Goal: Task Accomplishment & Management: Manage account settings

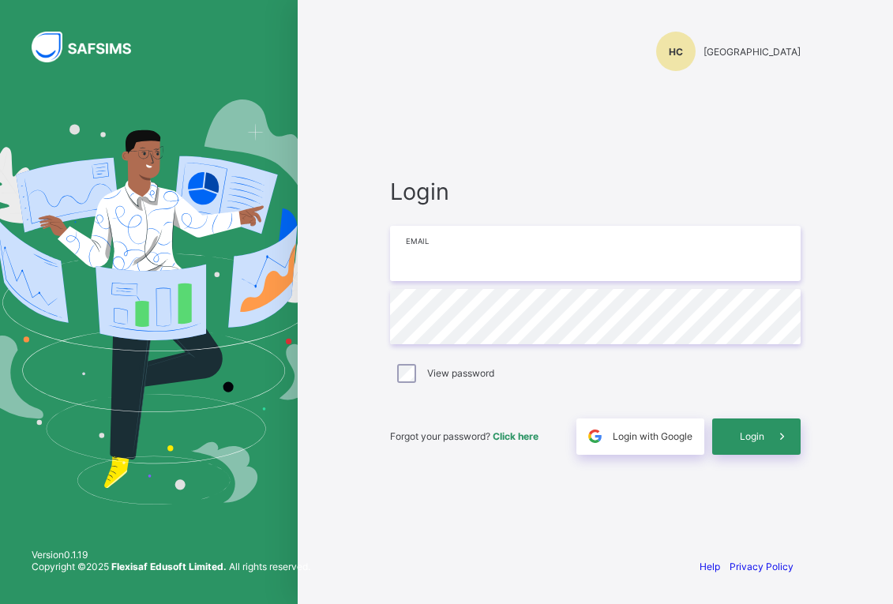
type input "**********"
click at [736, 436] on div "Login" at bounding box center [756, 436] width 88 height 36
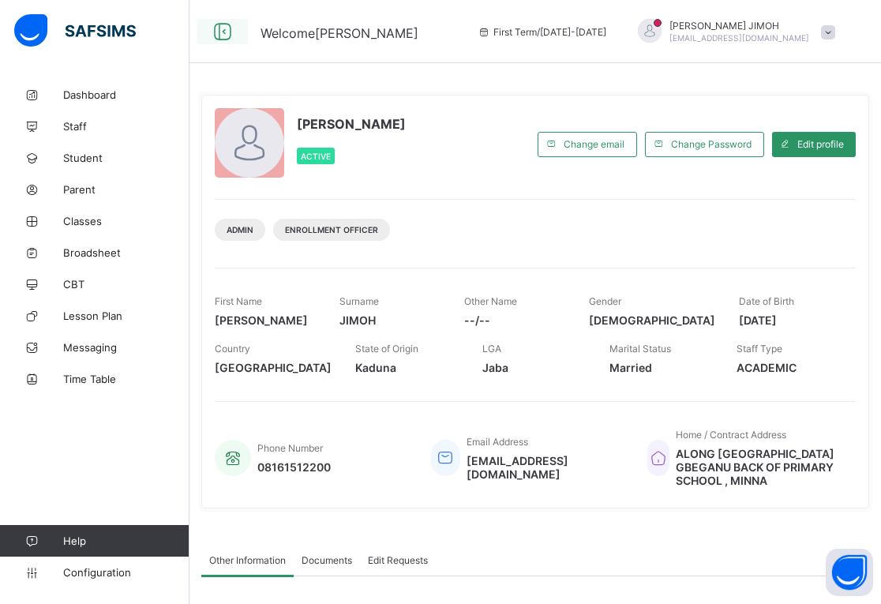
click at [223, 32] on icon at bounding box center [222, 32] width 27 height 23
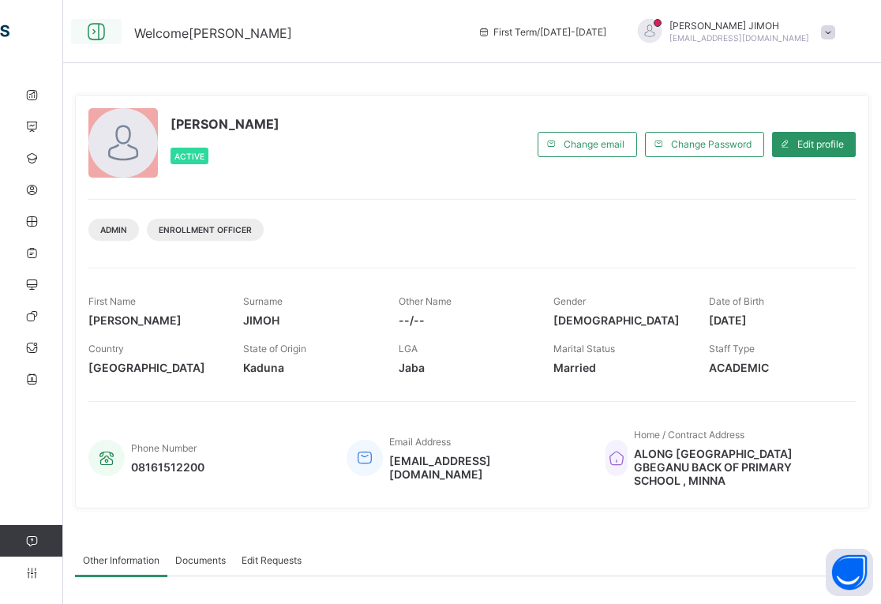
click at [92, 29] on icon at bounding box center [96, 32] width 27 height 23
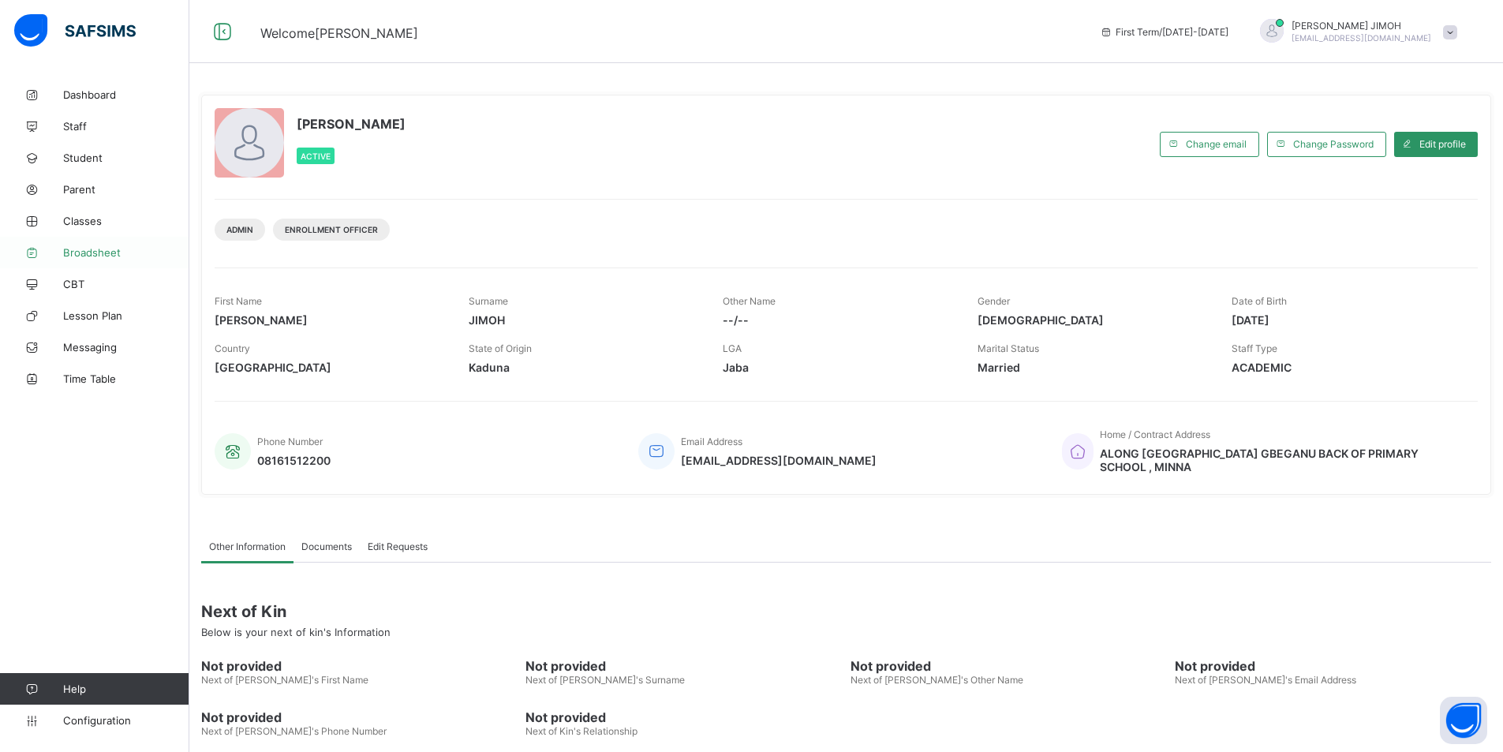
click at [78, 246] on span "Broadsheet" at bounding box center [126, 252] width 126 height 13
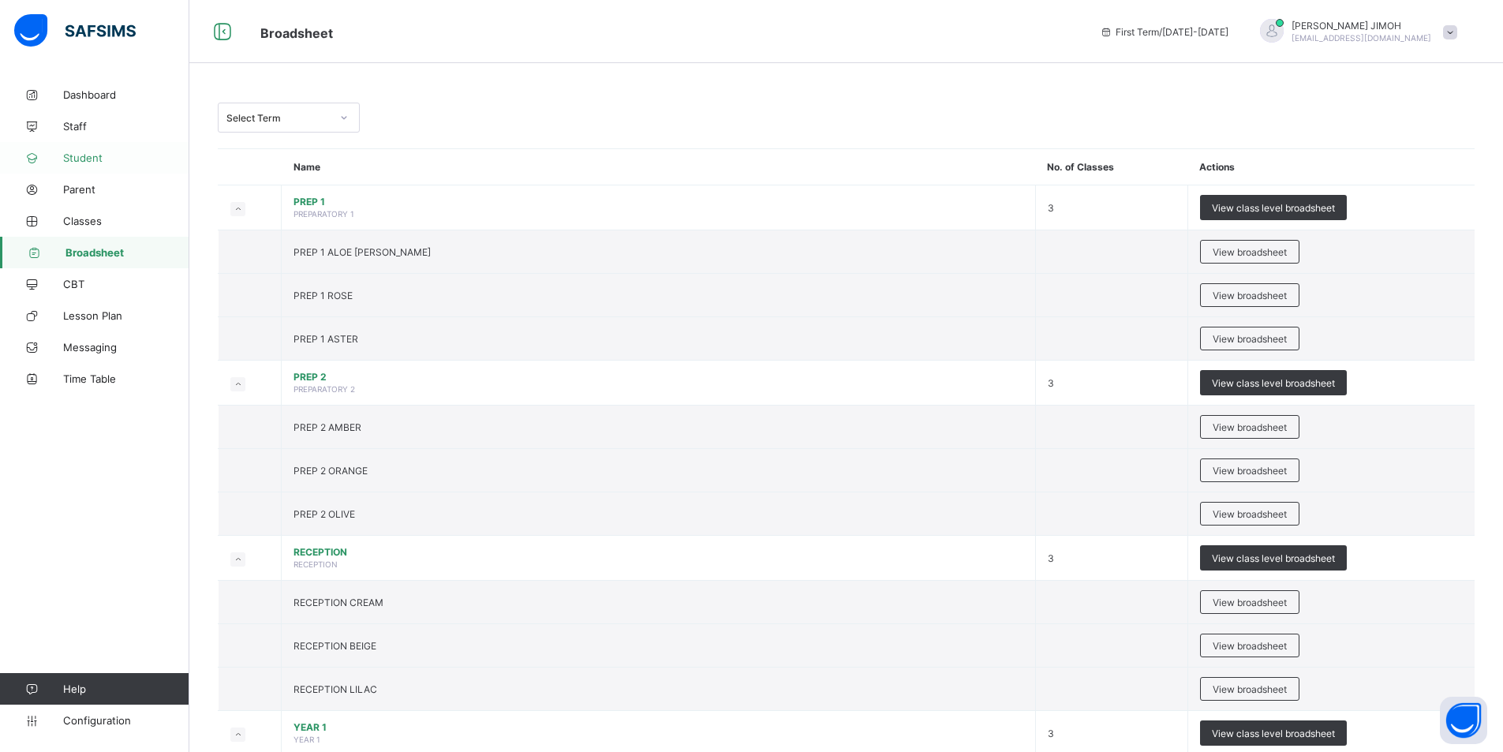
click at [92, 153] on span "Student" at bounding box center [126, 158] width 126 height 13
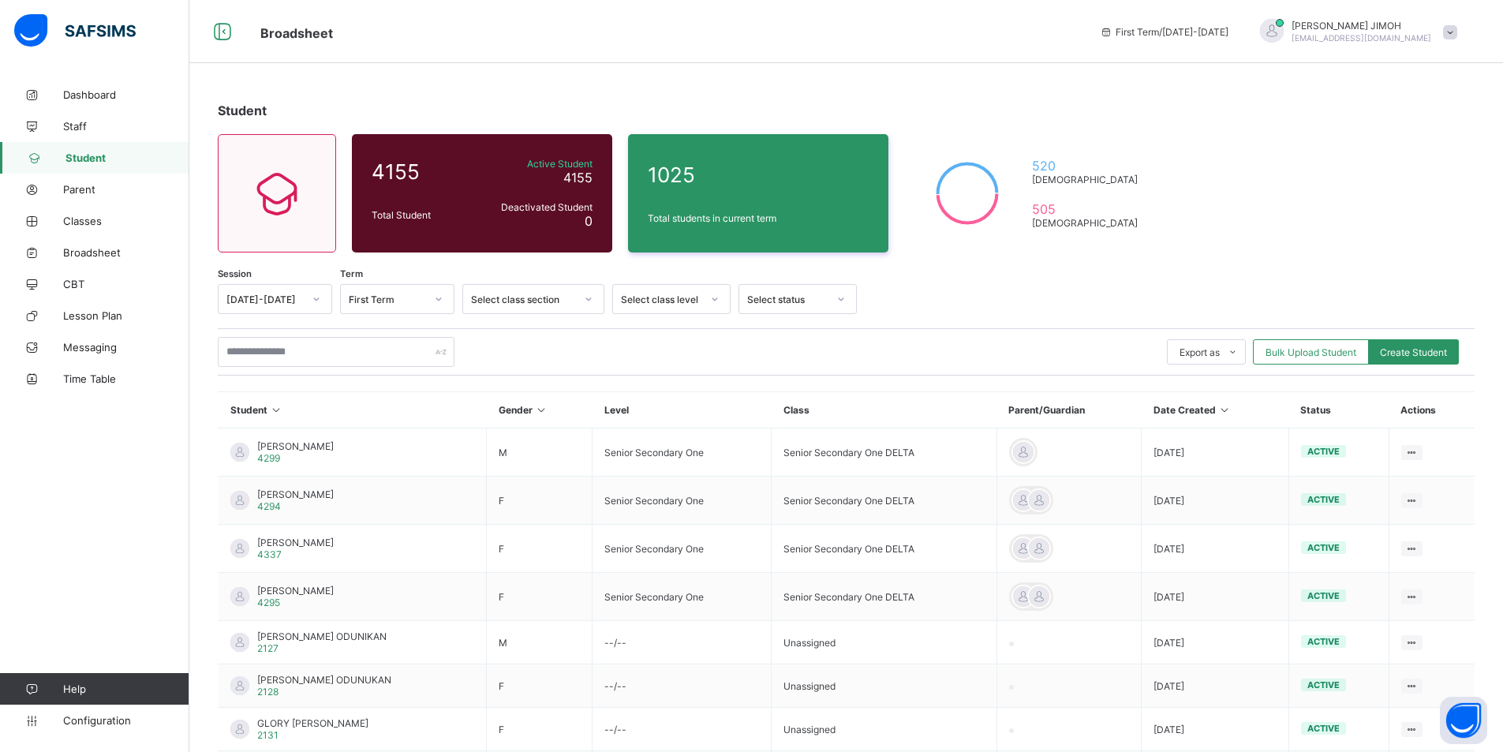
click at [595, 298] on div at bounding box center [588, 298] width 27 height 25
click at [583, 295] on div at bounding box center [588, 298] width 27 height 25
click at [432, 296] on div at bounding box center [438, 298] width 27 height 25
click at [435, 295] on icon at bounding box center [438, 299] width 9 height 16
click at [716, 295] on icon at bounding box center [714, 299] width 9 height 16
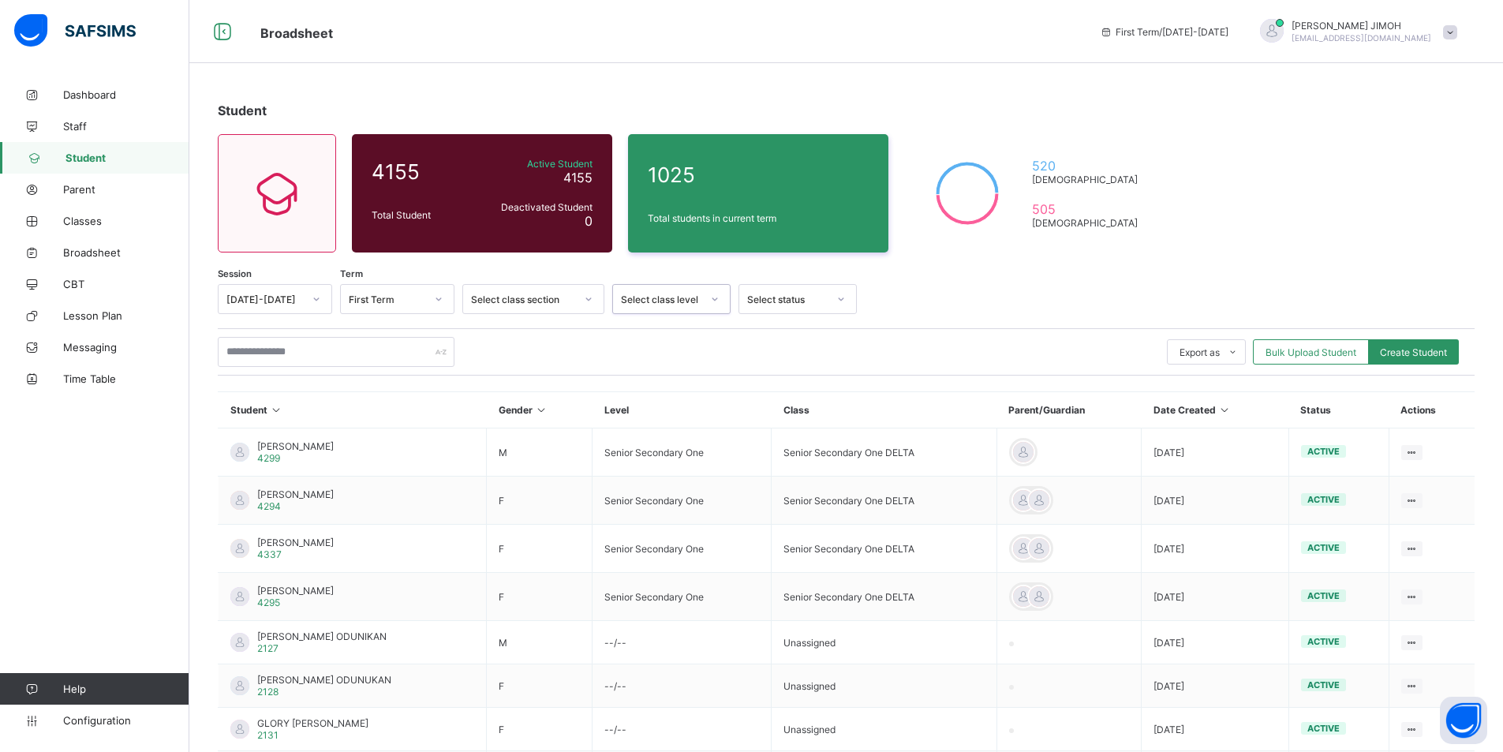
click at [714, 295] on icon at bounding box center [714, 299] width 9 height 16
click at [844, 303] on icon at bounding box center [841, 299] width 9 height 16
click at [91, 90] on span "Dashboard" at bounding box center [126, 94] width 126 height 13
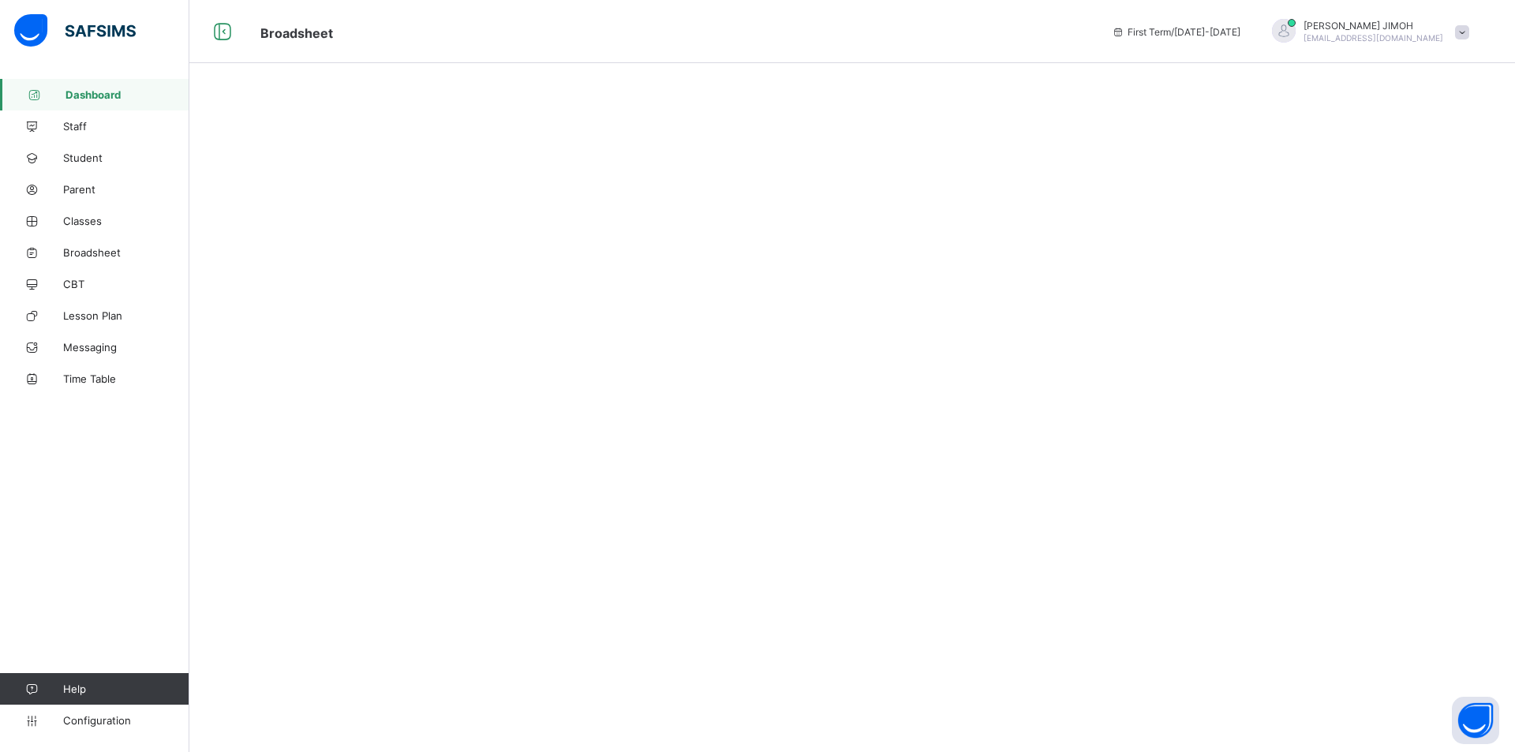
click at [99, 92] on span "Dashboard" at bounding box center [128, 94] width 124 height 13
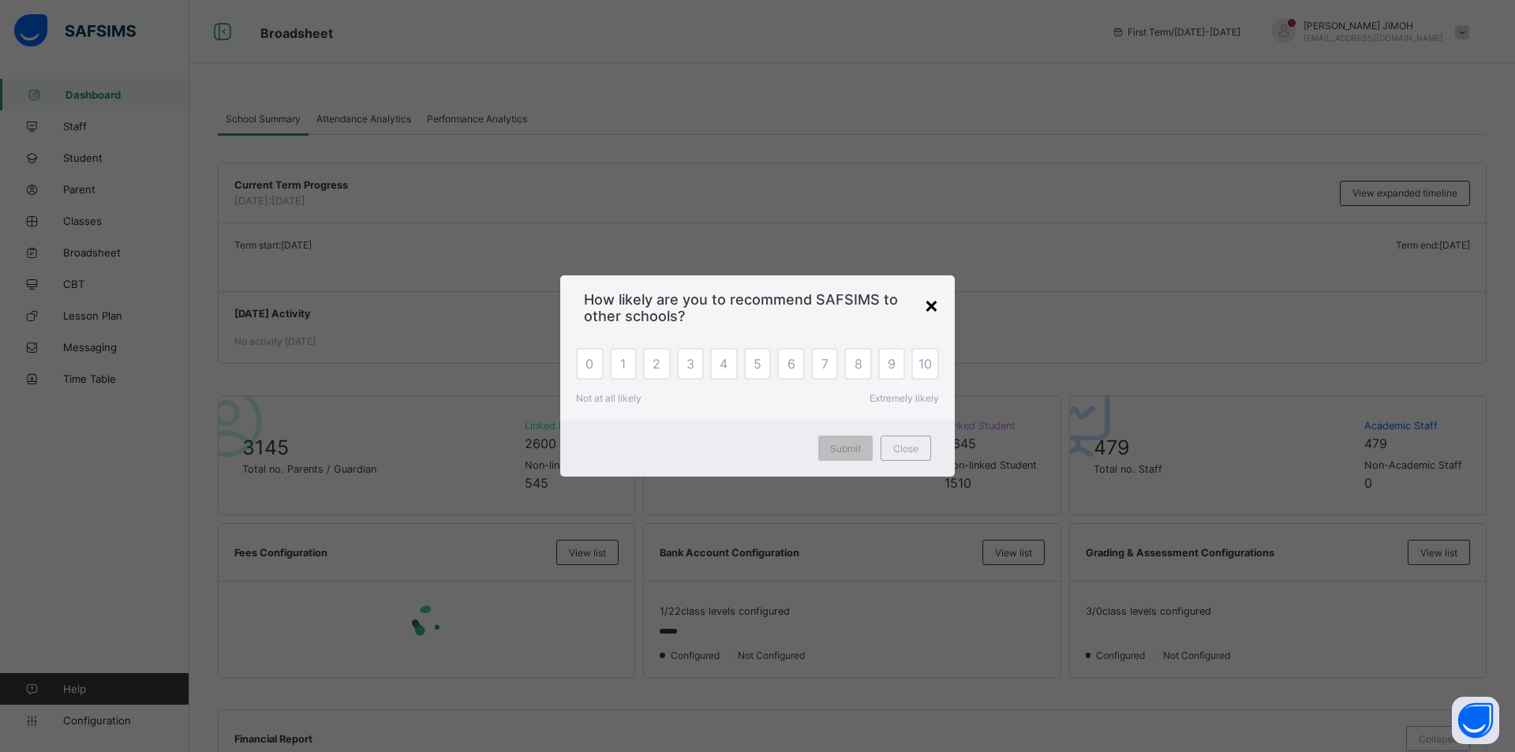
click at [892, 303] on div "×" at bounding box center [931, 304] width 15 height 27
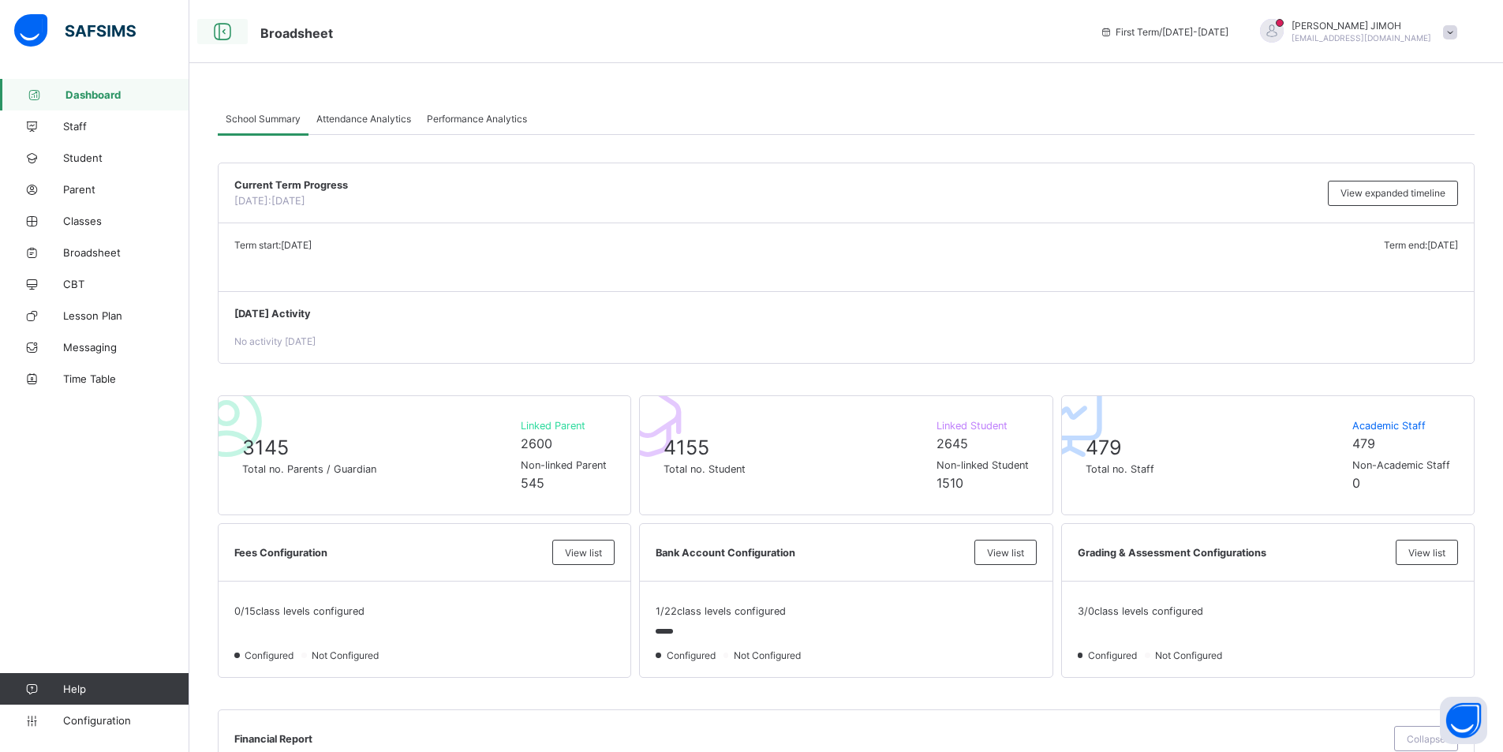
click at [223, 29] on icon at bounding box center [222, 32] width 27 height 23
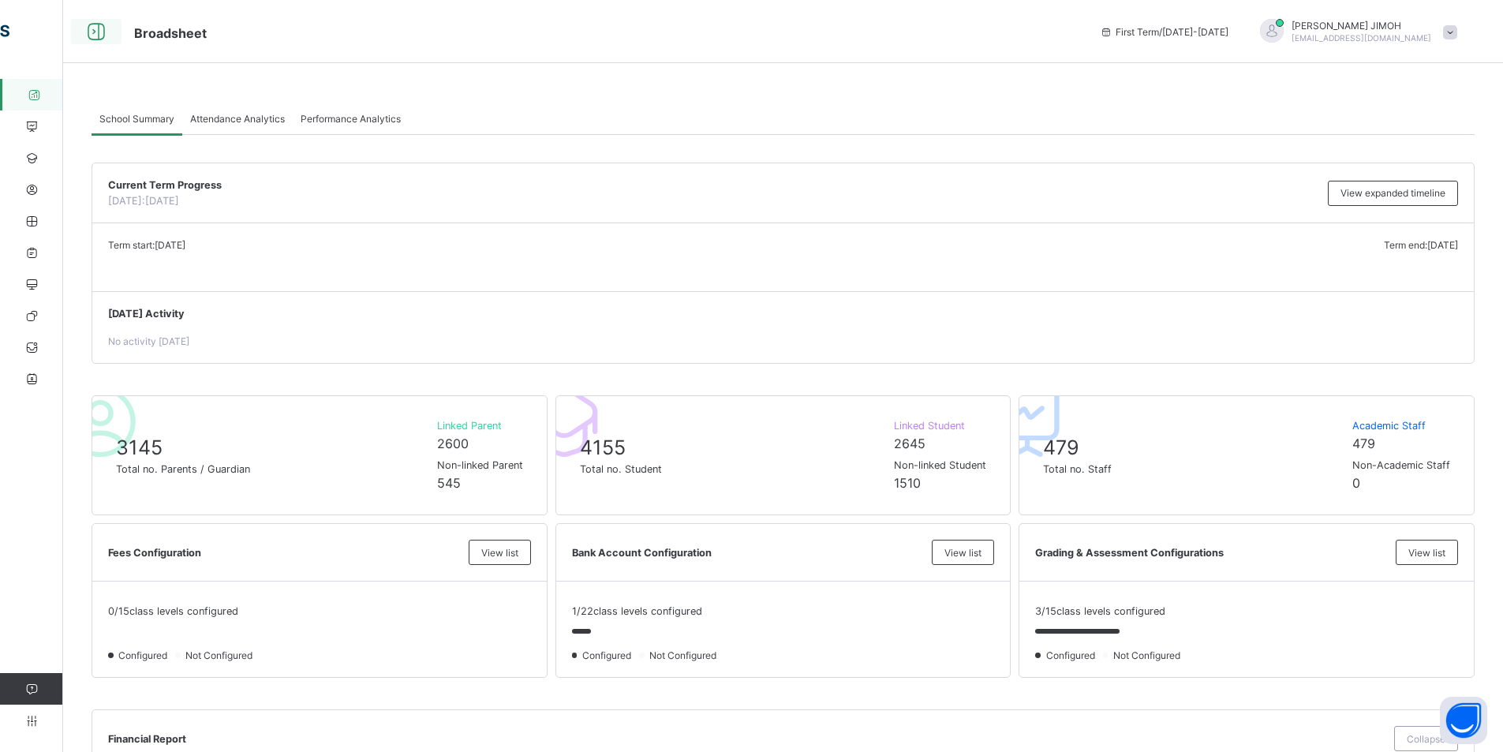
click at [95, 28] on icon at bounding box center [96, 32] width 27 height 23
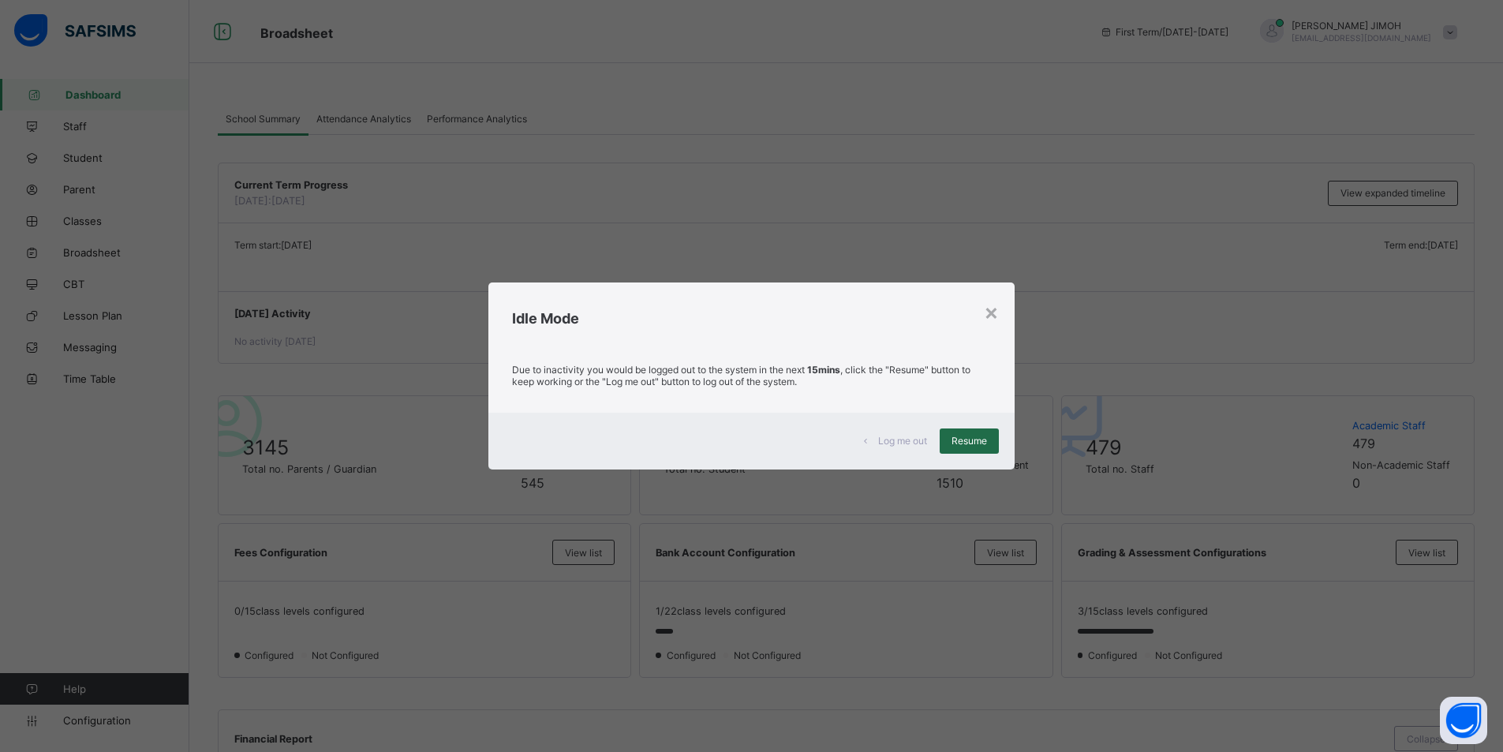
click at [892, 435] on span "Resume" at bounding box center [970, 441] width 36 height 12
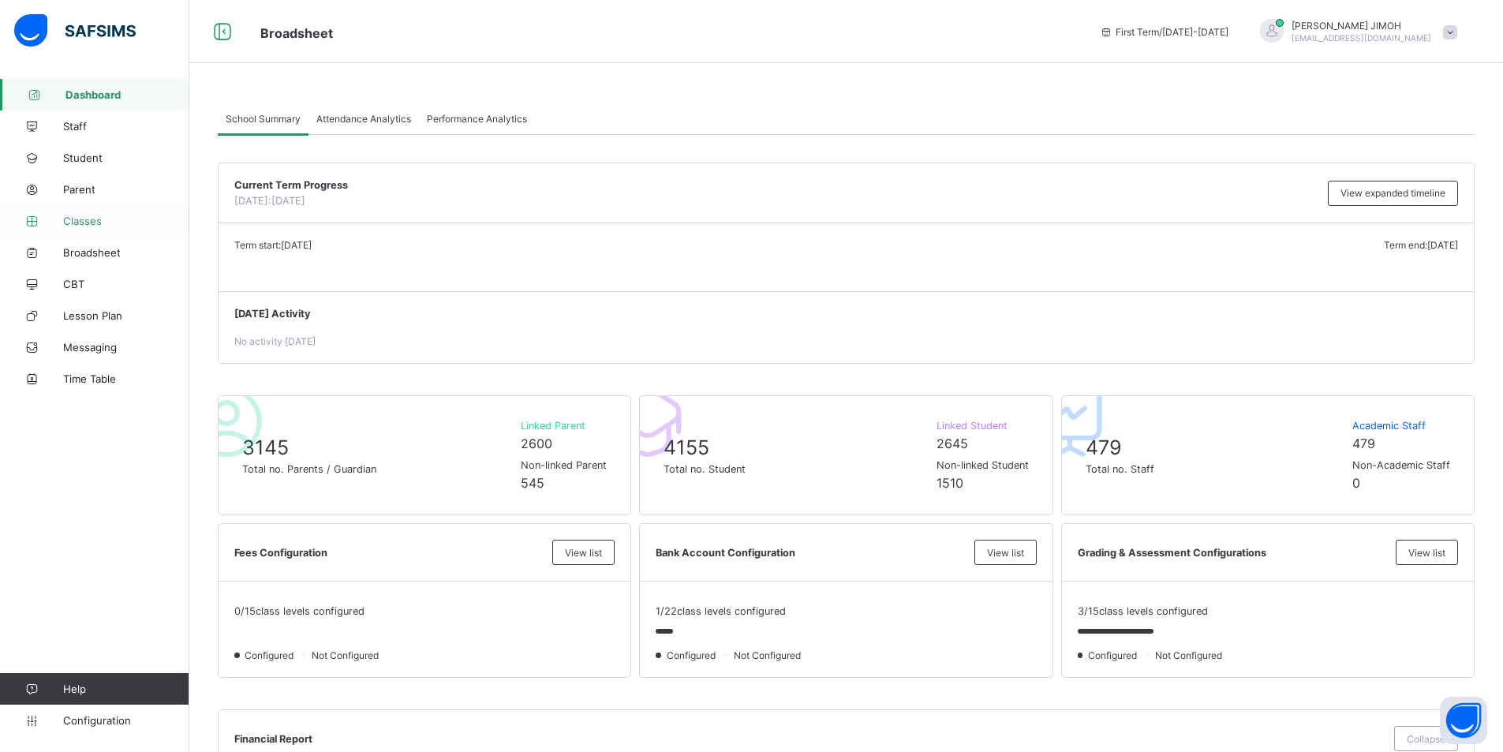
click at [81, 219] on span "Classes" at bounding box center [126, 221] width 126 height 13
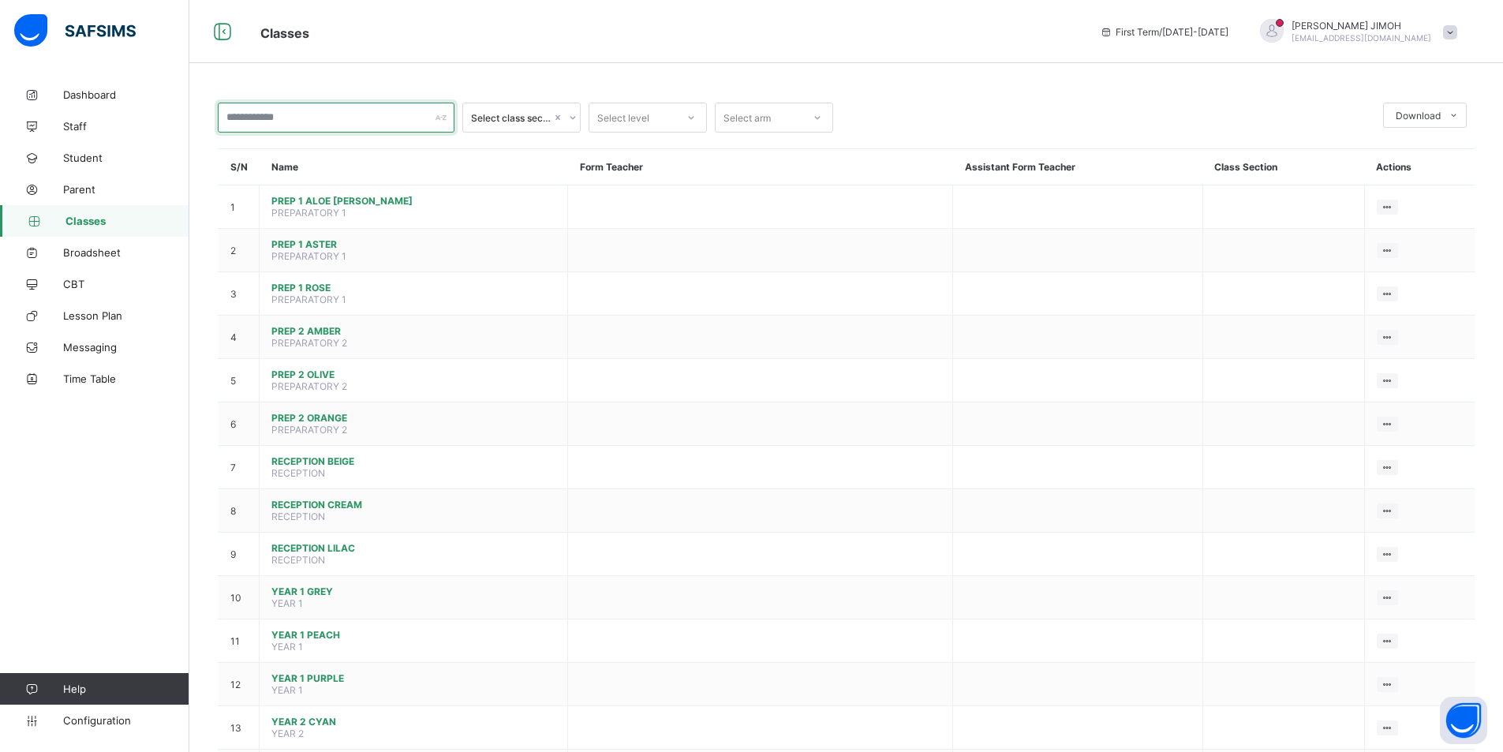
click at [323, 120] on input "text" at bounding box center [336, 118] width 237 height 30
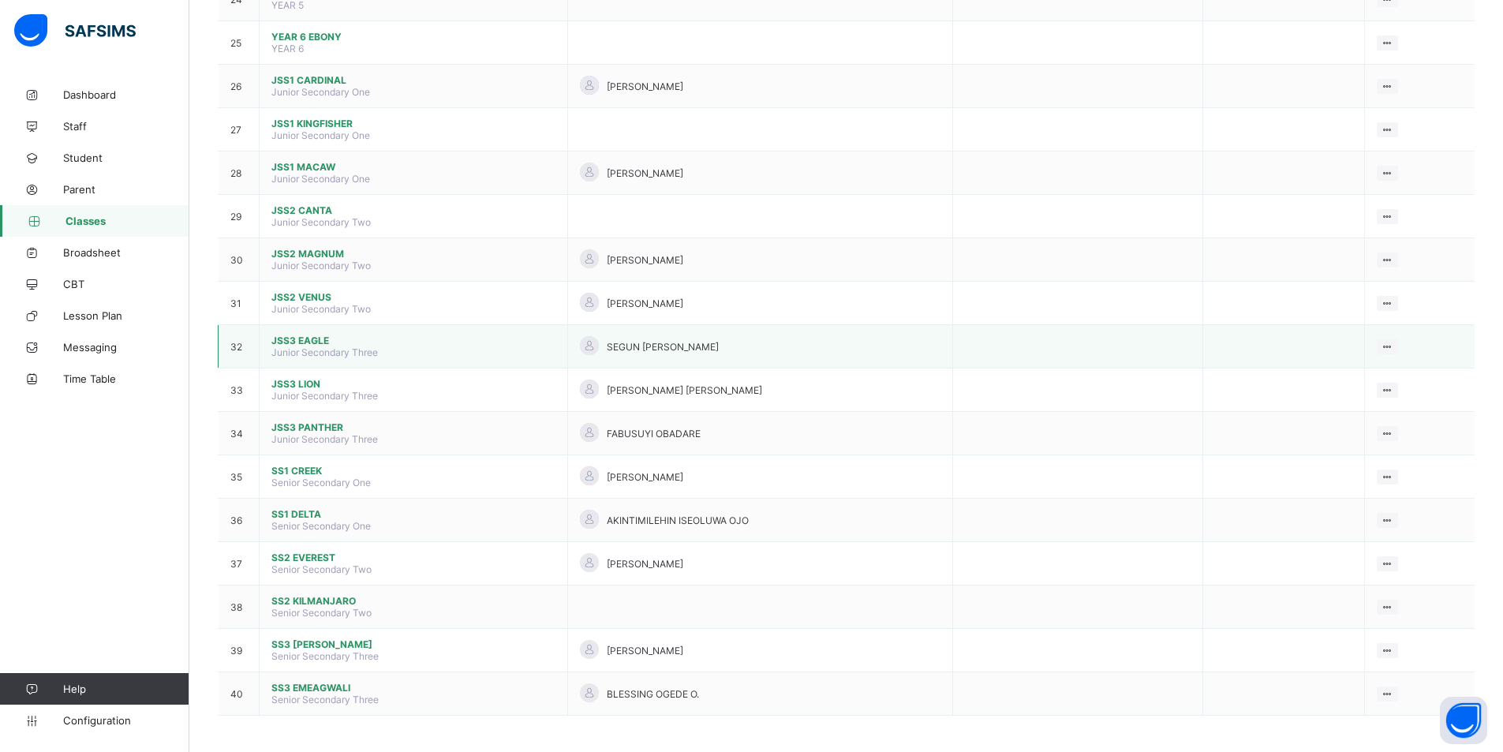
scroll to position [1209, 0]
click at [329, 426] on span "JSS3 PANTHER" at bounding box center [413, 424] width 284 height 12
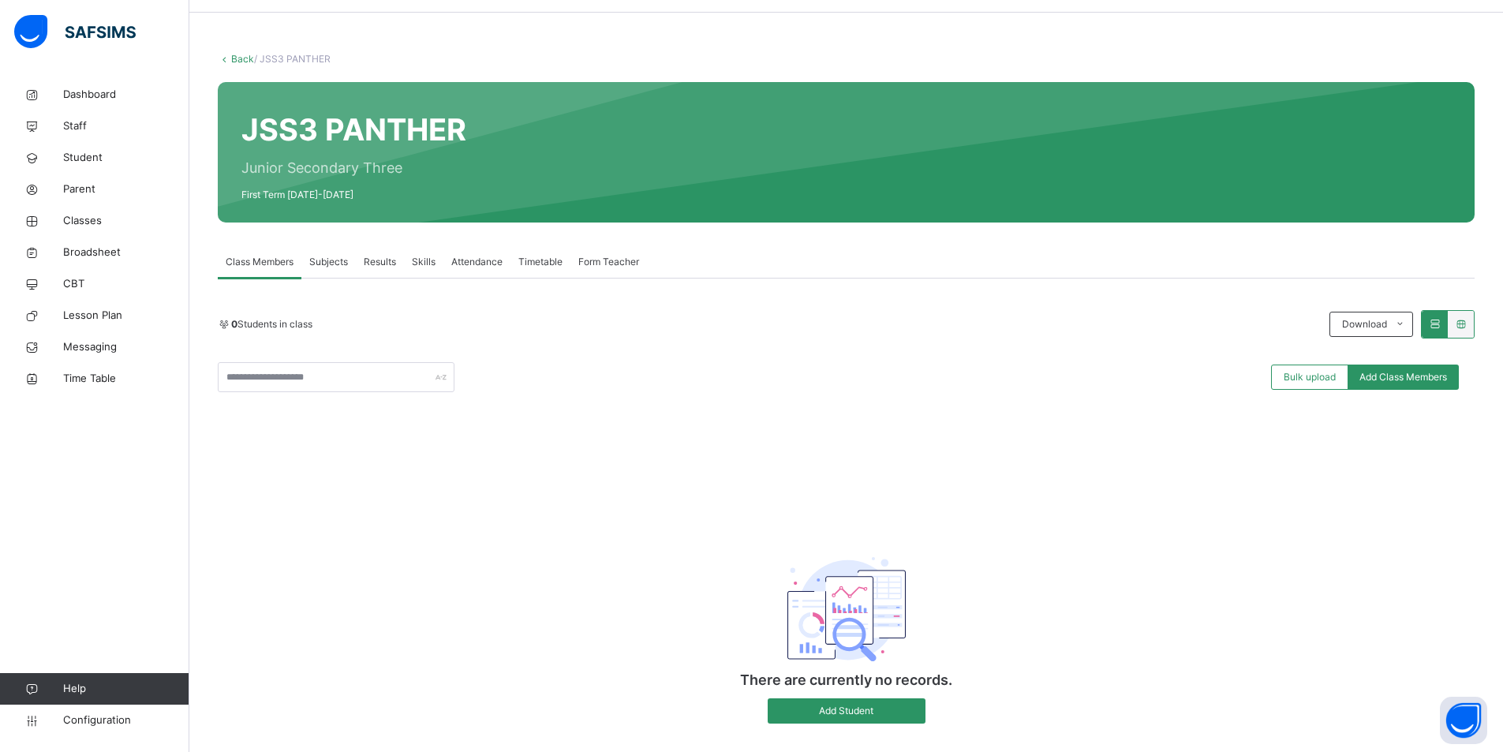
scroll to position [78, 0]
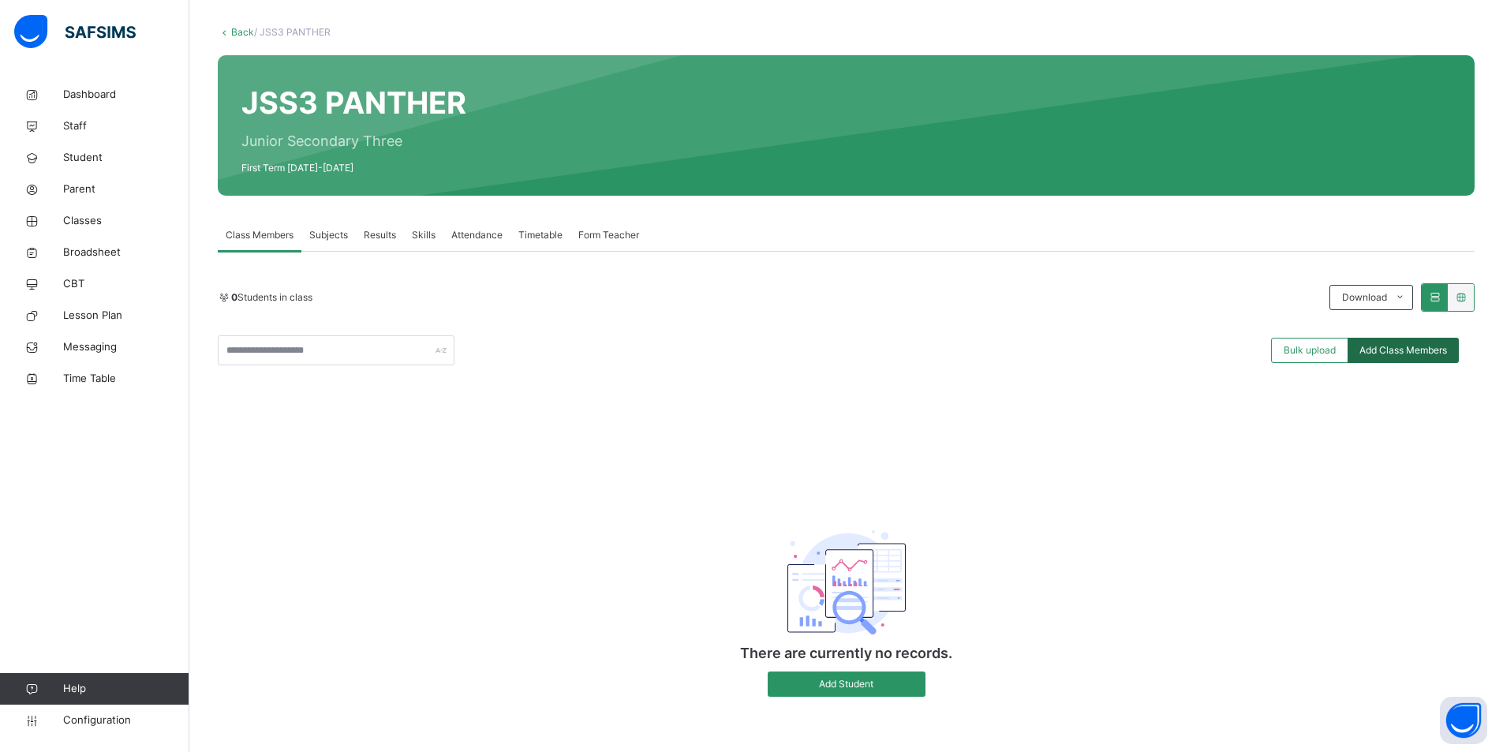
click at [892, 350] on span "Add Class Members" at bounding box center [1404, 350] width 88 height 14
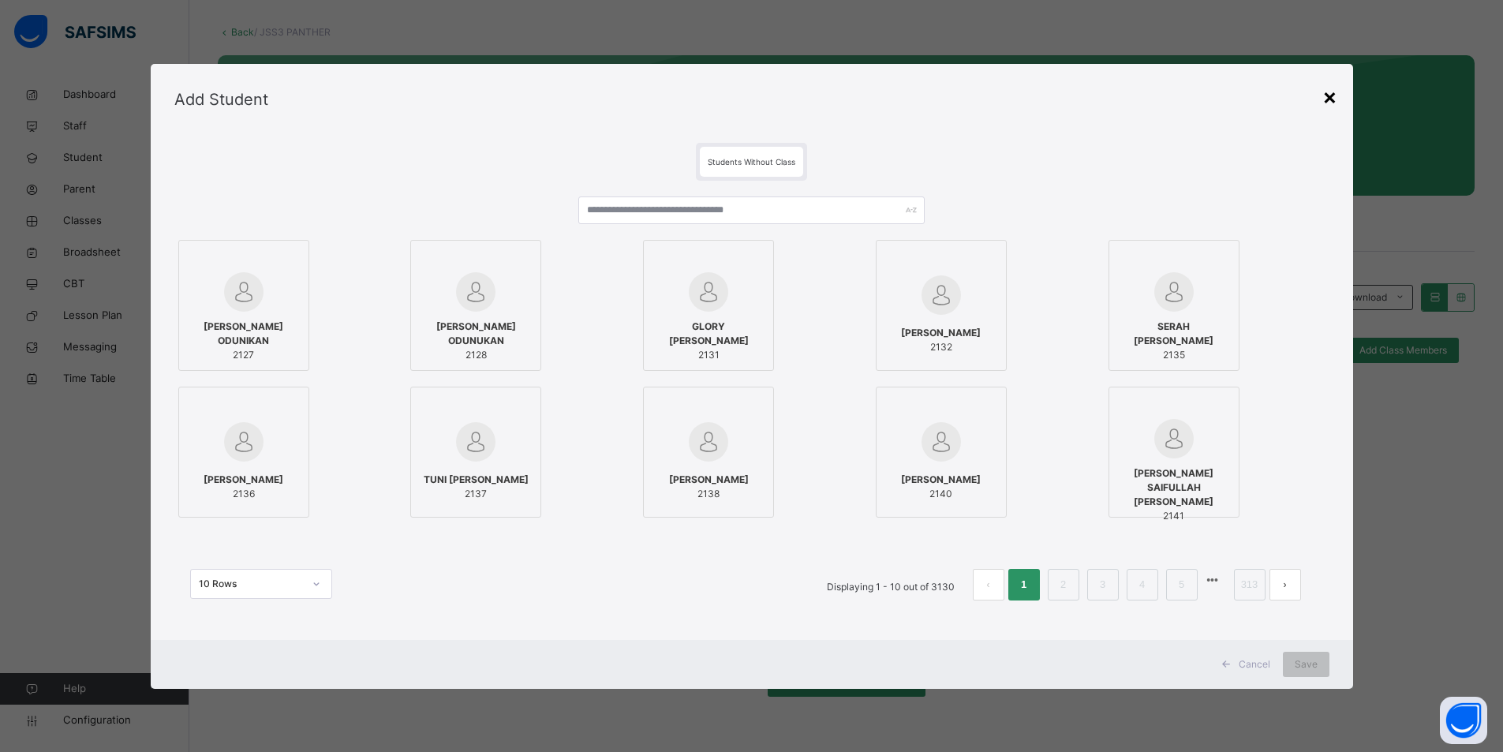
click at [892, 100] on div "×" at bounding box center [1330, 96] width 15 height 33
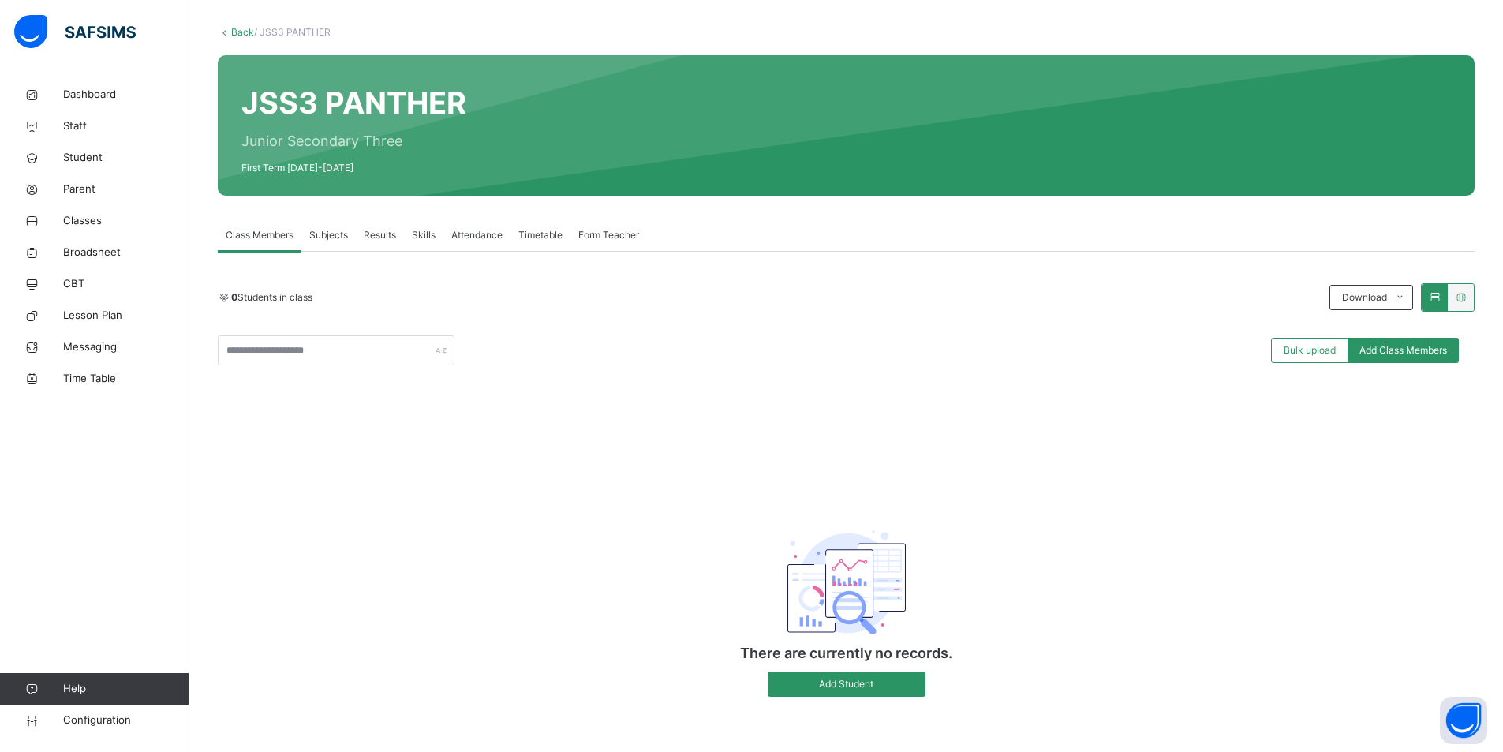
click at [332, 232] on span "Subjects" at bounding box center [328, 235] width 39 height 14
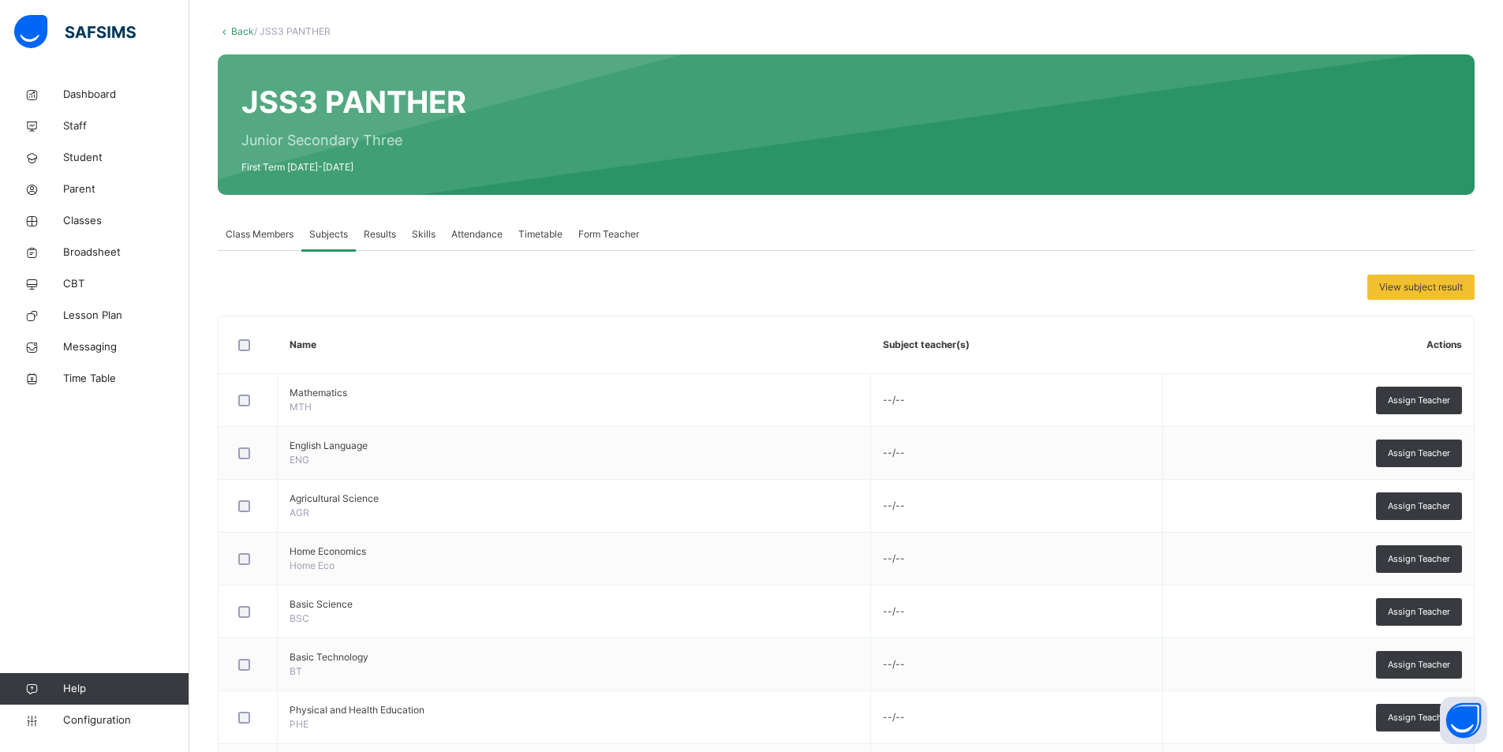
click at [384, 234] on span "Results" at bounding box center [380, 234] width 32 height 14
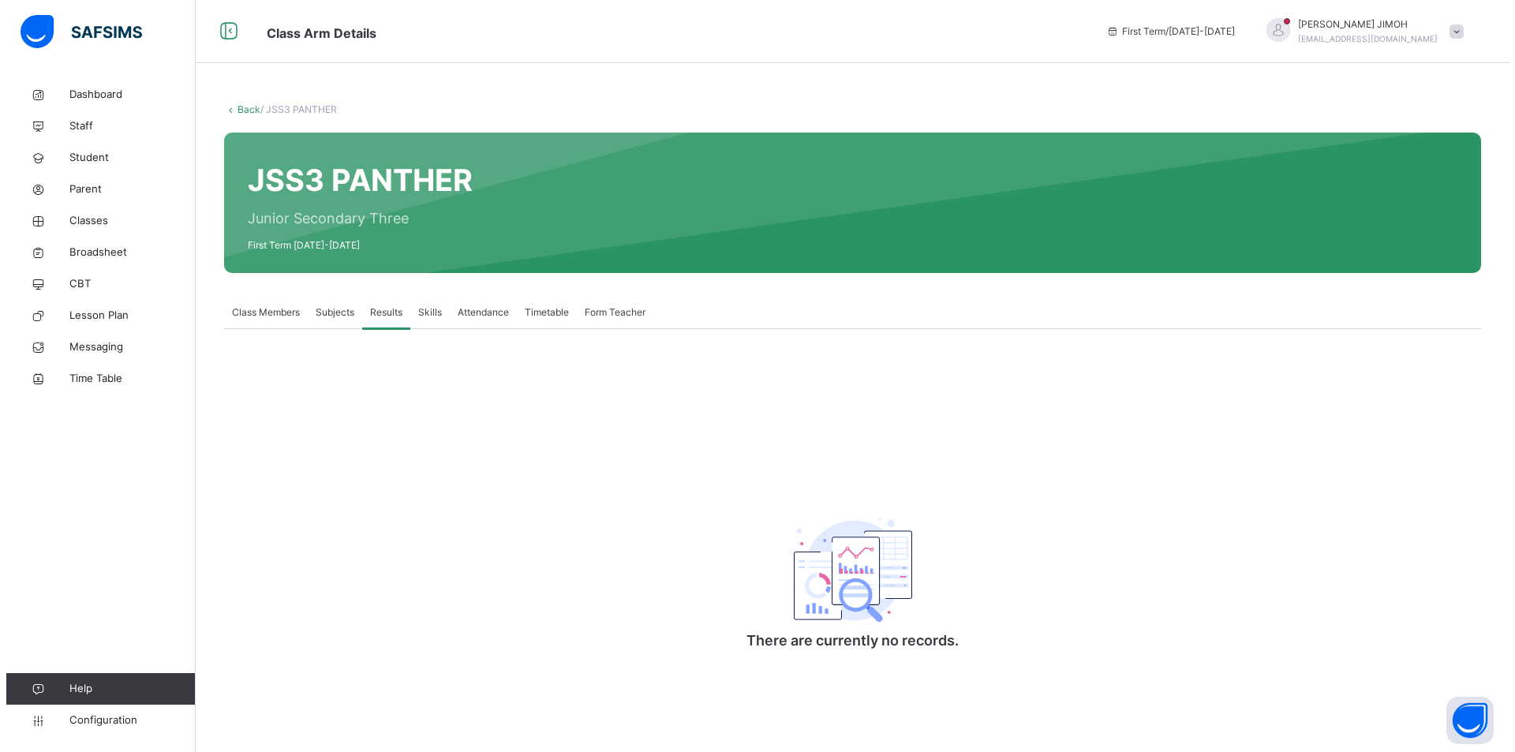
scroll to position [0, 0]
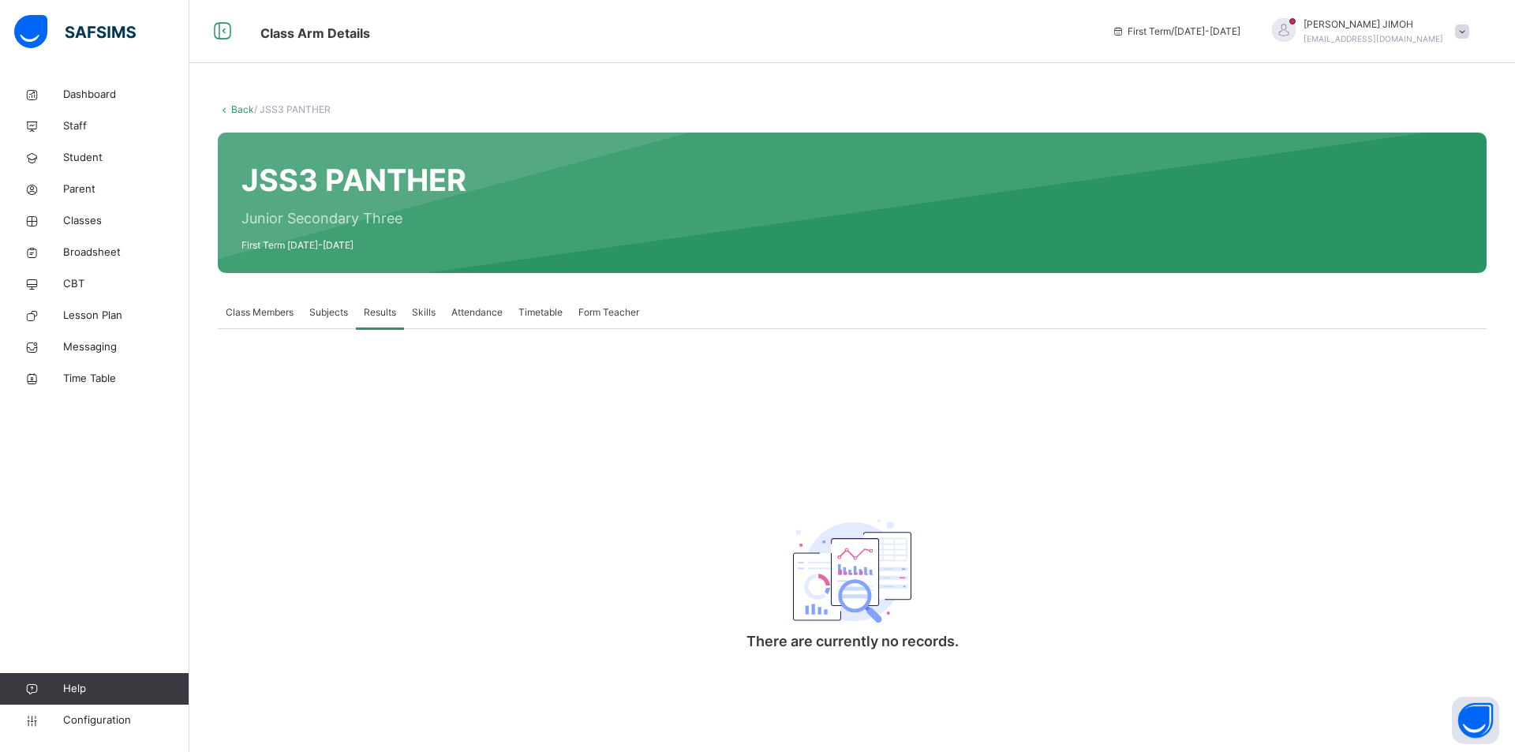
click at [423, 307] on span "Skills" at bounding box center [424, 312] width 24 height 14
click at [476, 316] on span "Attendance" at bounding box center [476, 312] width 51 height 14
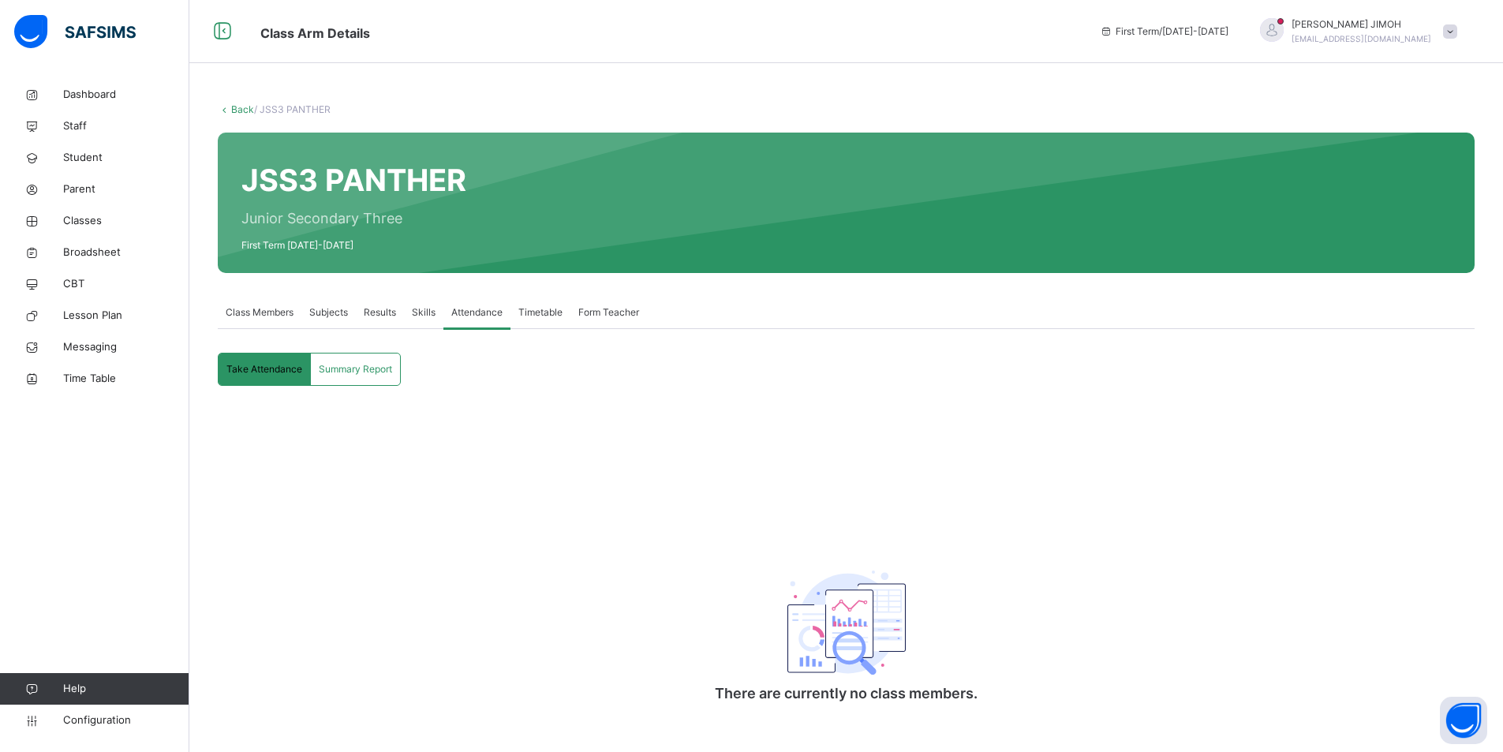
click at [548, 310] on span "Timetable" at bounding box center [541, 312] width 44 height 14
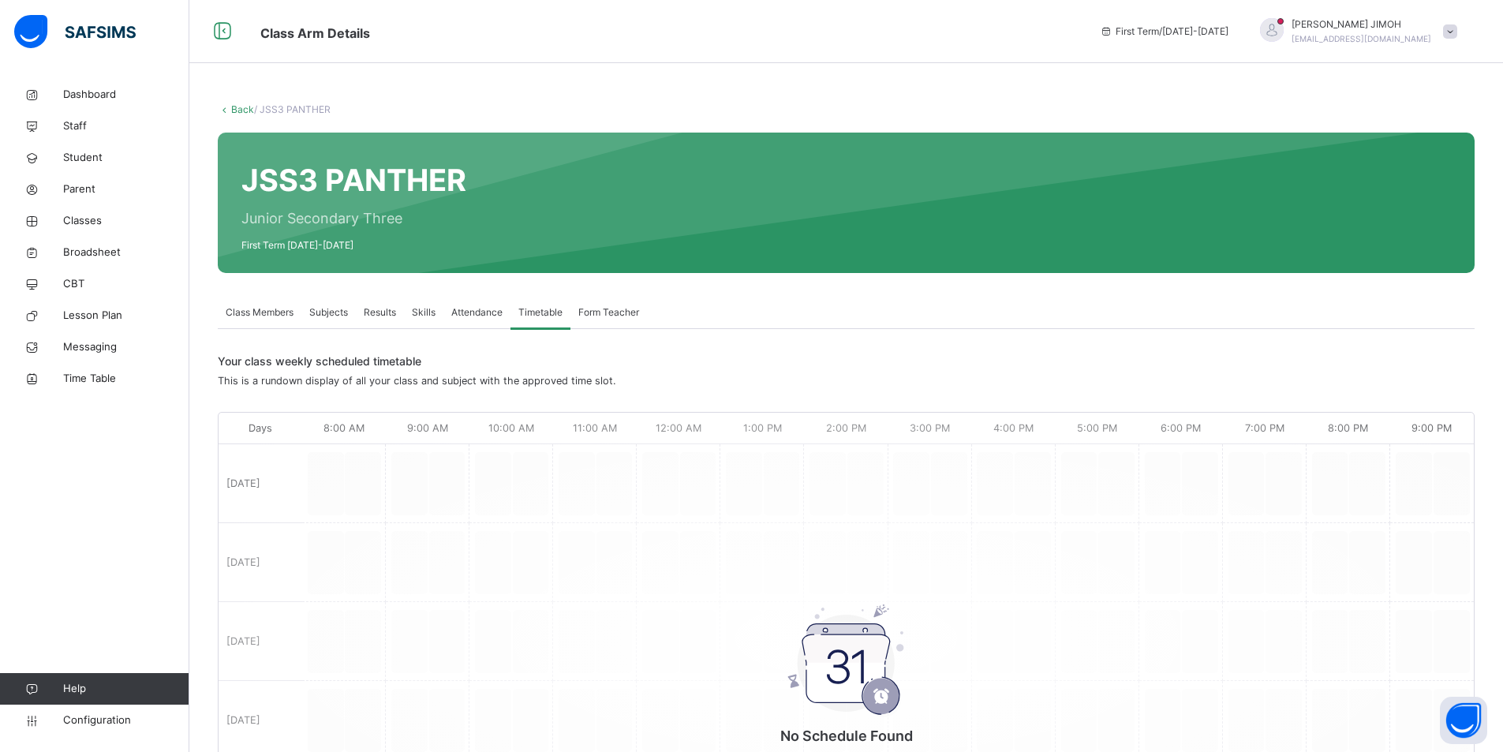
click at [586, 312] on span "Form Teacher" at bounding box center [608, 312] width 61 height 14
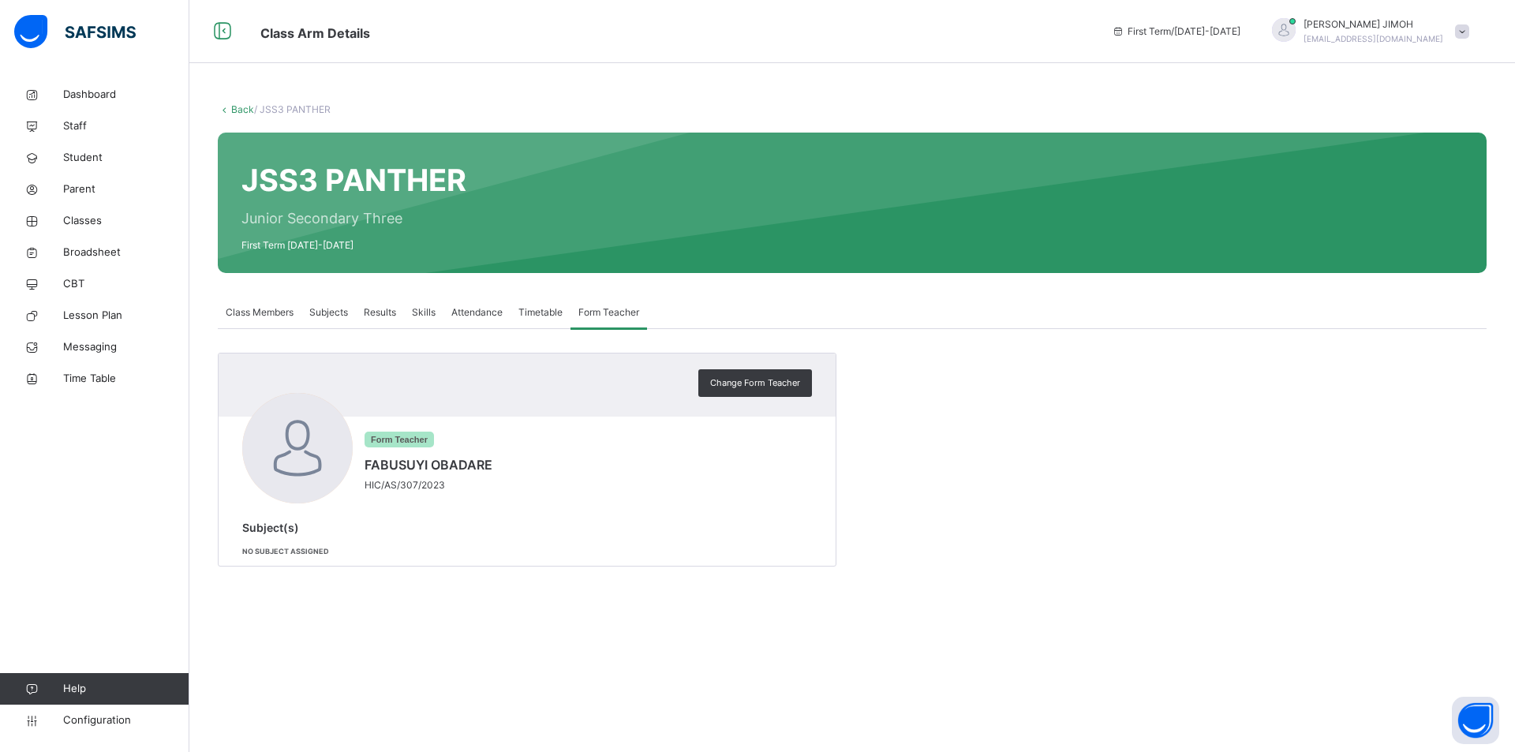
click at [268, 313] on span "Class Members" at bounding box center [260, 312] width 68 height 14
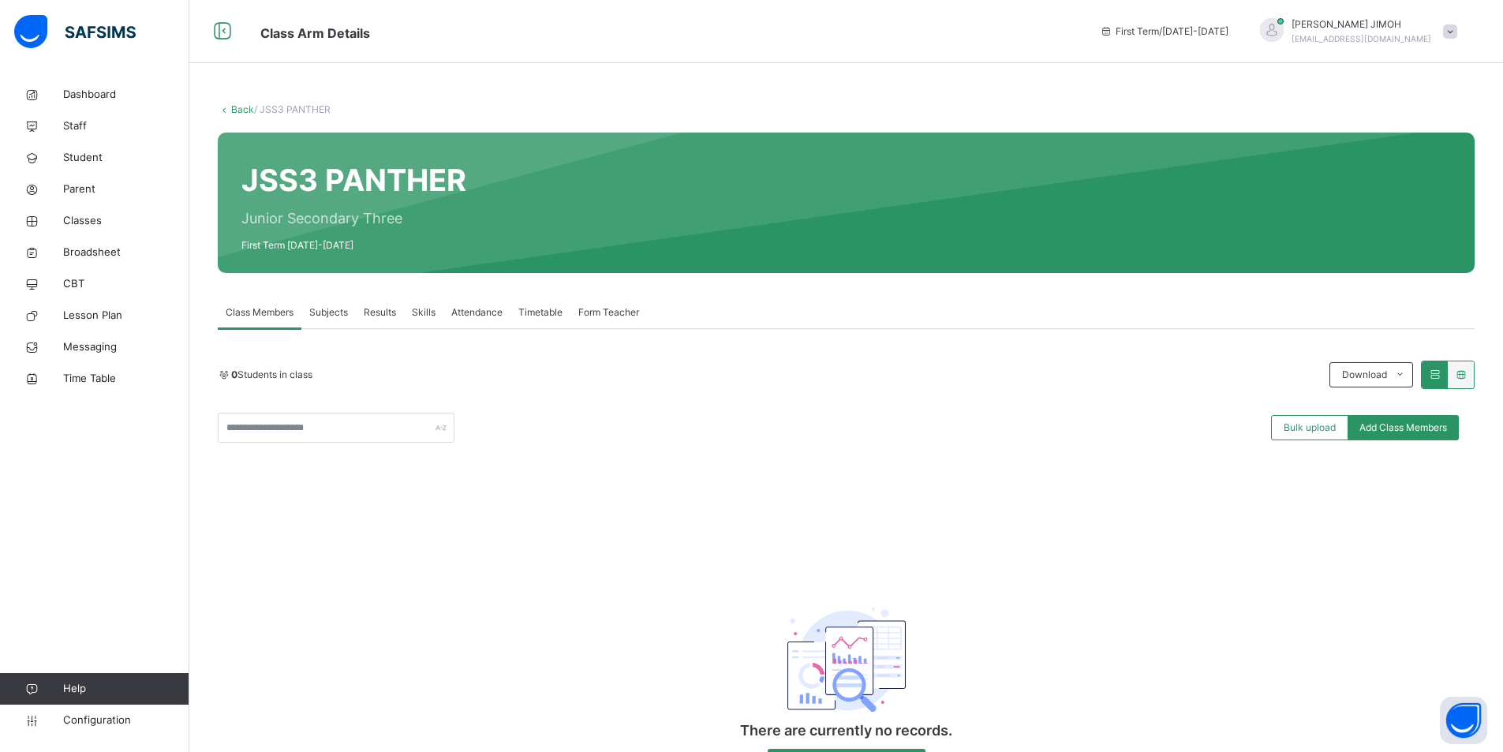
click at [241, 106] on link "Back" at bounding box center [242, 109] width 23 height 12
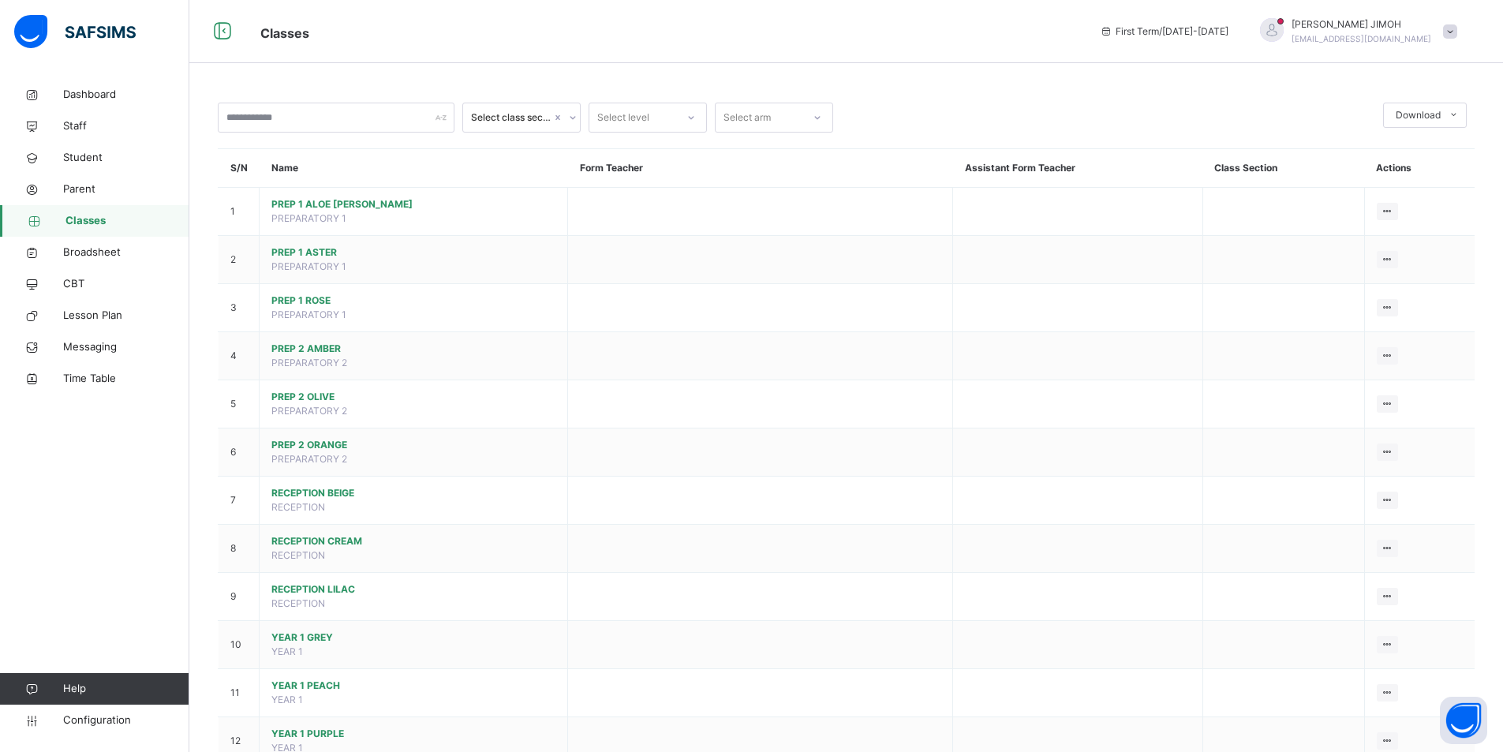
click at [576, 114] on icon at bounding box center [572, 118] width 9 height 16
click at [695, 116] on icon at bounding box center [691, 118] width 9 height 16
click at [623, 282] on div "JSS2" at bounding box center [648, 287] width 117 height 27
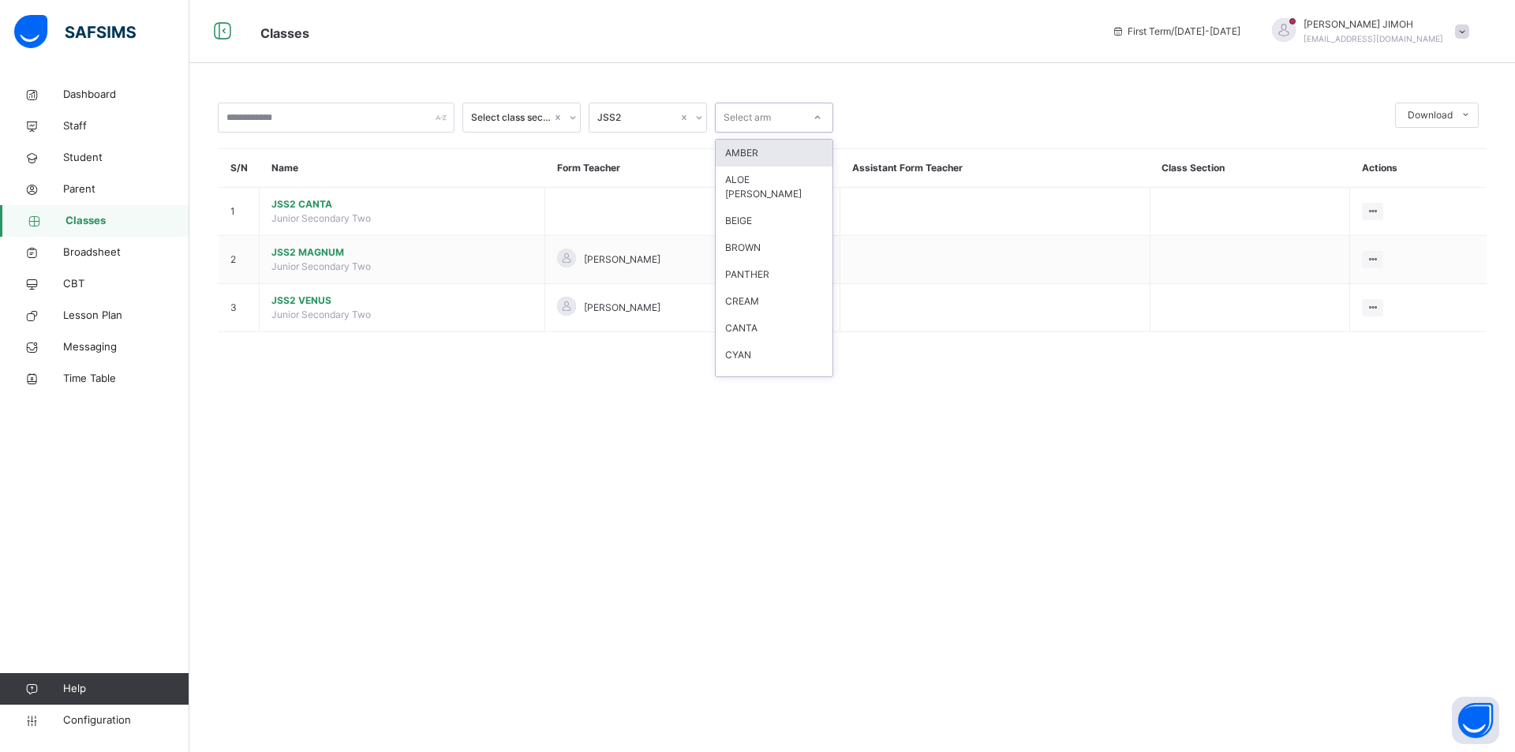
click at [818, 114] on icon at bounding box center [817, 118] width 9 height 16
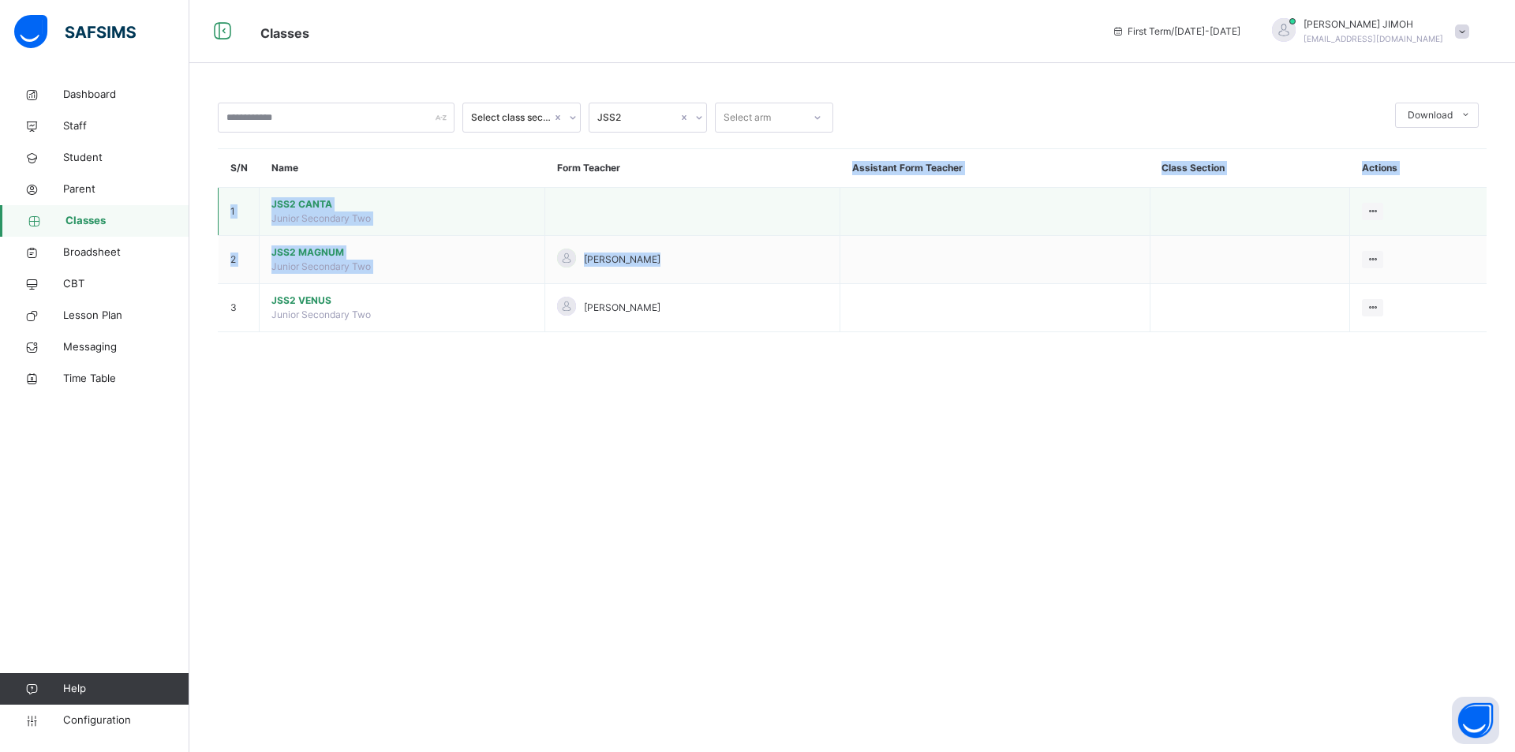
drag, startPoint x: 833, startPoint y: 170, endPoint x: 833, endPoint y: 216, distance: 45.8
click at [835, 233] on table "S/N Name Form Teacher Assistant Form Teacher Class Section Actions 1 JSS2 CANTA…" at bounding box center [852, 240] width 1269 height 182
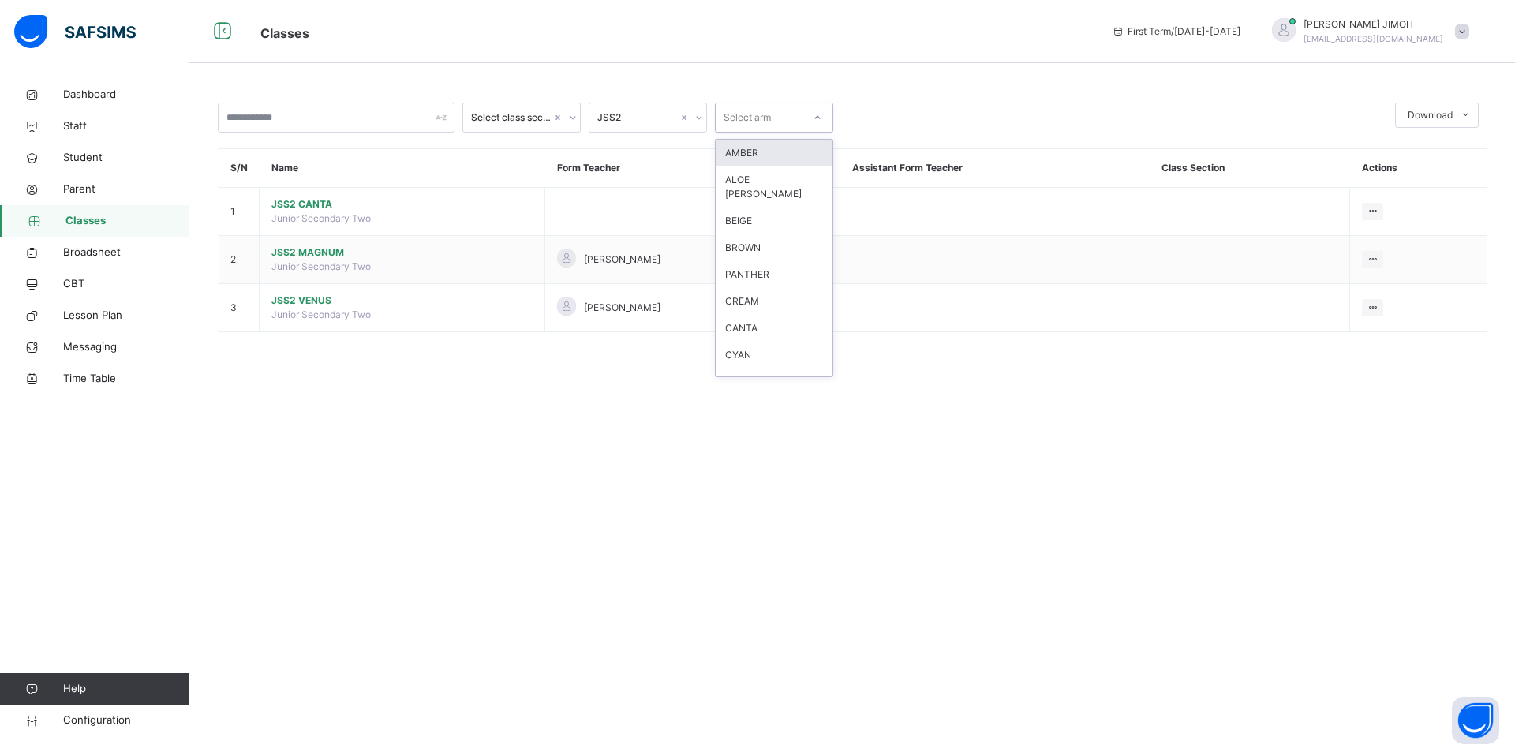
click at [823, 117] on div at bounding box center [817, 117] width 27 height 25
click at [787, 207] on div "PANTHER" at bounding box center [774, 220] width 117 height 27
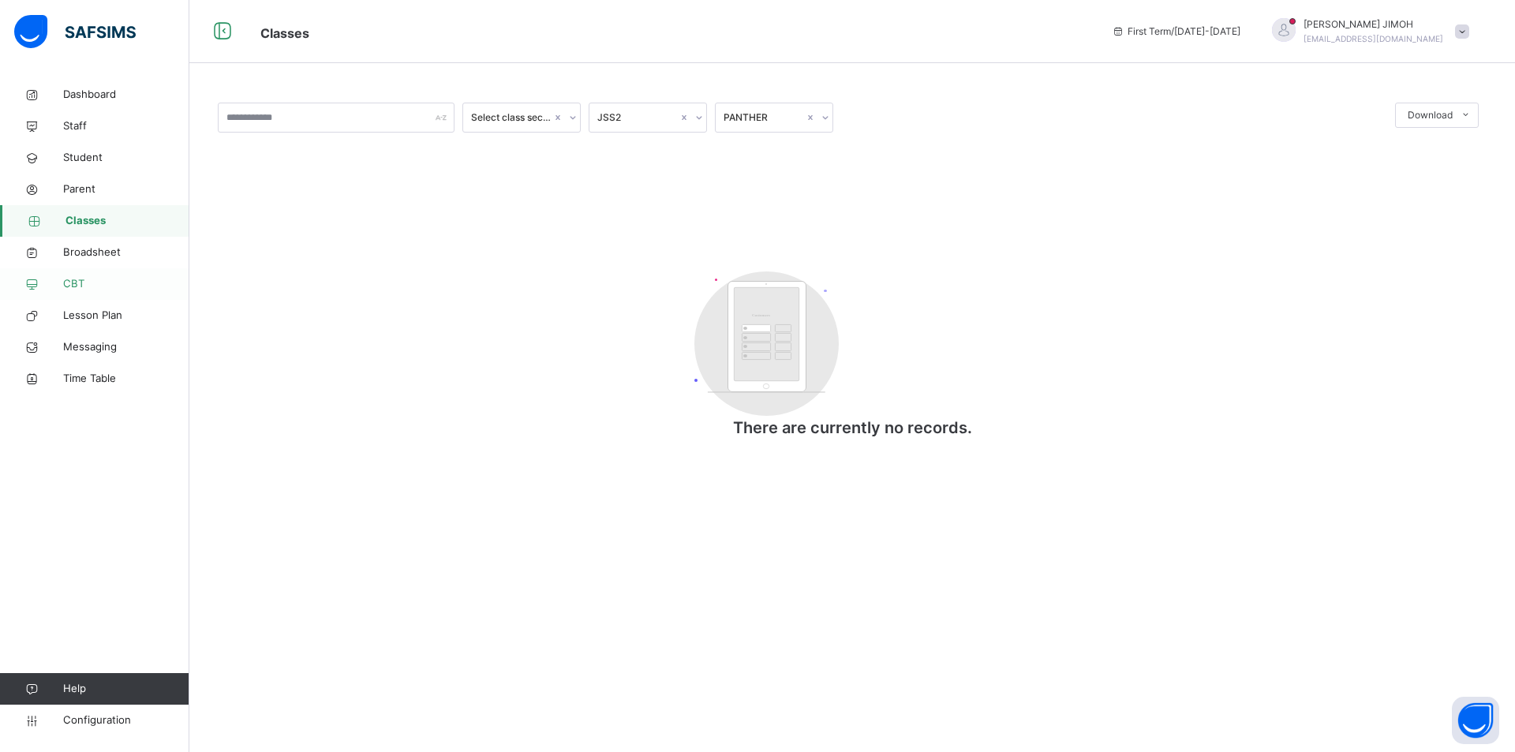
click at [70, 284] on span "CBT" at bounding box center [126, 284] width 126 height 16
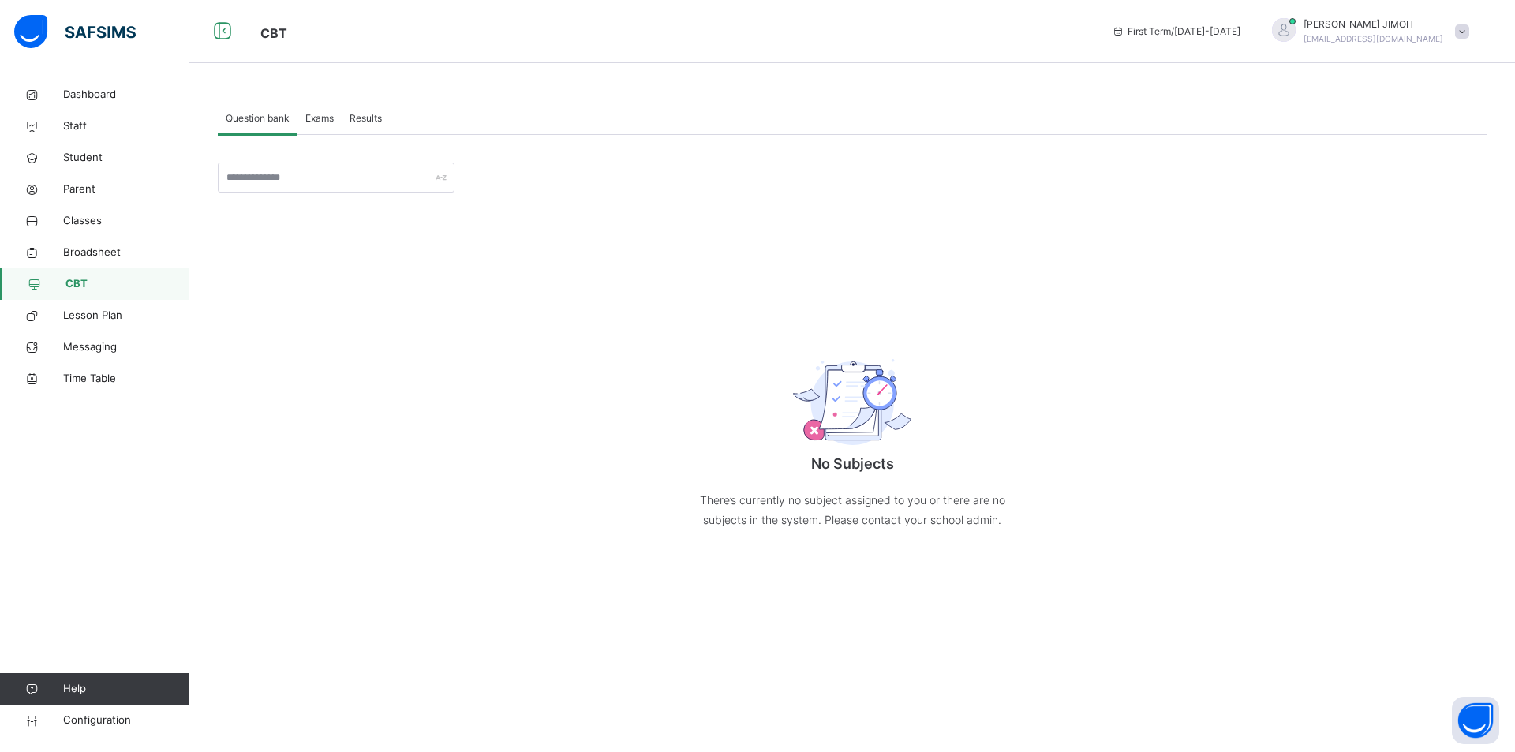
click at [327, 115] on span "Exams" at bounding box center [319, 118] width 28 height 14
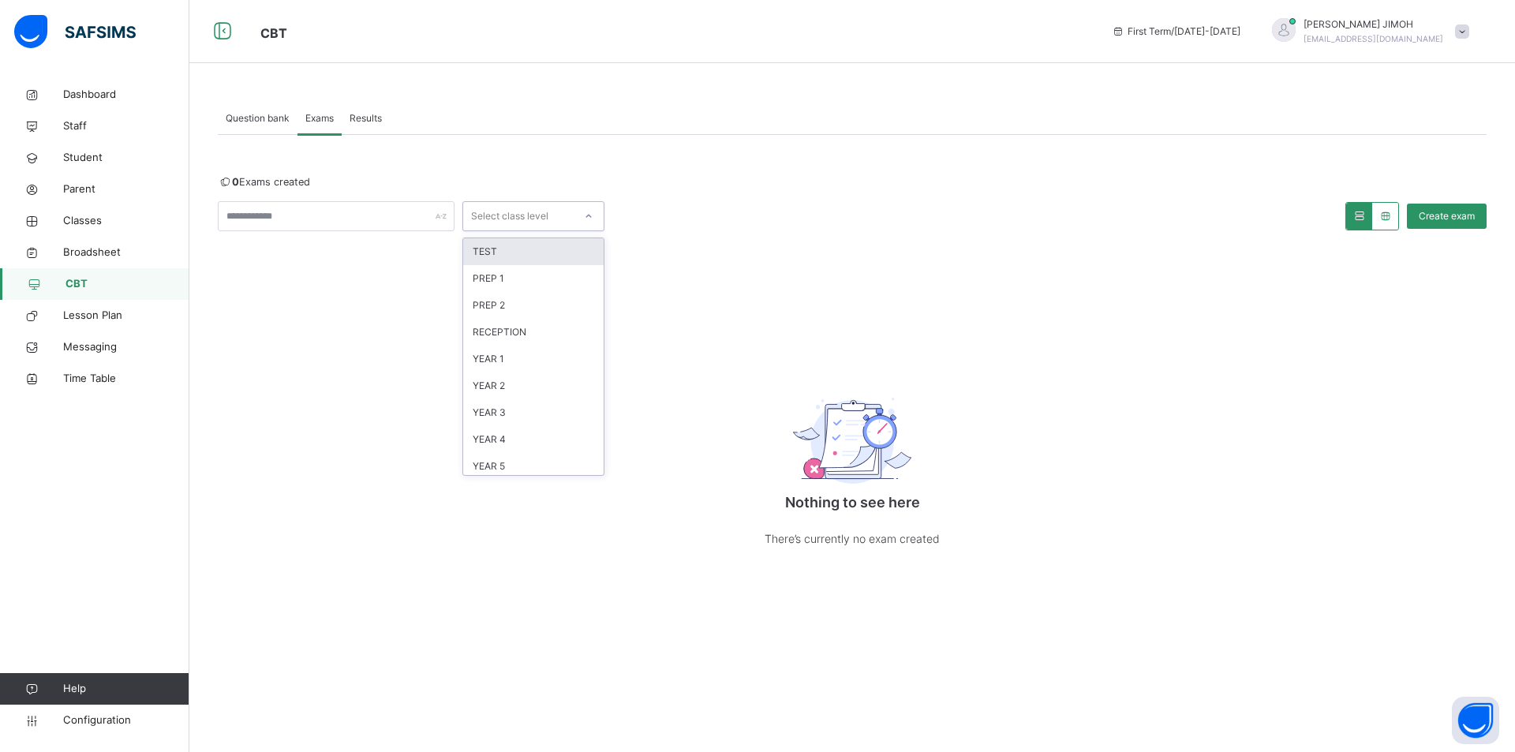
click at [581, 212] on div at bounding box center [588, 216] width 27 height 25
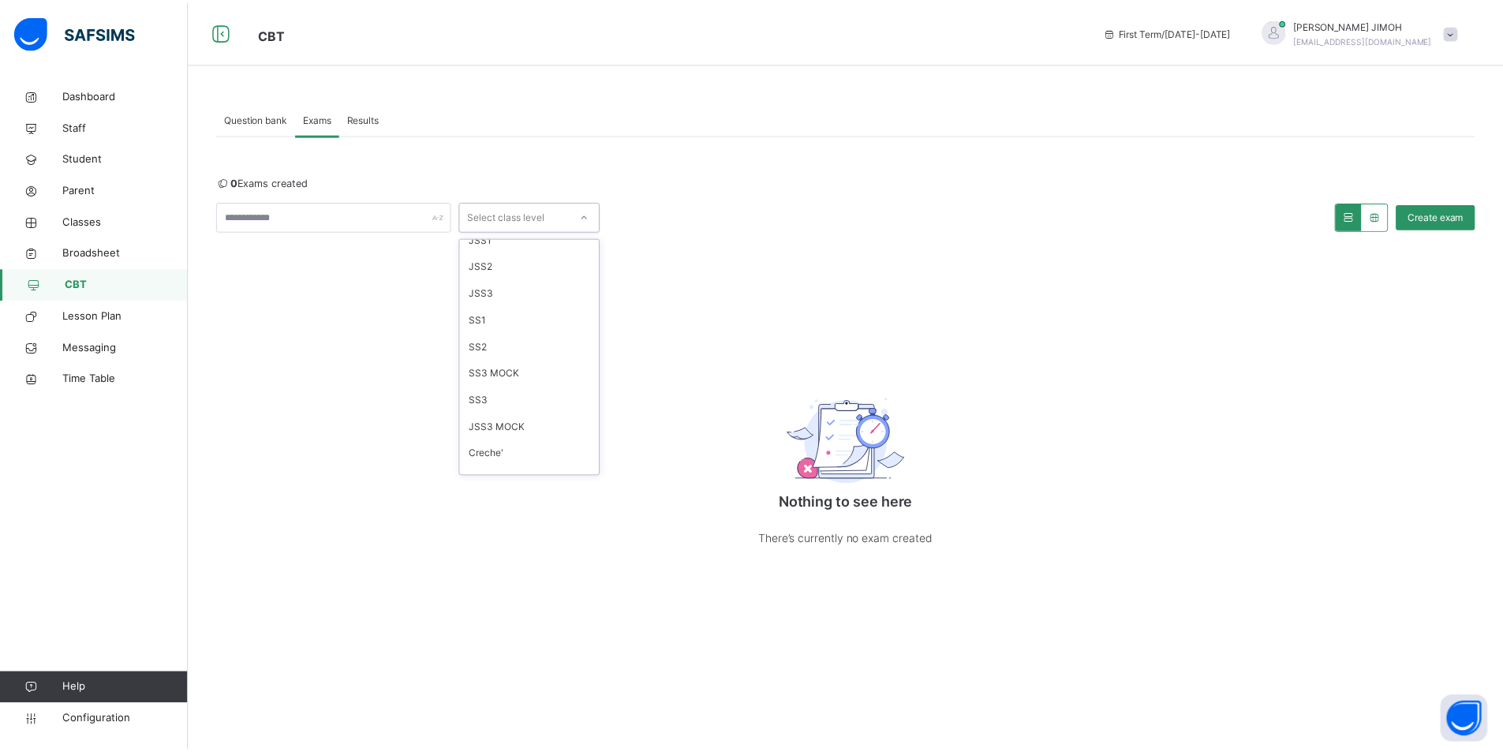
scroll to position [354, 0]
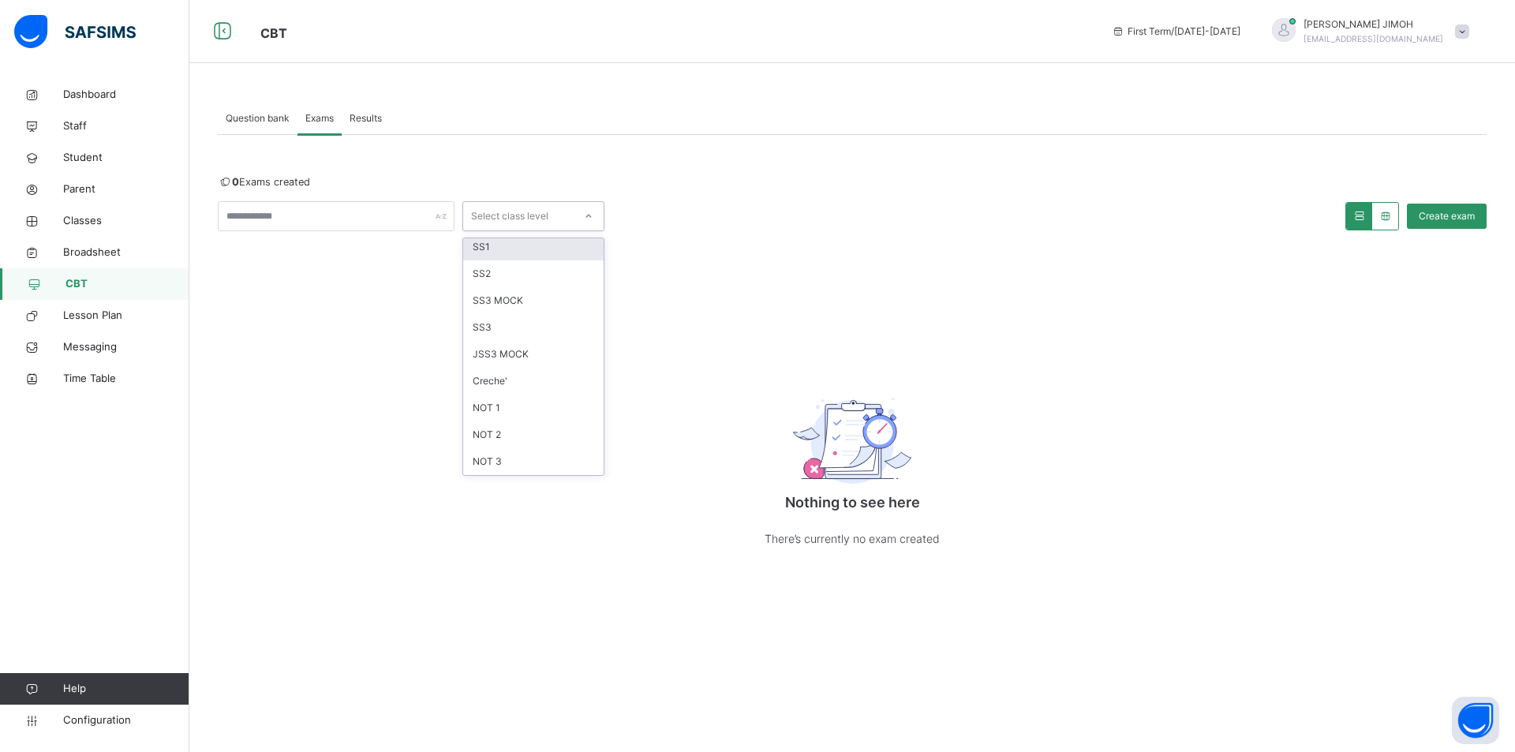
click at [513, 246] on div "SS1" at bounding box center [533, 247] width 140 height 27
click at [892, 216] on icon at bounding box center [1359, 216] width 13 height 12
click at [892, 215] on icon at bounding box center [1385, 216] width 13 height 12
click at [892, 218] on icon at bounding box center [1359, 216] width 13 height 12
click at [892, 214] on span "Create exam" at bounding box center [1447, 216] width 56 height 14
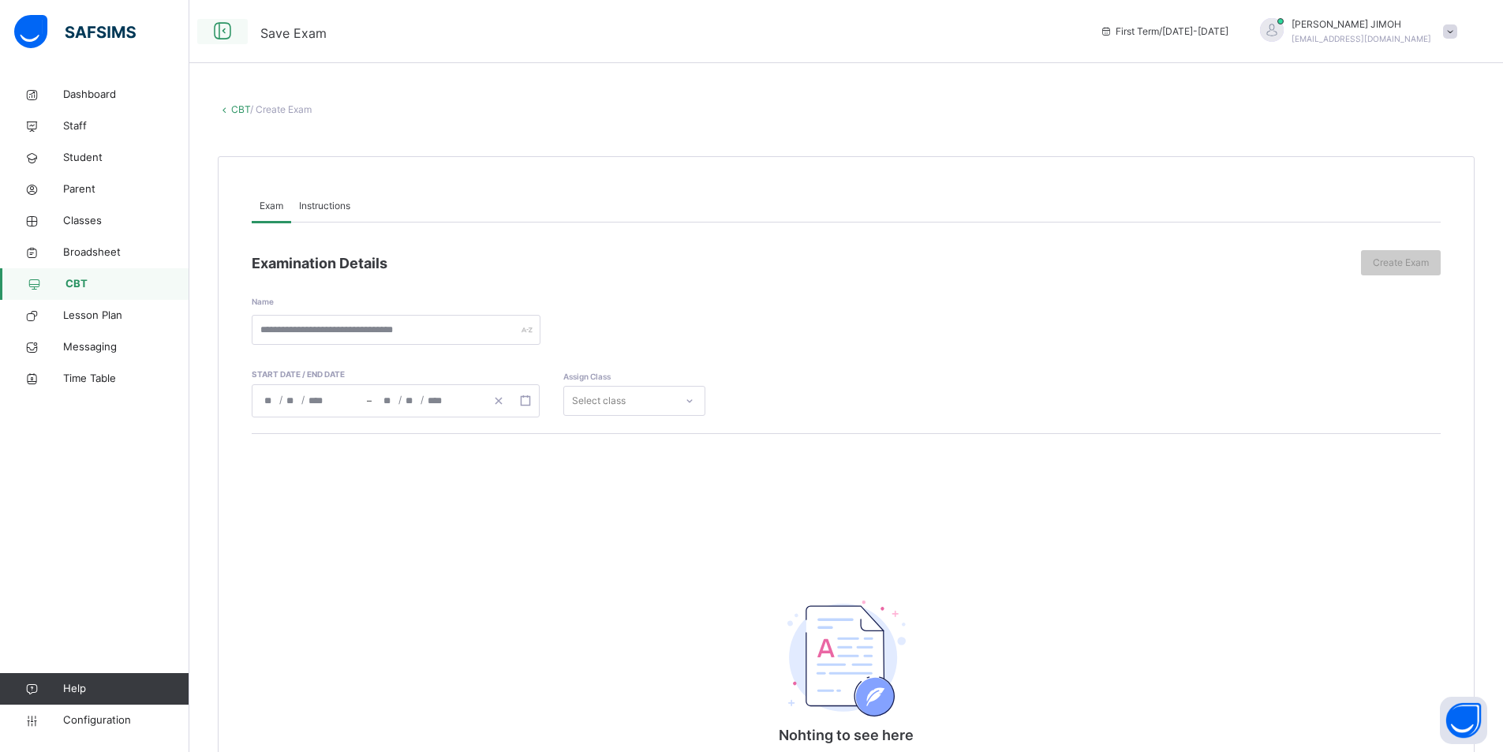
click at [226, 33] on icon at bounding box center [222, 31] width 27 height 28
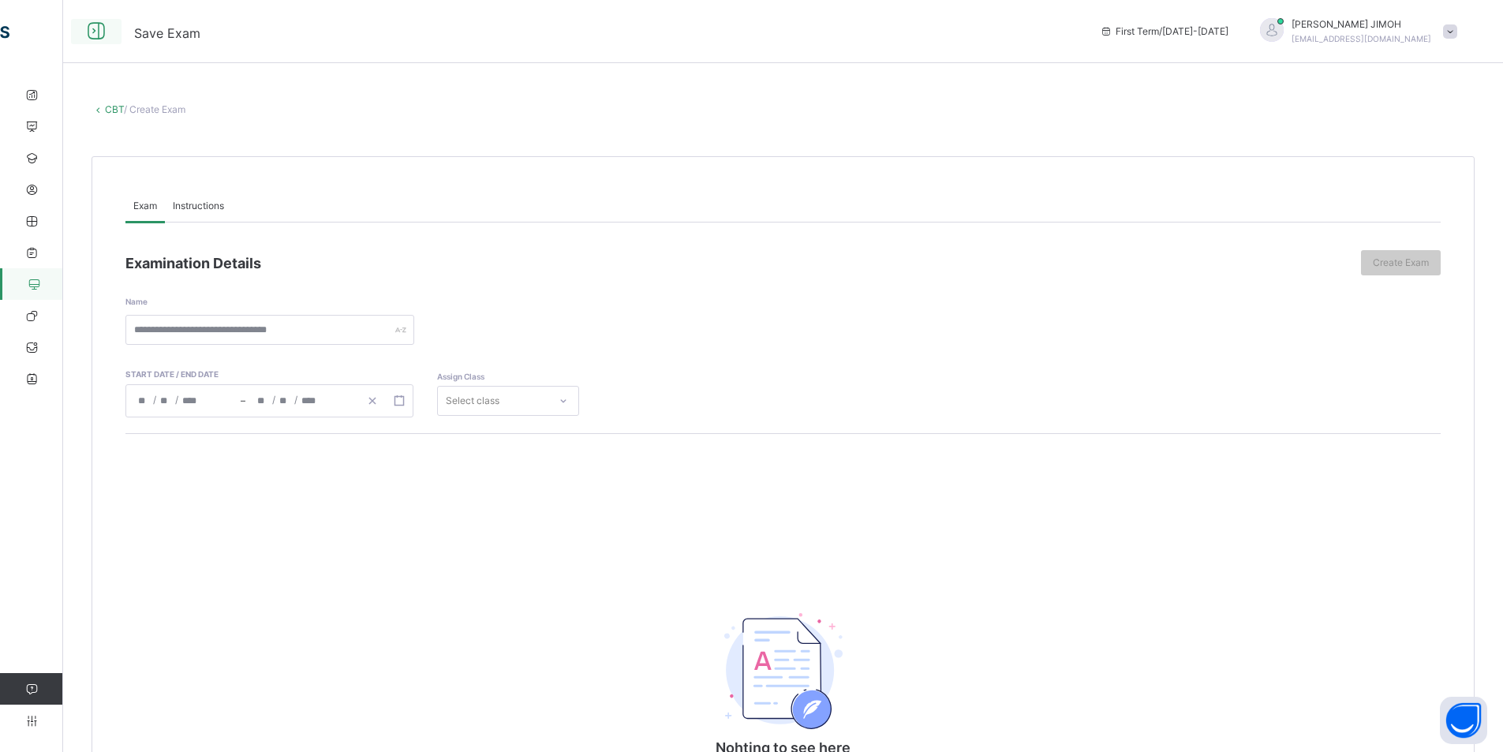
click at [97, 31] on icon at bounding box center [96, 31] width 27 height 28
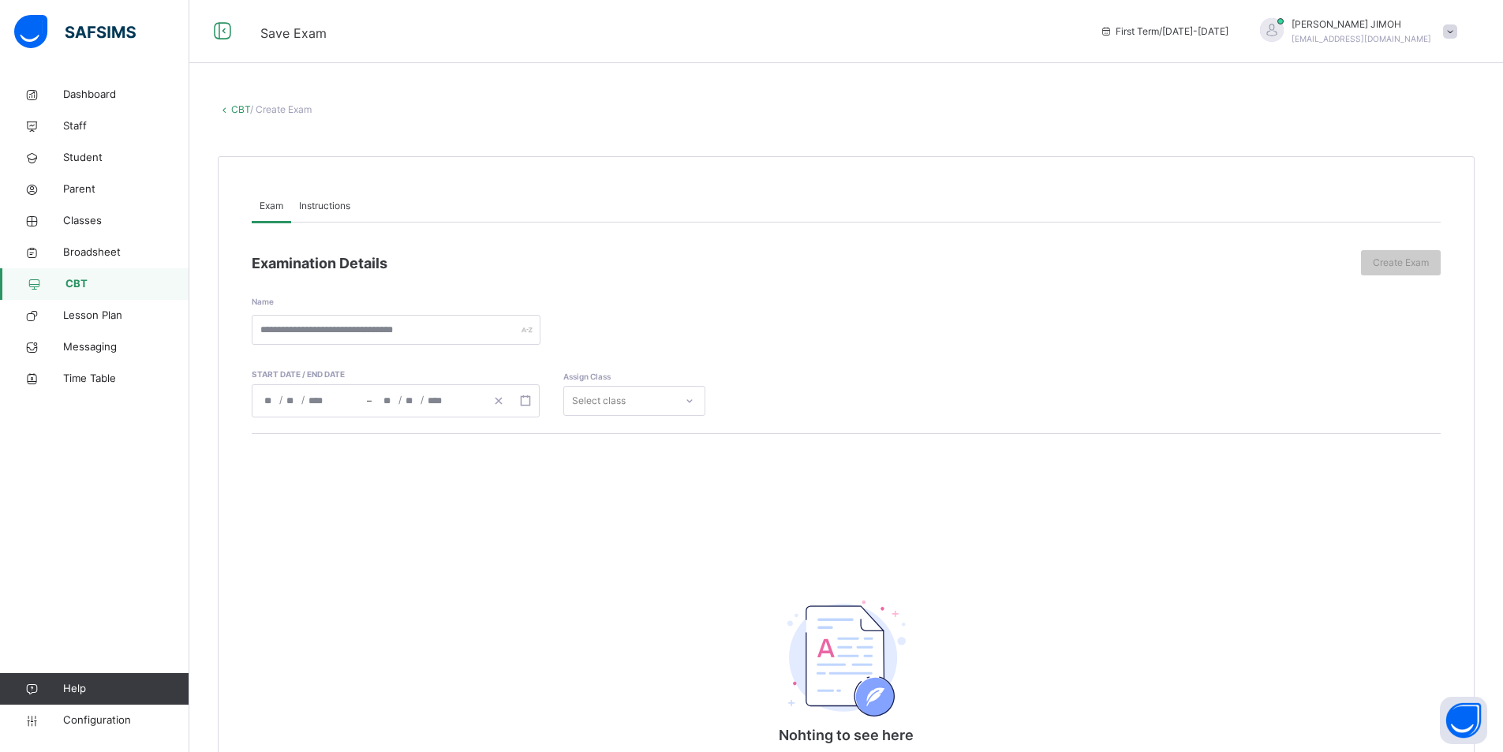
click at [76, 284] on span "CBT" at bounding box center [128, 284] width 124 height 16
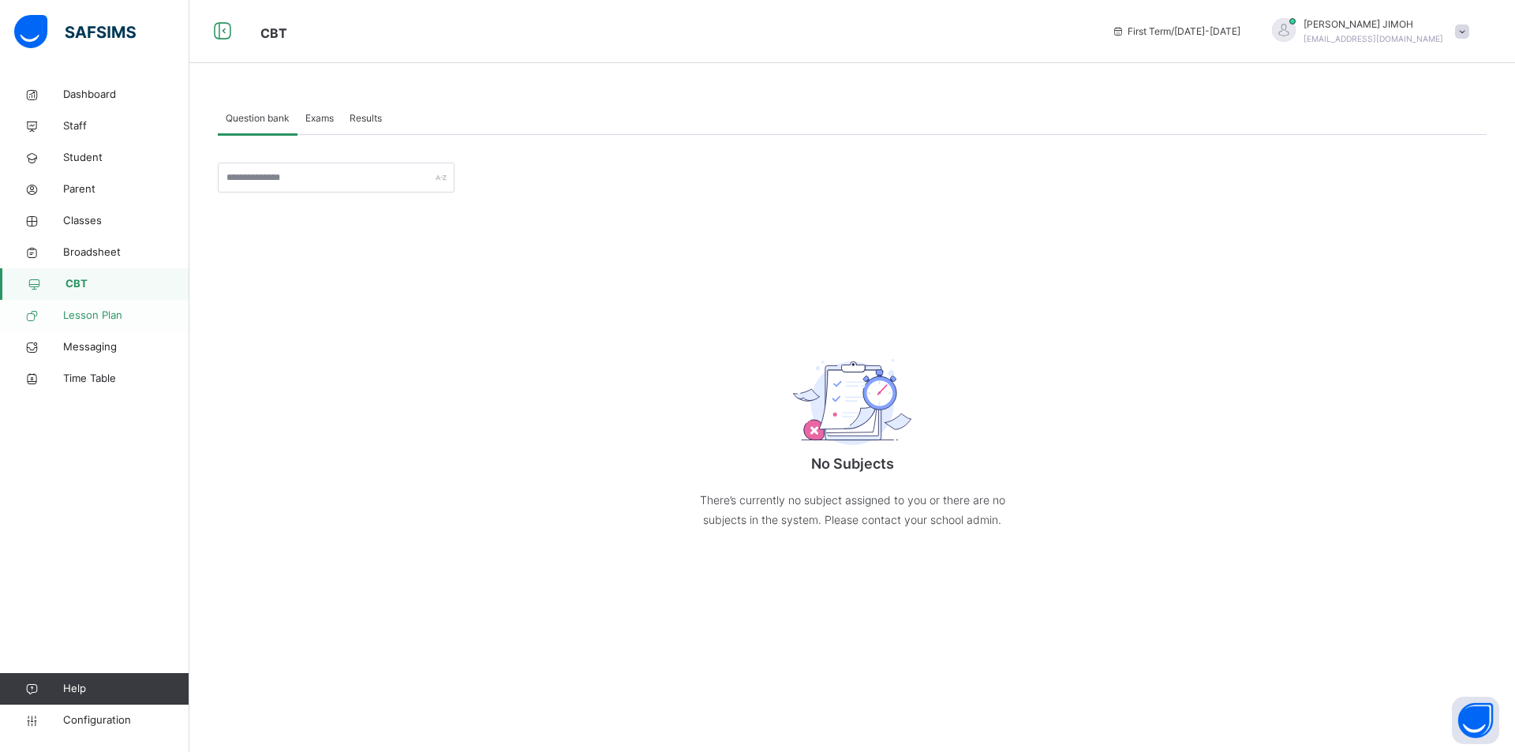
click at [98, 311] on span "Lesson Plan" at bounding box center [126, 316] width 126 height 16
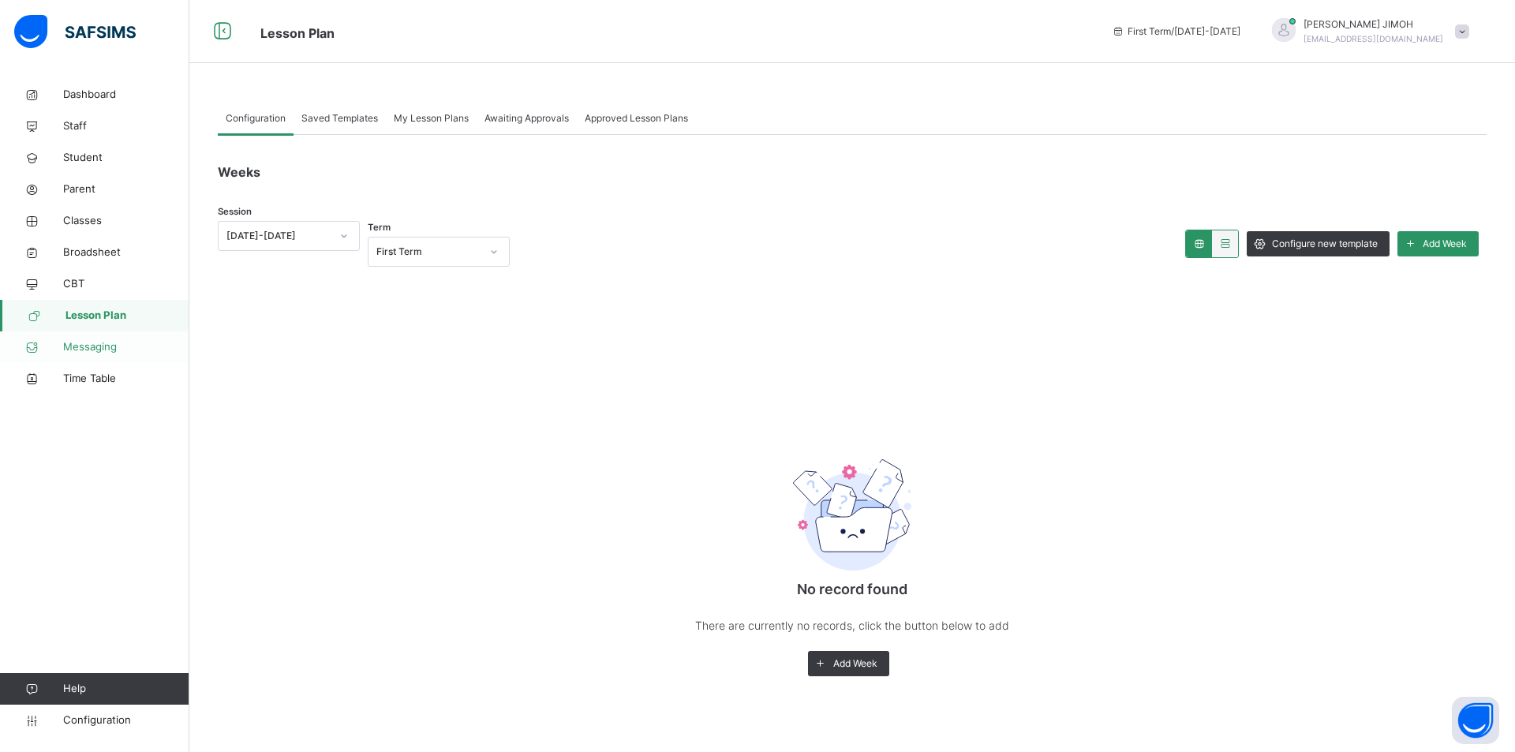
click at [114, 347] on span "Messaging" at bounding box center [126, 347] width 126 height 16
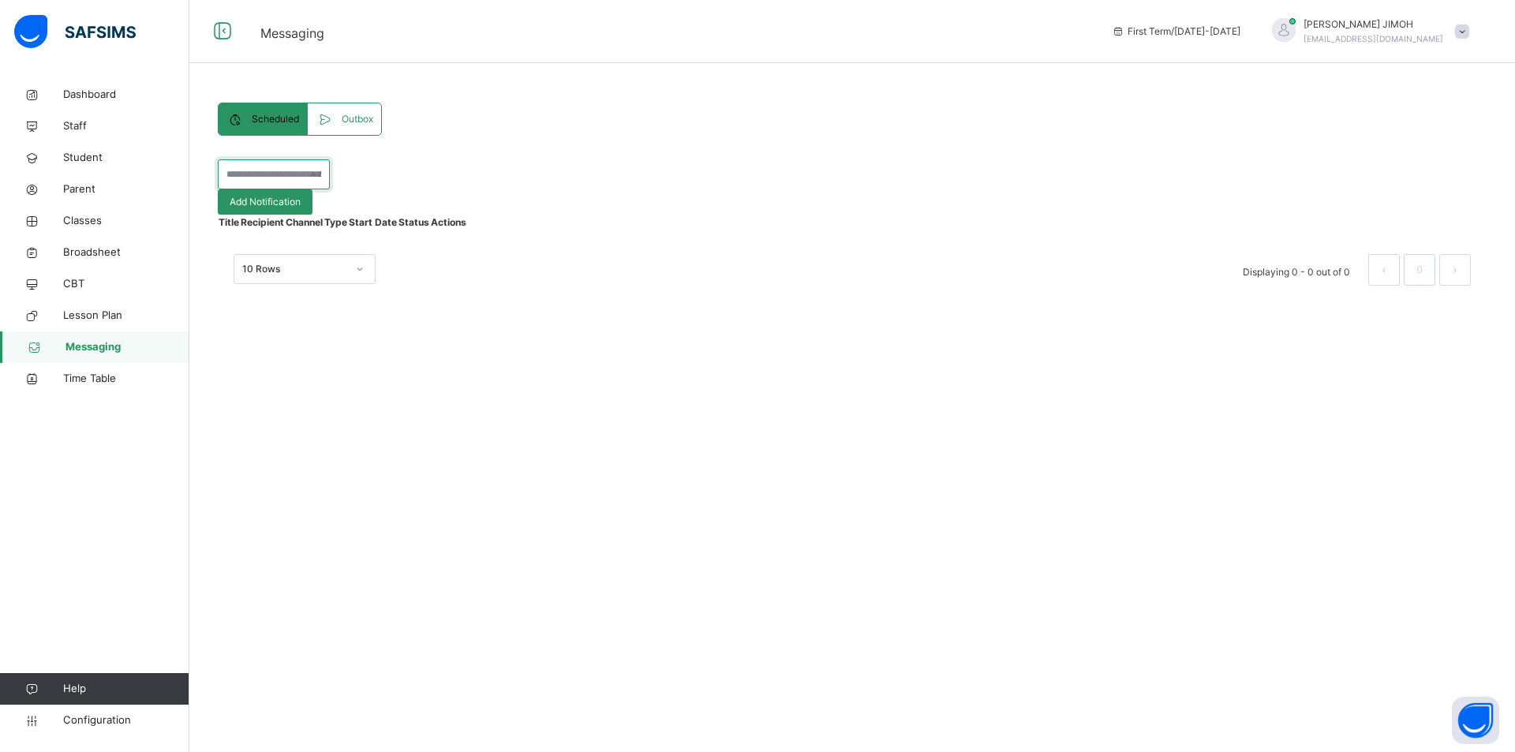
click at [330, 189] on div at bounding box center [274, 174] width 112 height 30
click at [339, 129] on span at bounding box center [328, 119] width 25 height 19
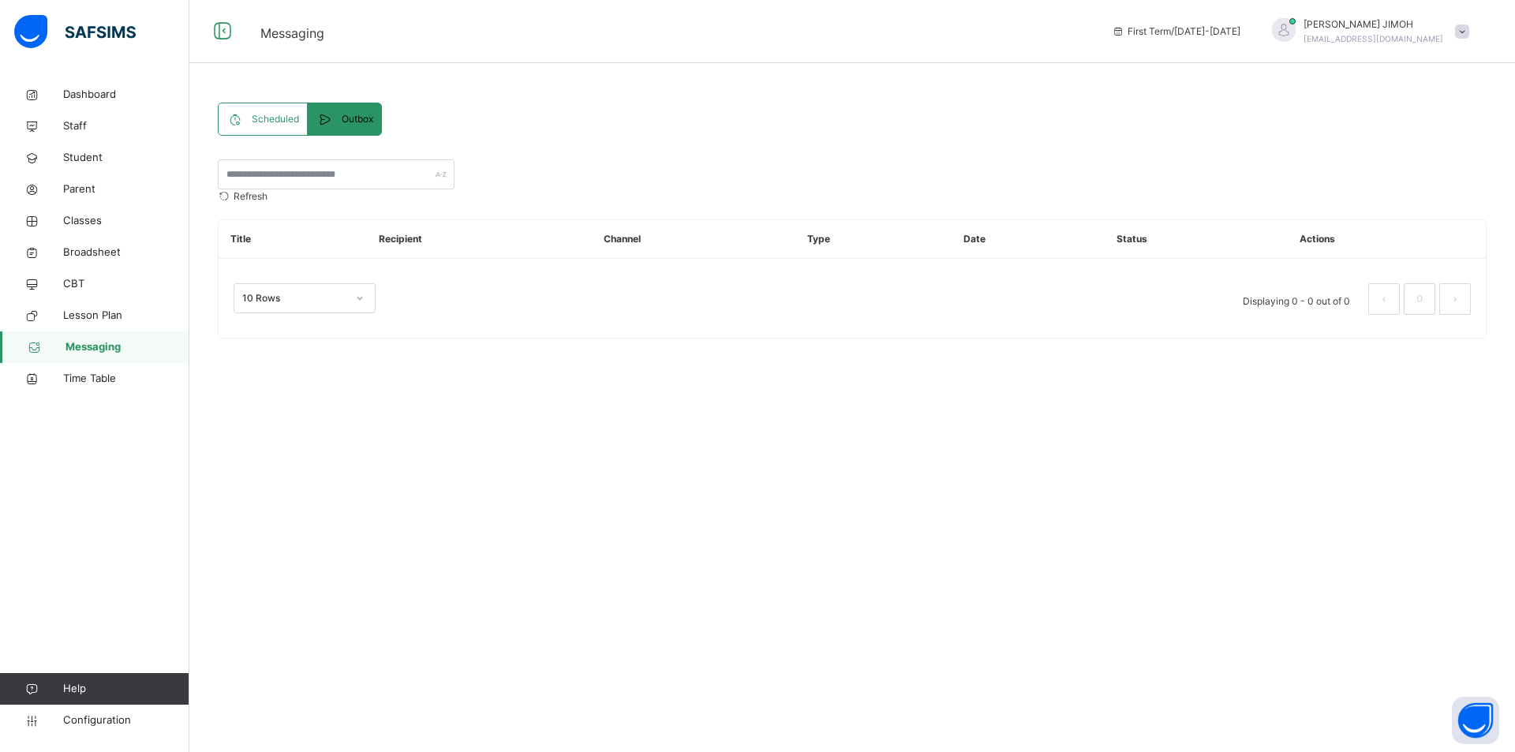
click at [260, 126] on span "Scheduled" at bounding box center [275, 119] width 47 height 14
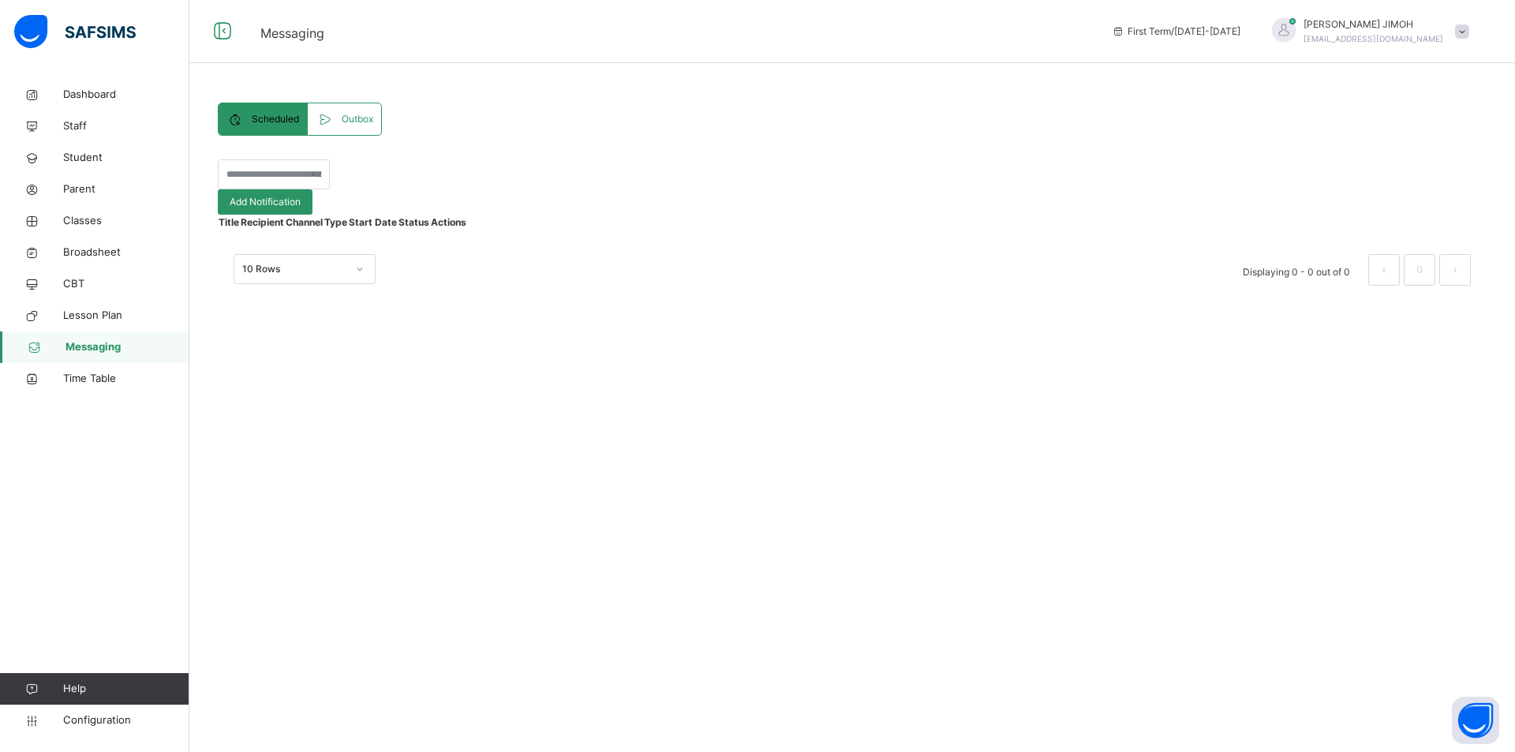
click at [365, 126] on span "Outbox" at bounding box center [358, 119] width 32 height 14
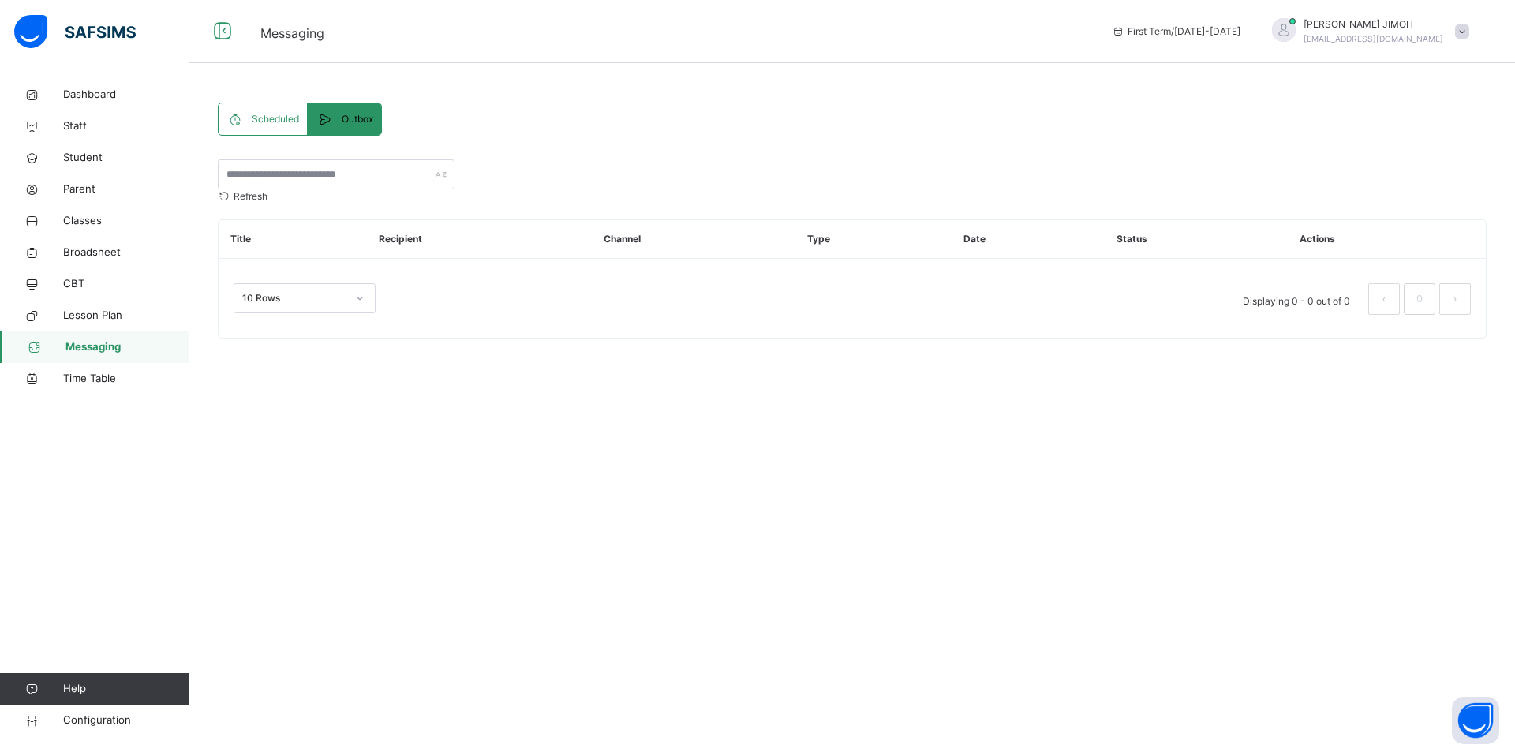
click at [267, 126] on span "Scheduled" at bounding box center [275, 119] width 47 height 14
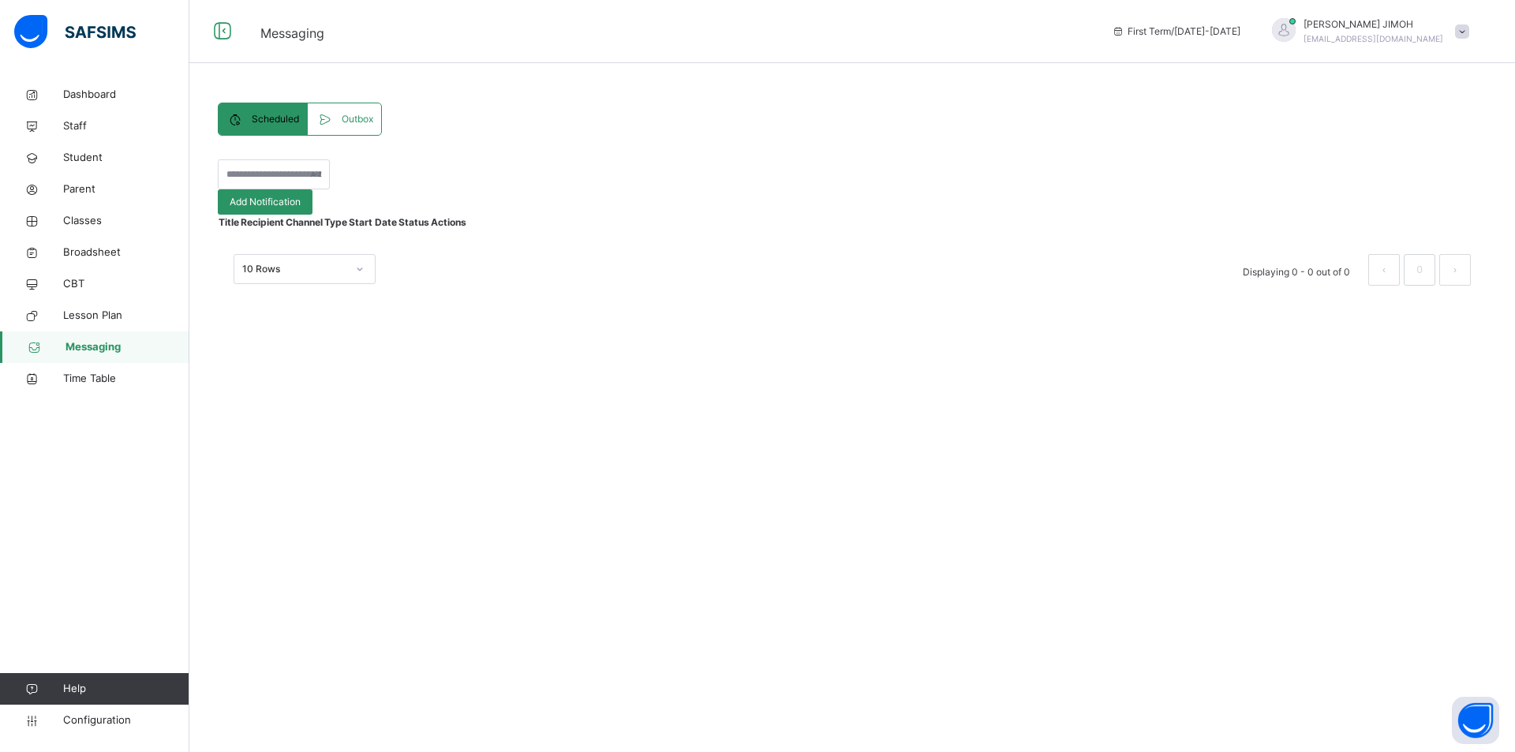
click at [380, 135] on div "Outbox" at bounding box center [344, 119] width 73 height 32
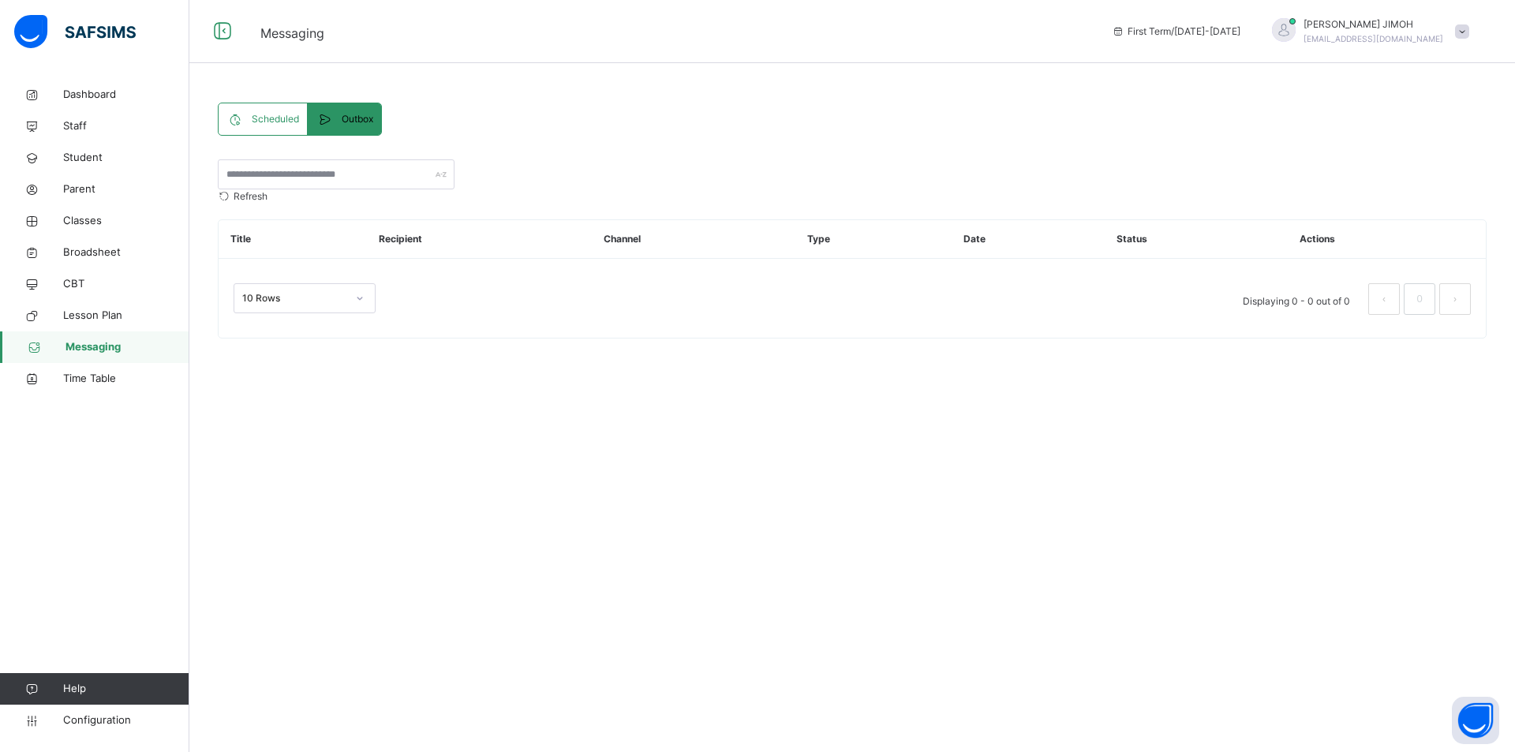
click at [256, 126] on span "Scheduled" at bounding box center [275, 119] width 47 height 14
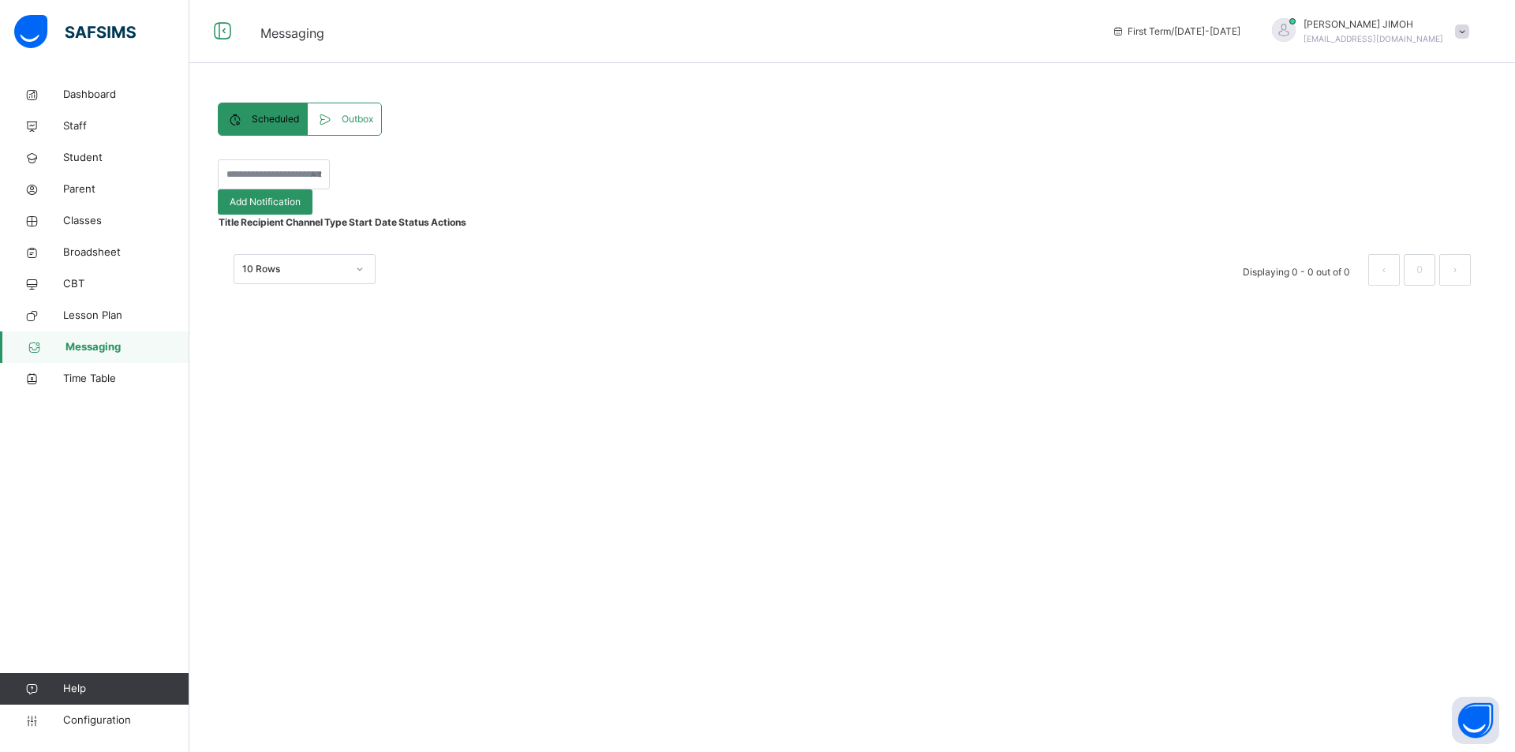
click at [350, 130] on div "Outbox" at bounding box center [344, 119] width 73 height 32
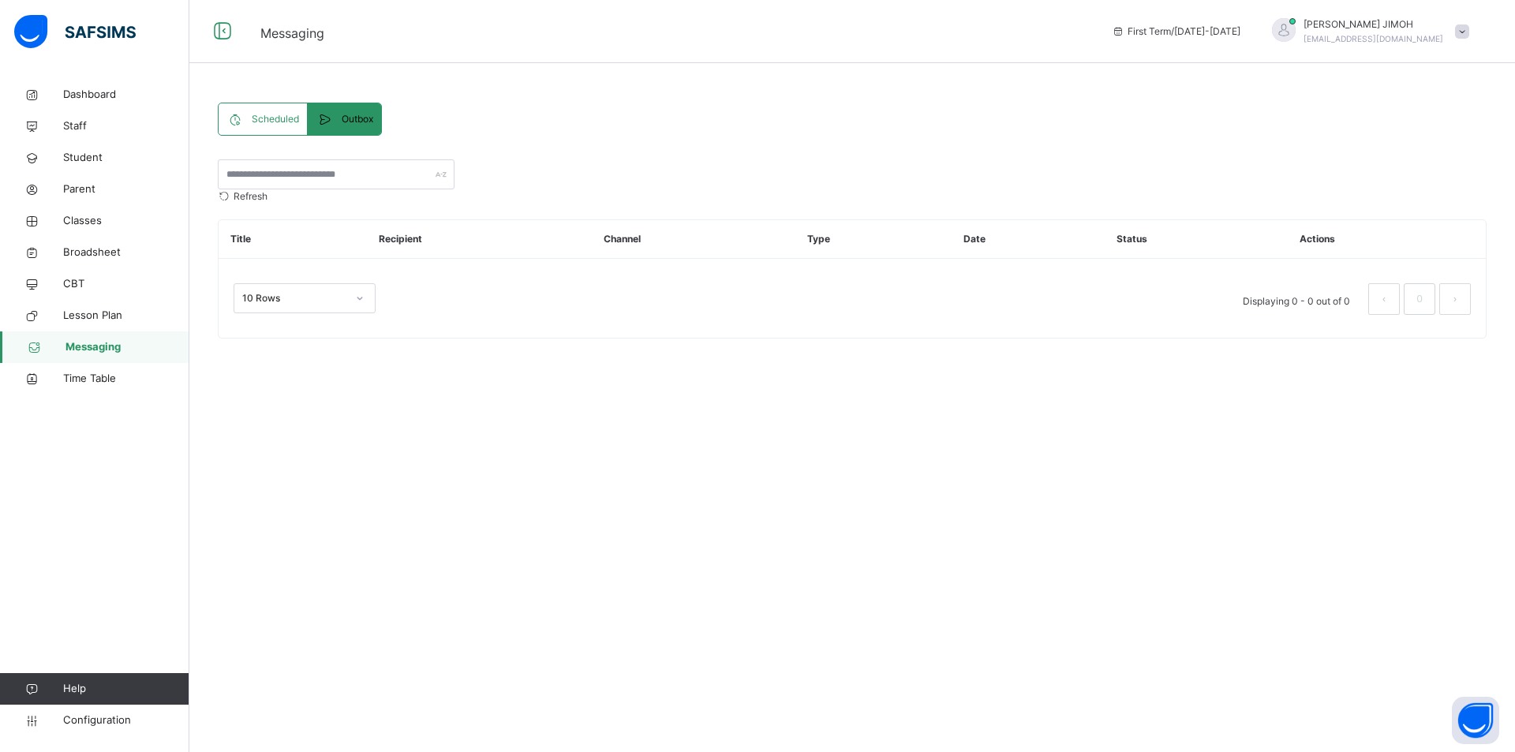
click at [253, 126] on span "Scheduled" at bounding box center [275, 119] width 47 height 14
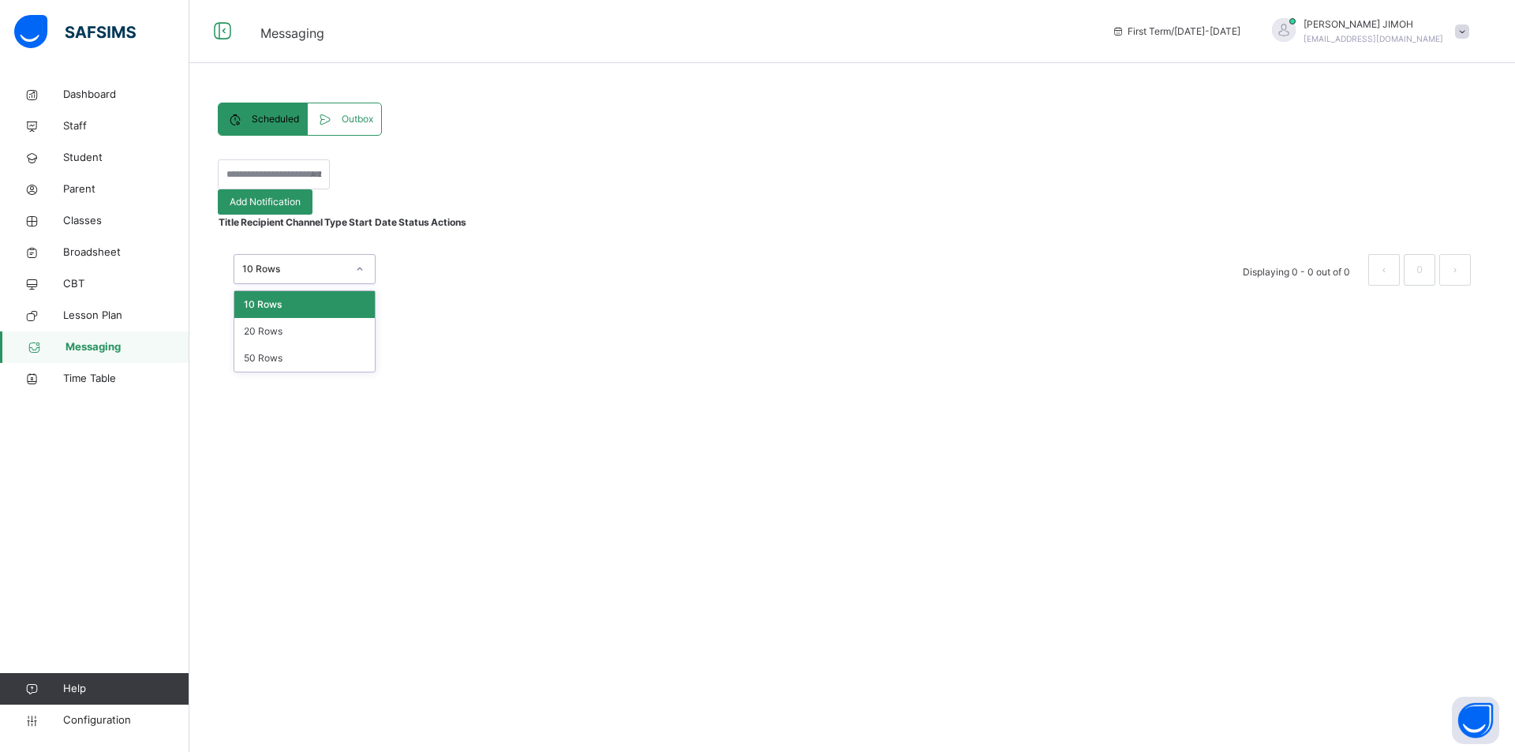
click at [359, 277] on icon at bounding box center [359, 269] width 9 height 16
click at [302, 372] on div "50 Rows" at bounding box center [304, 358] width 140 height 27
click at [88, 219] on span "Classes" at bounding box center [126, 221] width 126 height 16
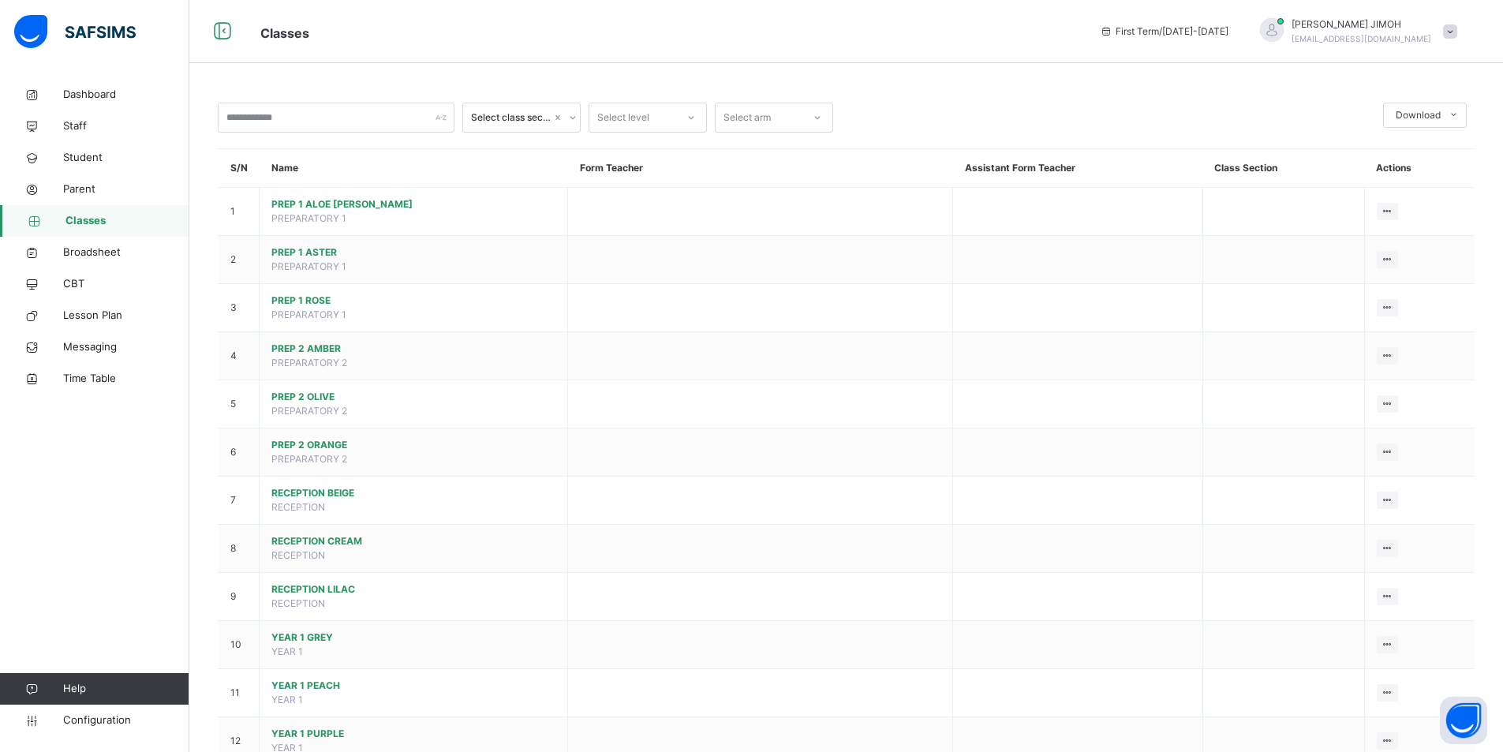
click at [572, 113] on icon at bounding box center [572, 118] width 9 height 16
click at [695, 111] on div at bounding box center [691, 117] width 27 height 25
click at [695, 111] on icon at bounding box center [691, 118] width 9 height 16
click at [817, 110] on div at bounding box center [817, 117] width 27 height 25
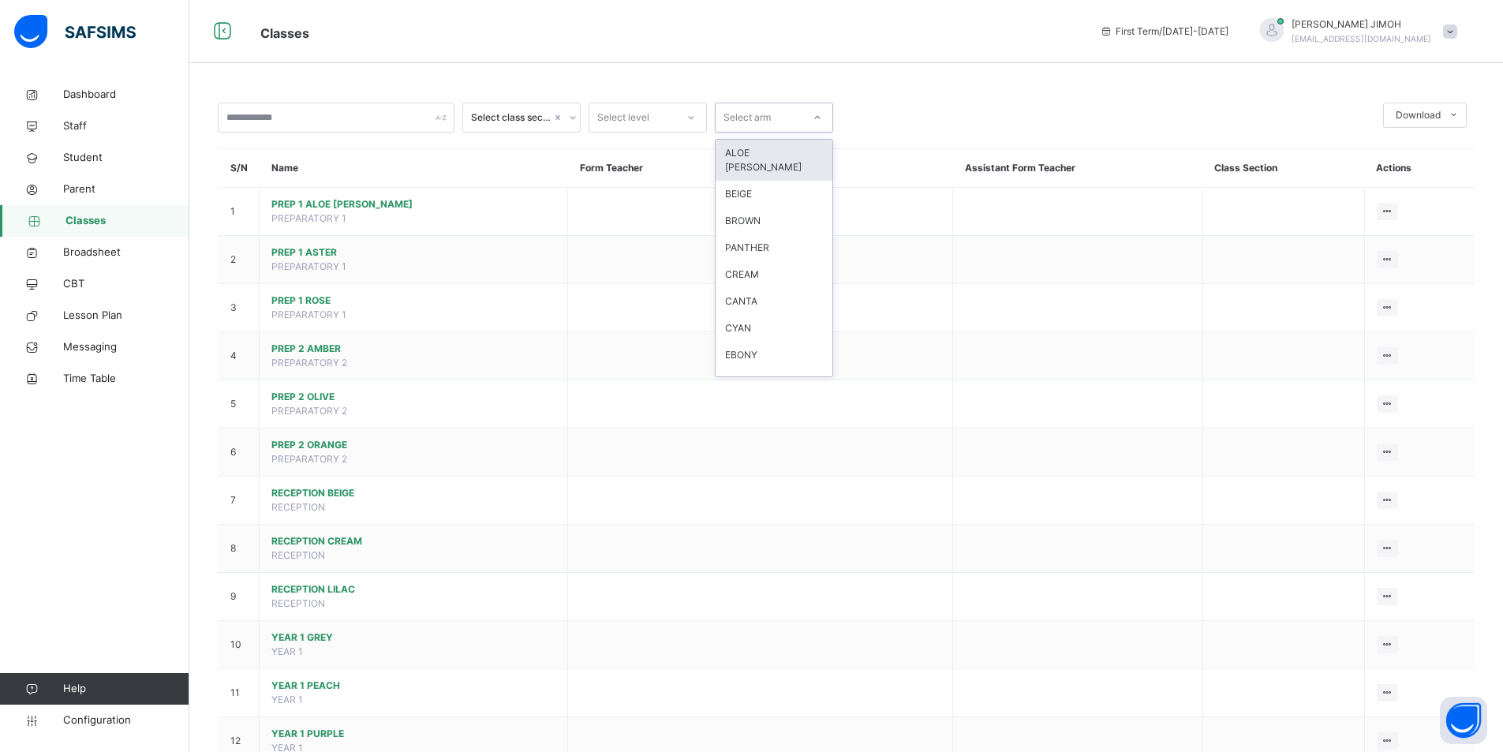
click at [817, 110] on div at bounding box center [817, 117] width 27 height 25
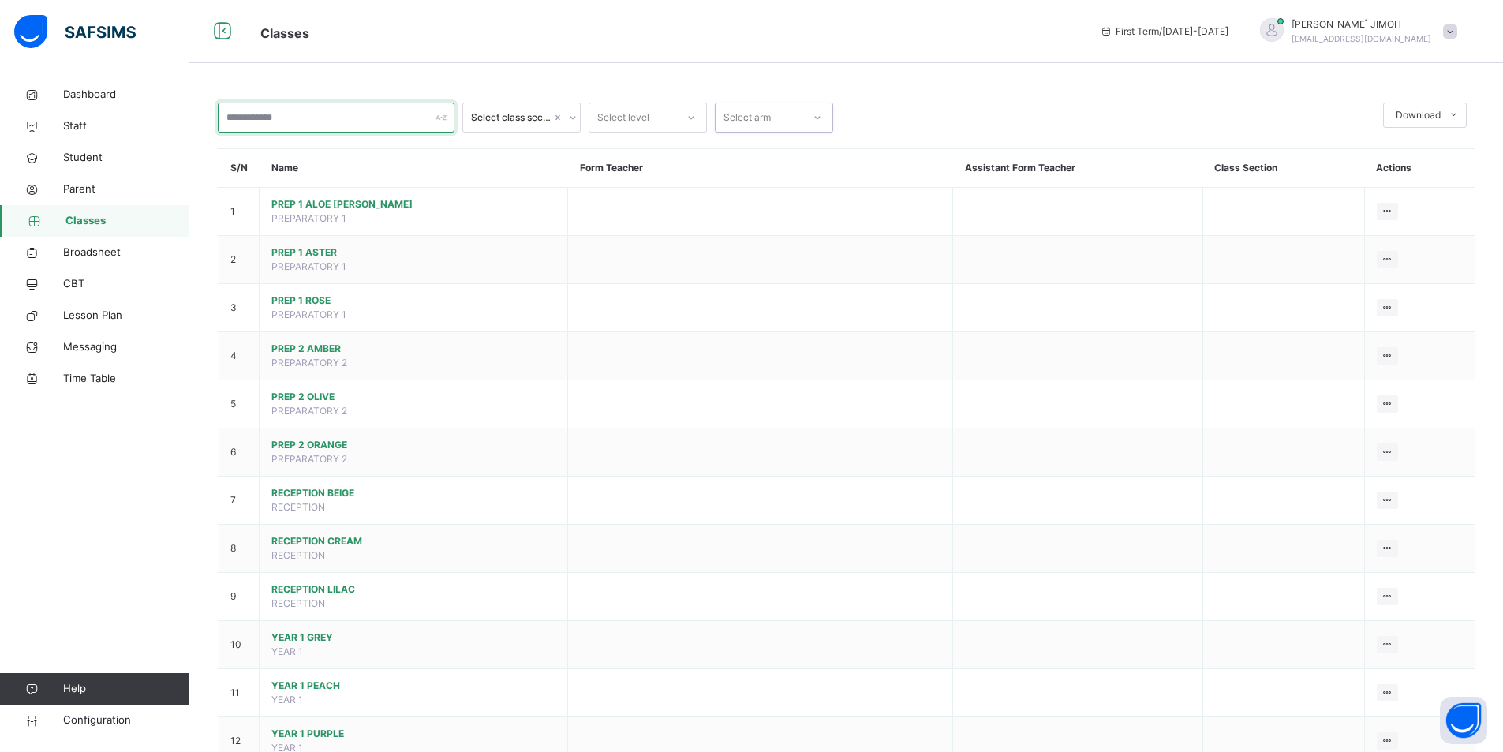
click at [402, 120] on input "text" at bounding box center [336, 118] width 237 height 30
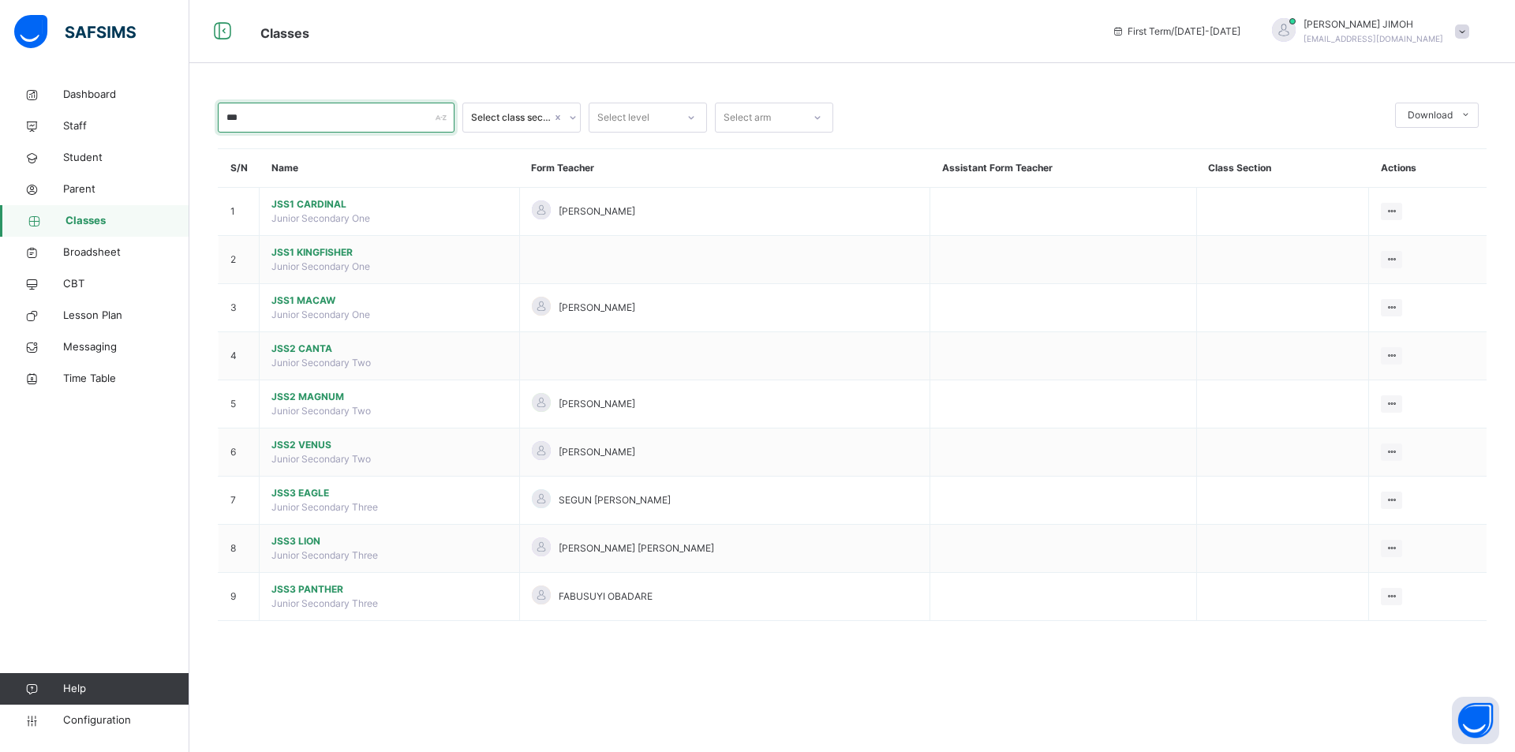
type input "***"
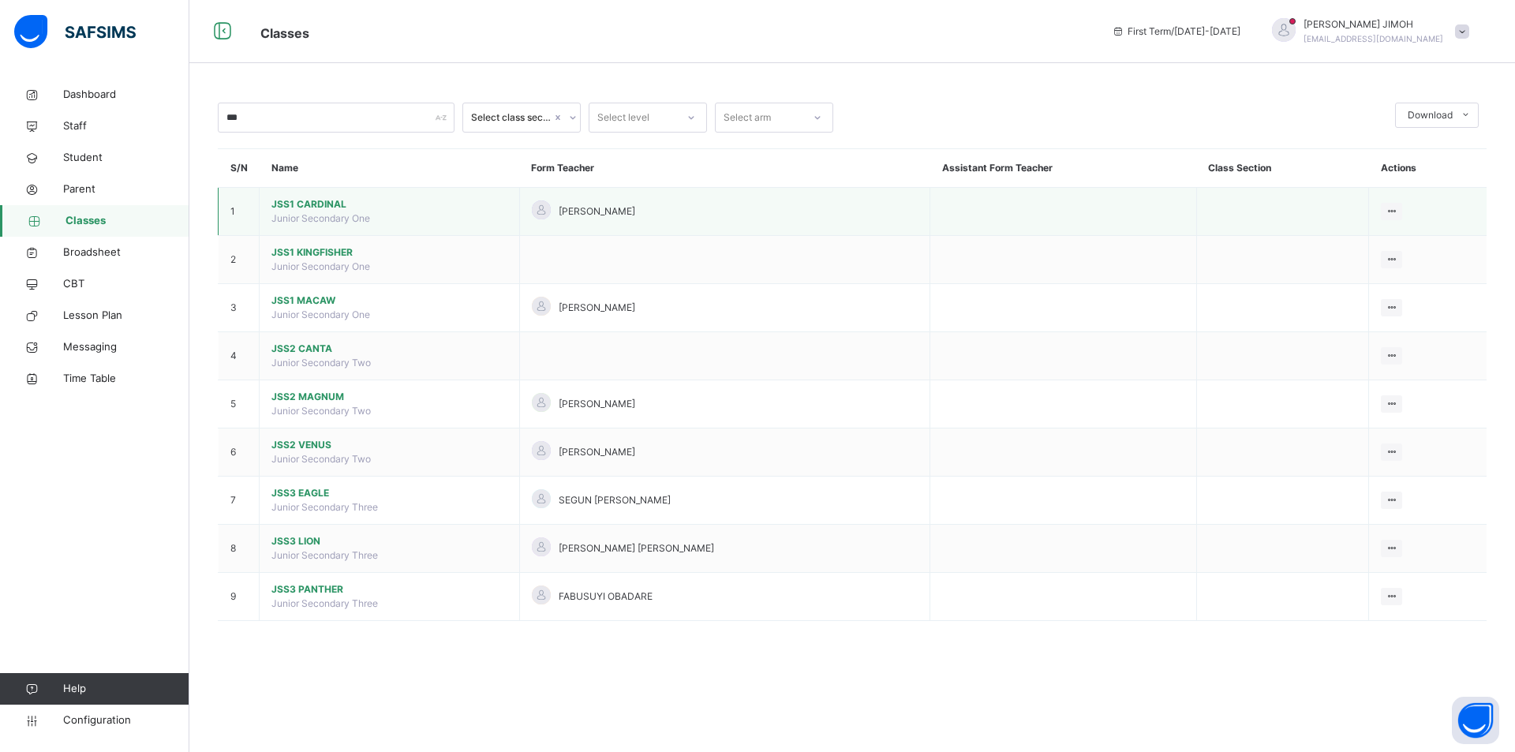
click at [324, 208] on span "JSS1 CARDINAL" at bounding box center [389, 204] width 236 height 14
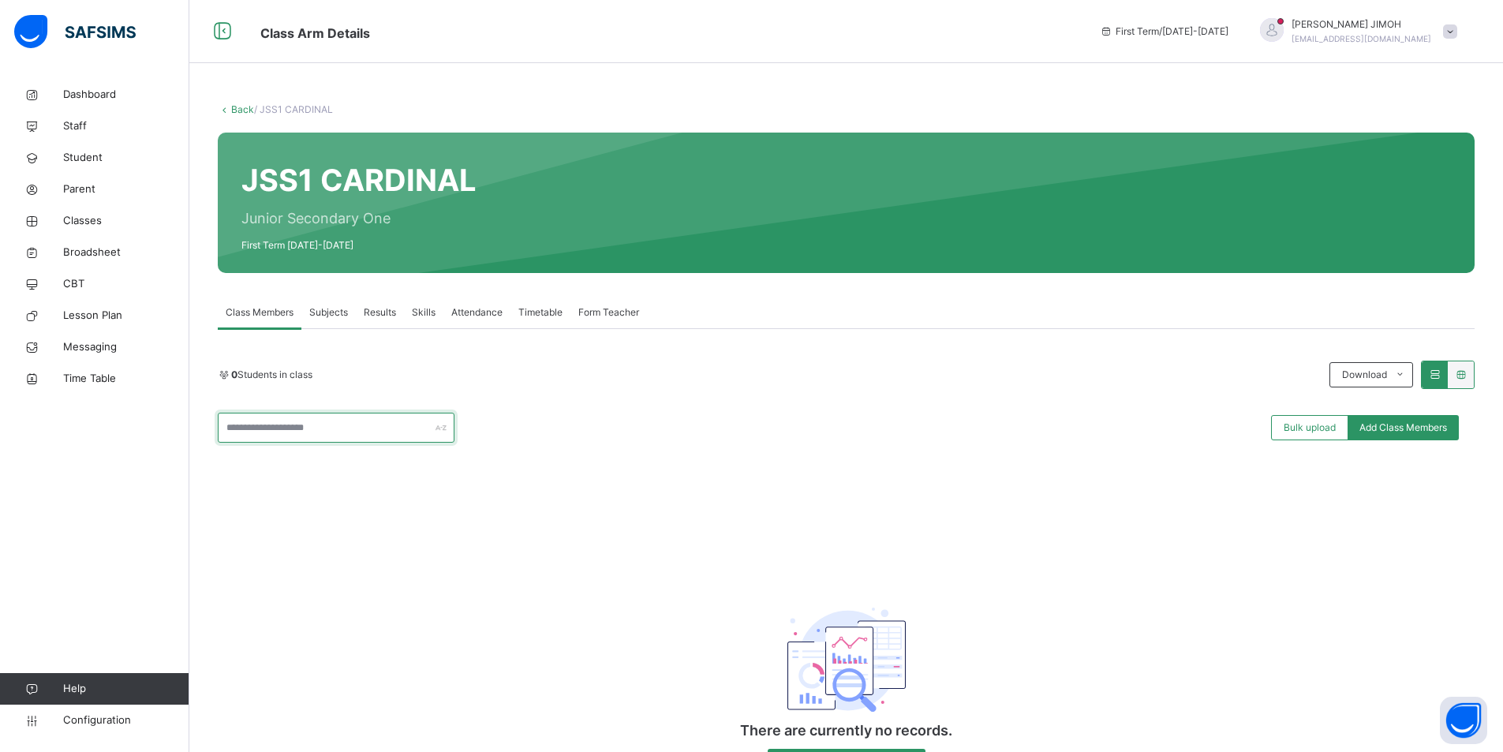
click at [316, 432] on input "text" at bounding box center [336, 428] width 237 height 30
click at [892, 427] on span "Add Class Members" at bounding box center [1404, 428] width 88 height 14
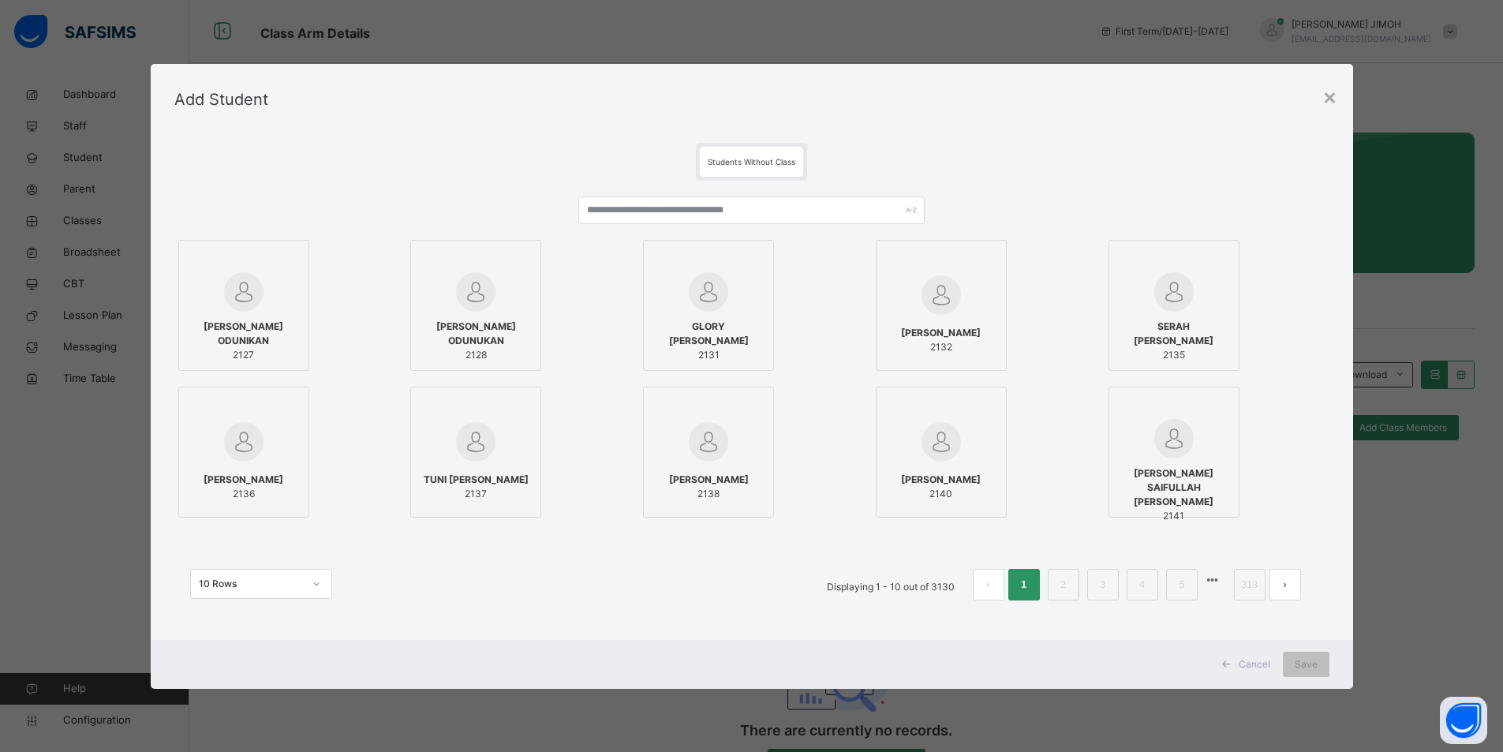
click at [892, 586] on button "next page" at bounding box center [1286, 585] width 32 height 32
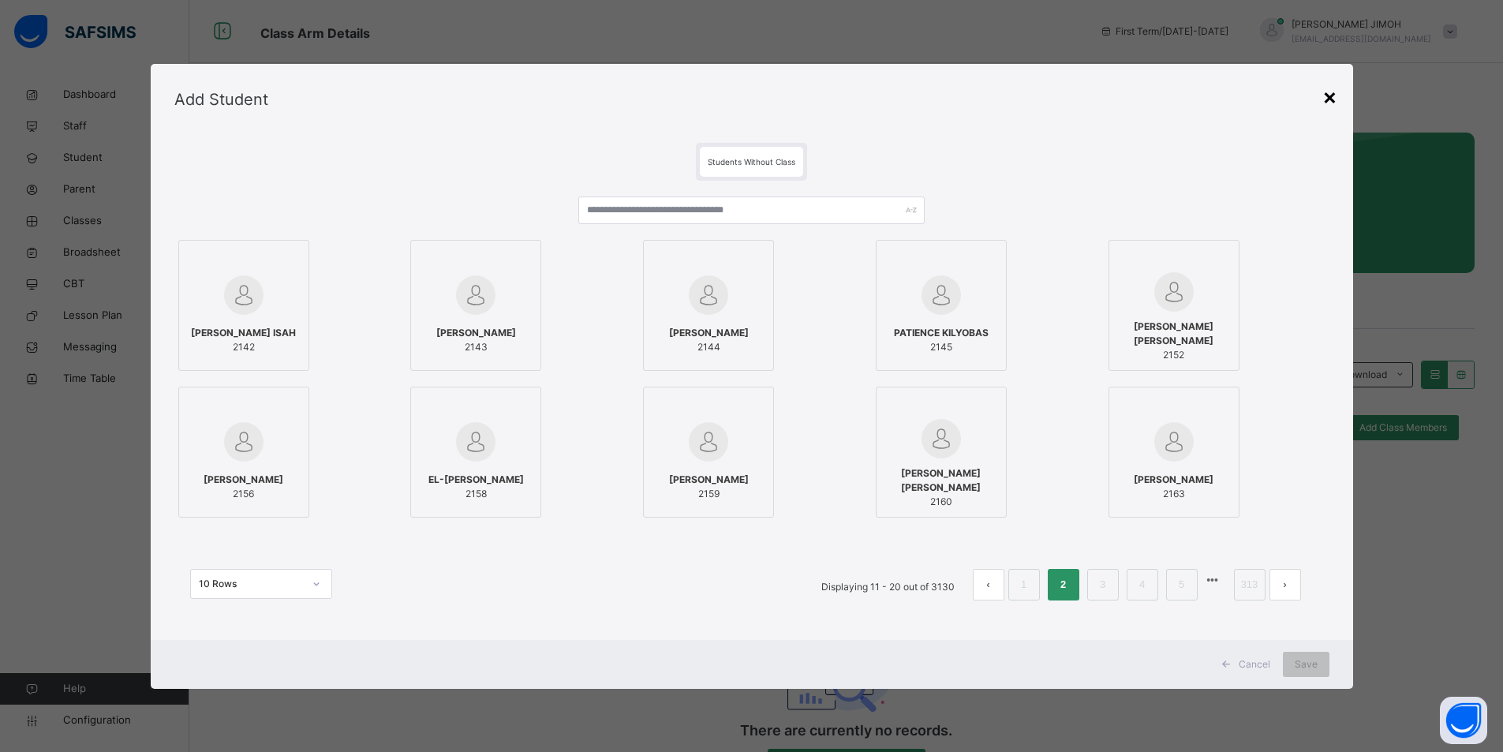
click at [892, 100] on div "×" at bounding box center [1330, 96] width 15 height 33
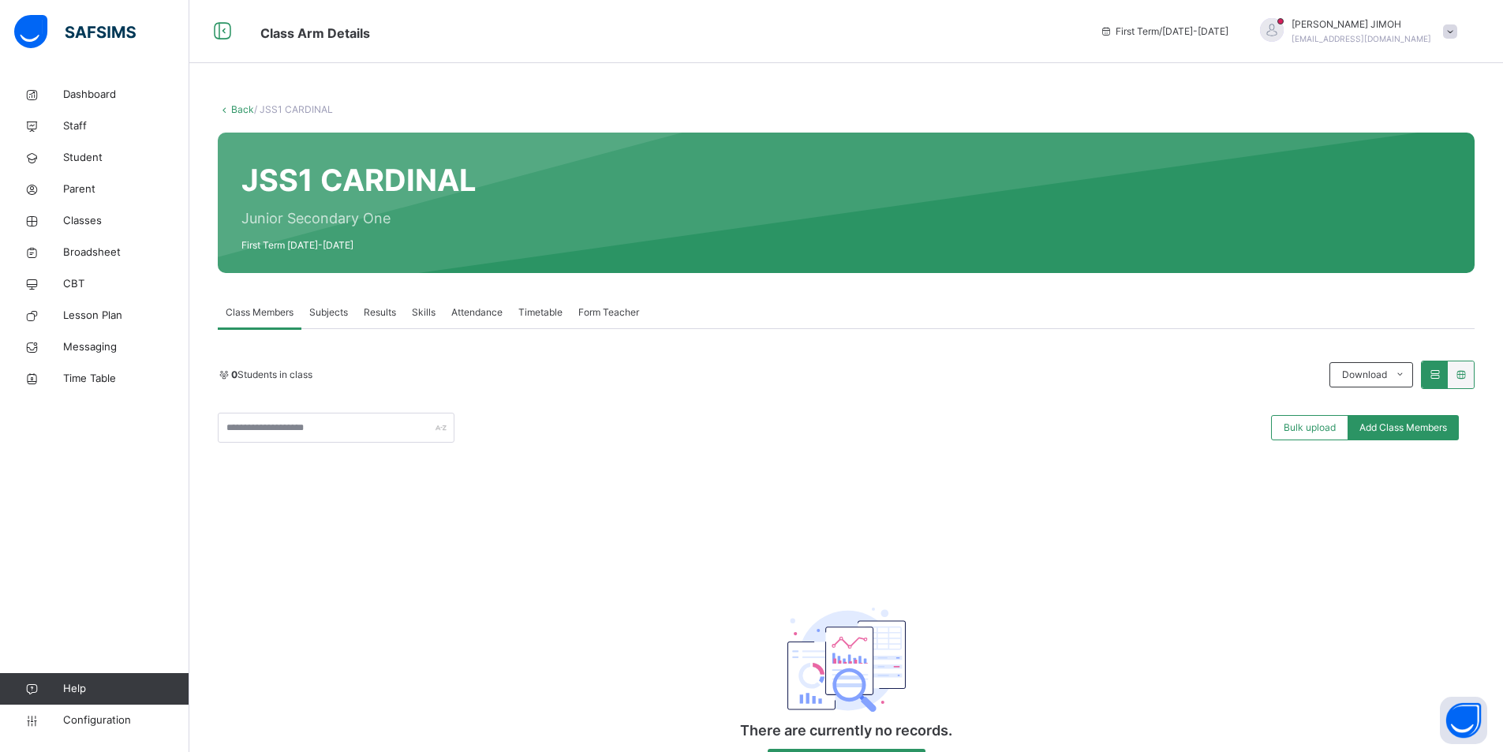
click at [225, 107] on icon at bounding box center [224, 109] width 13 height 12
click at [242, 110] on link "Back" at bounding box center [242, 109] width 23 height 12
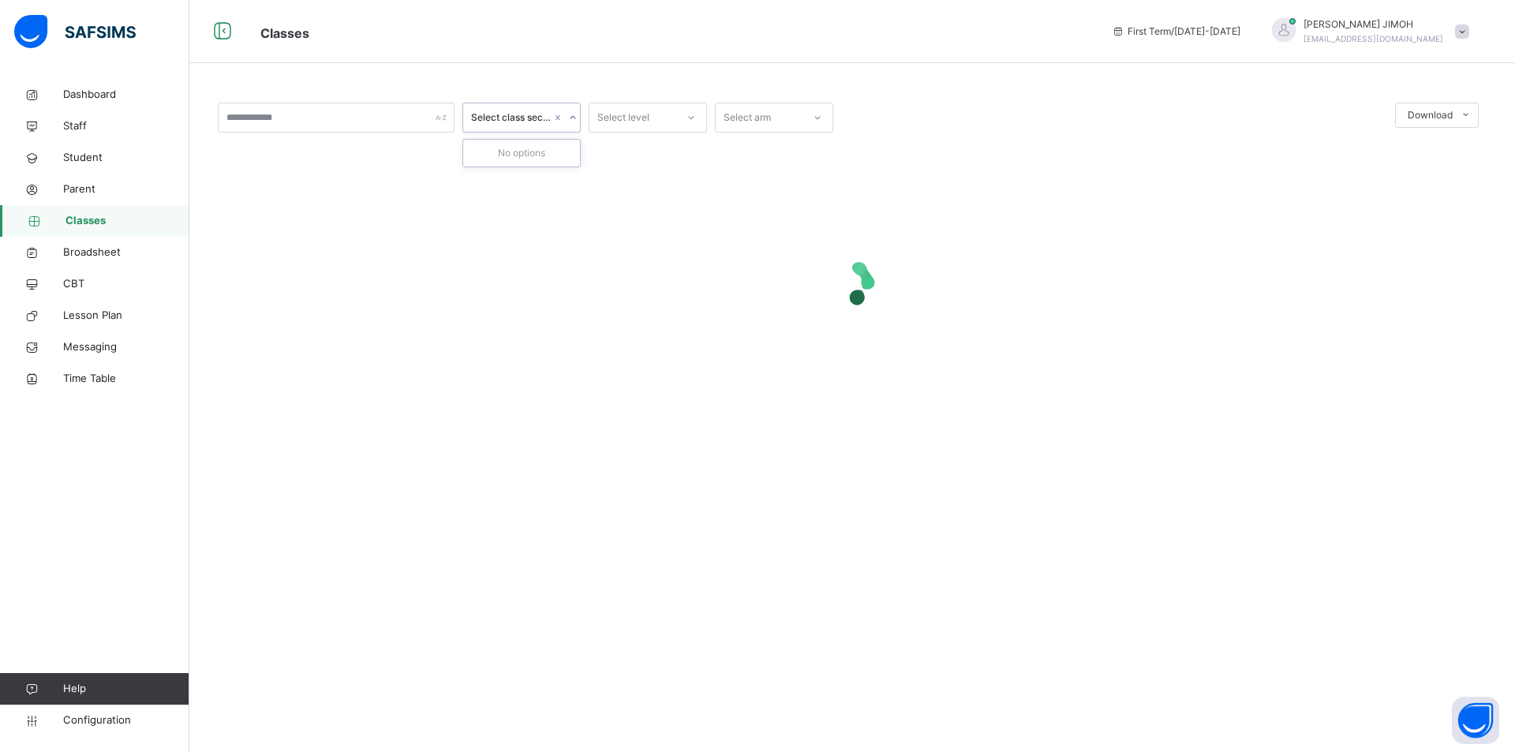
click at [571, 118] on icon at bounding box center [573, 117] width 6 height 3
click at [571, 118] on icon at bounding box center [572, 118] width 9 height 16
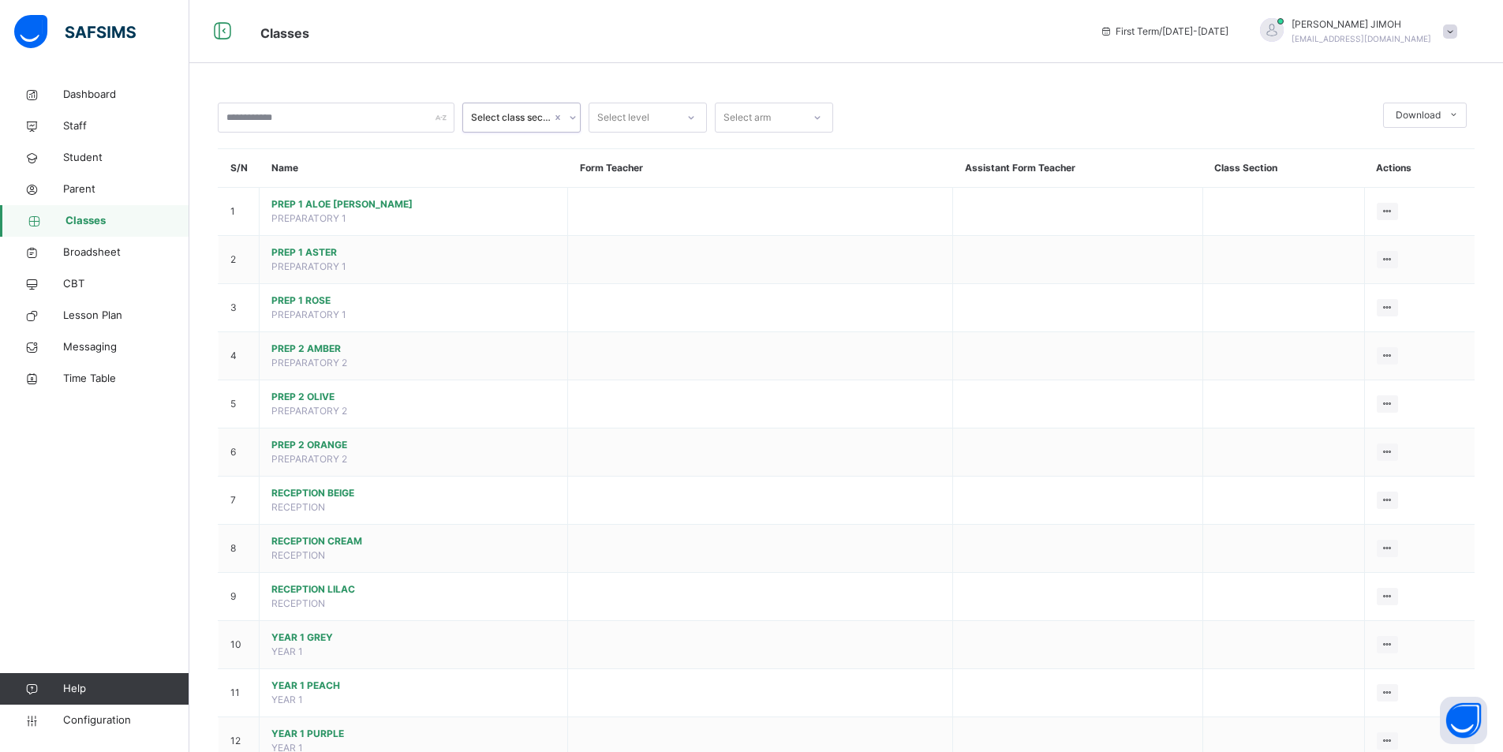
click at [351, 111] on input "text" at bounding box center [336, 118] width 237 height 30
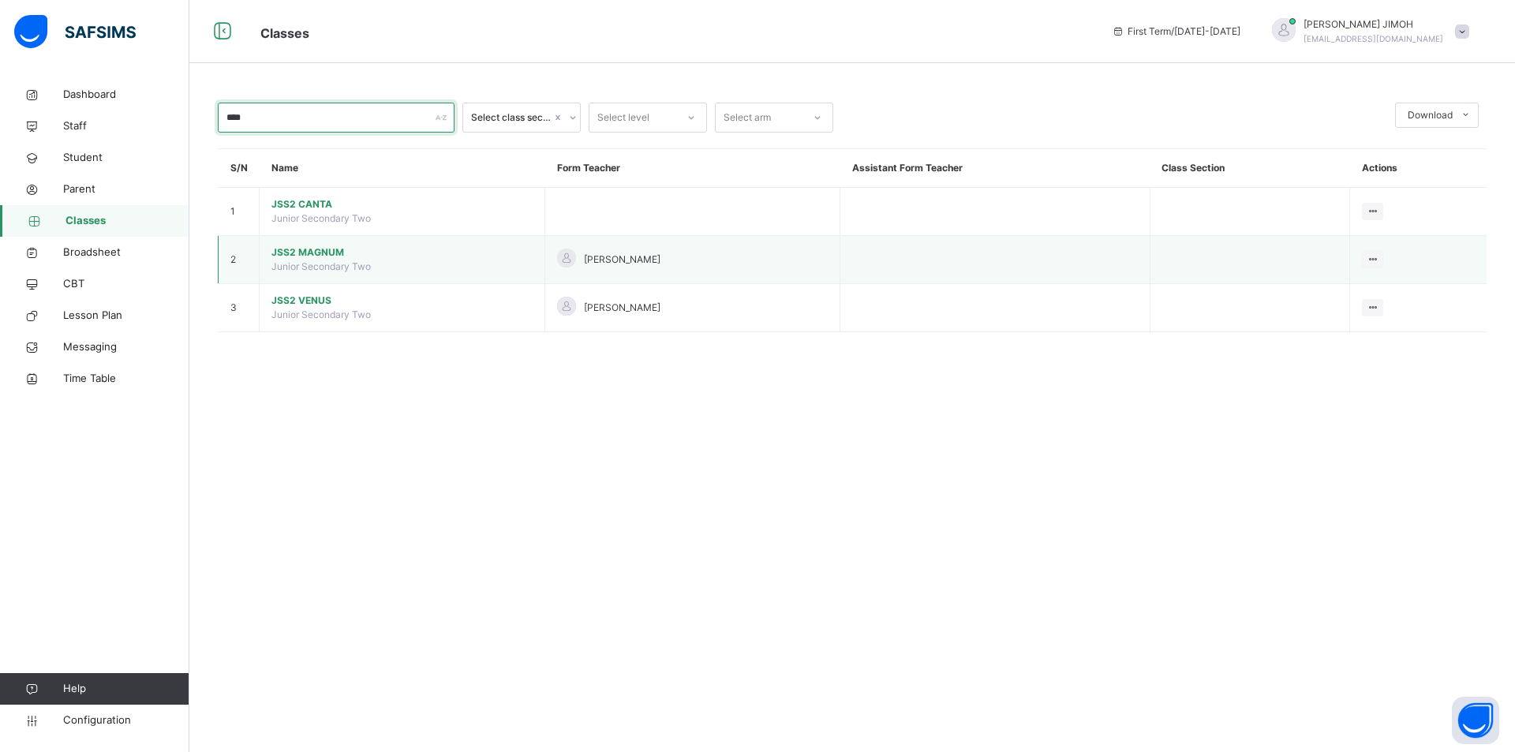
type input "****"
click at [310, 257] on span "JSS2 MAGNUM" at bounding box center [401, 252] width 261 height 14
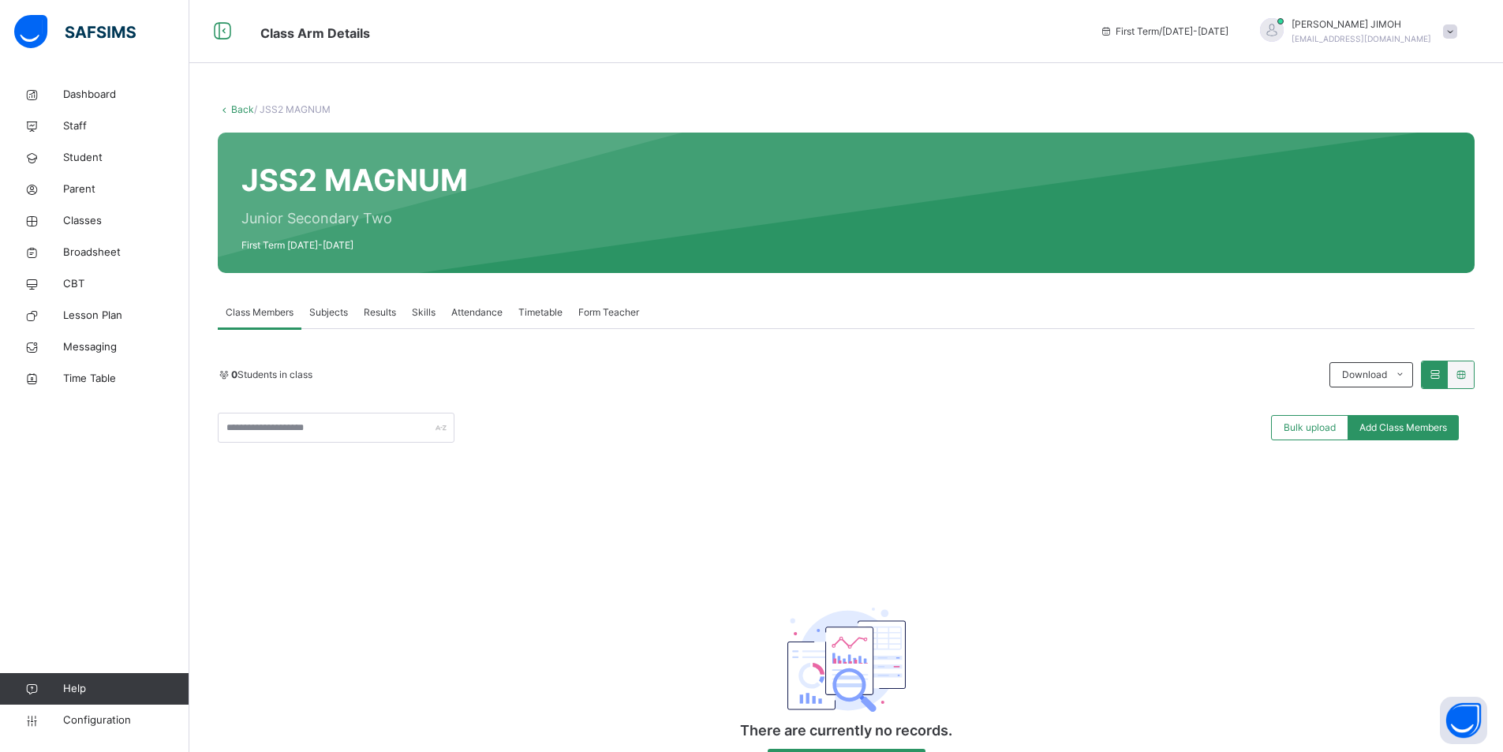
click at [238, 106] on link "Back" at bounding box center [242, 109] width 23 height 12
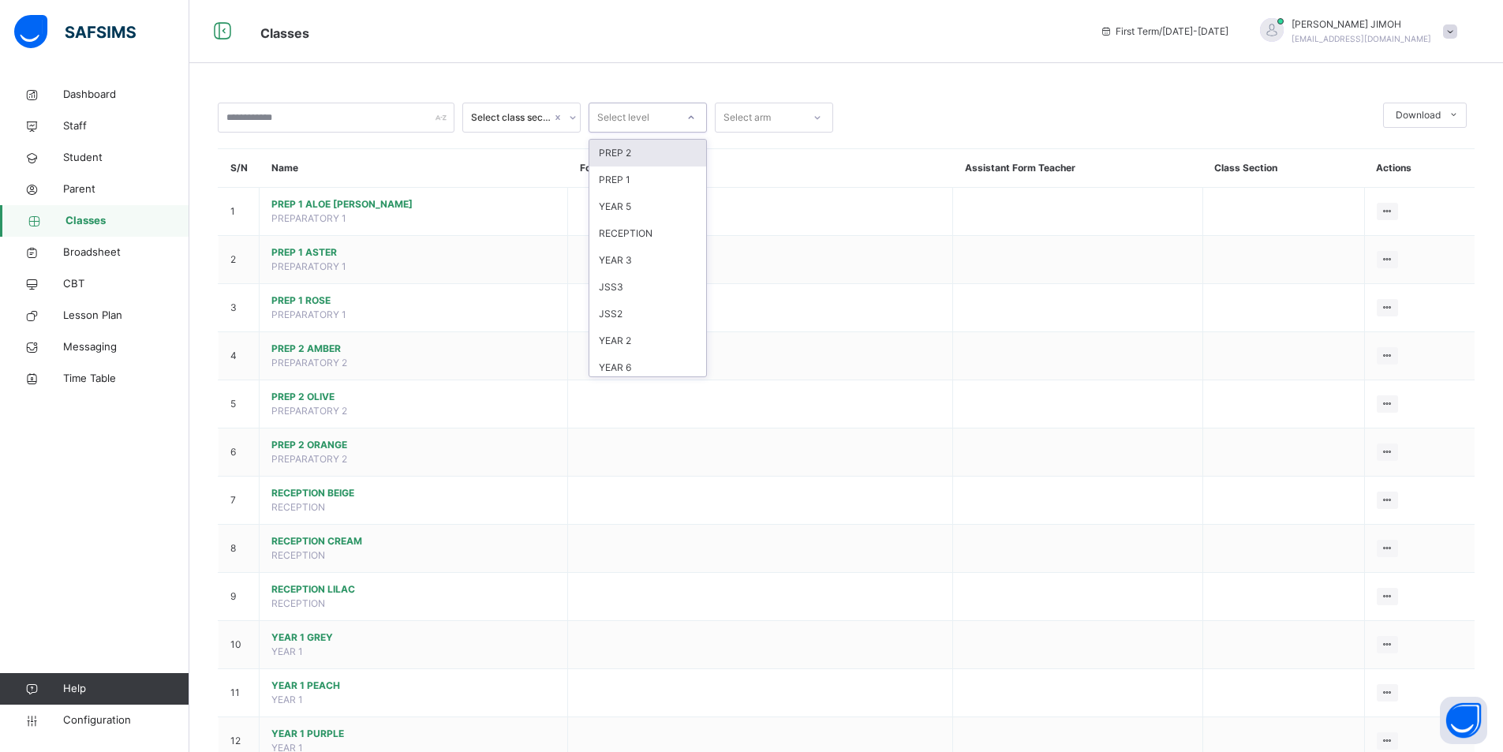
click at [690, 115] on icon at bounding box center [691, 118] width 9 height 16
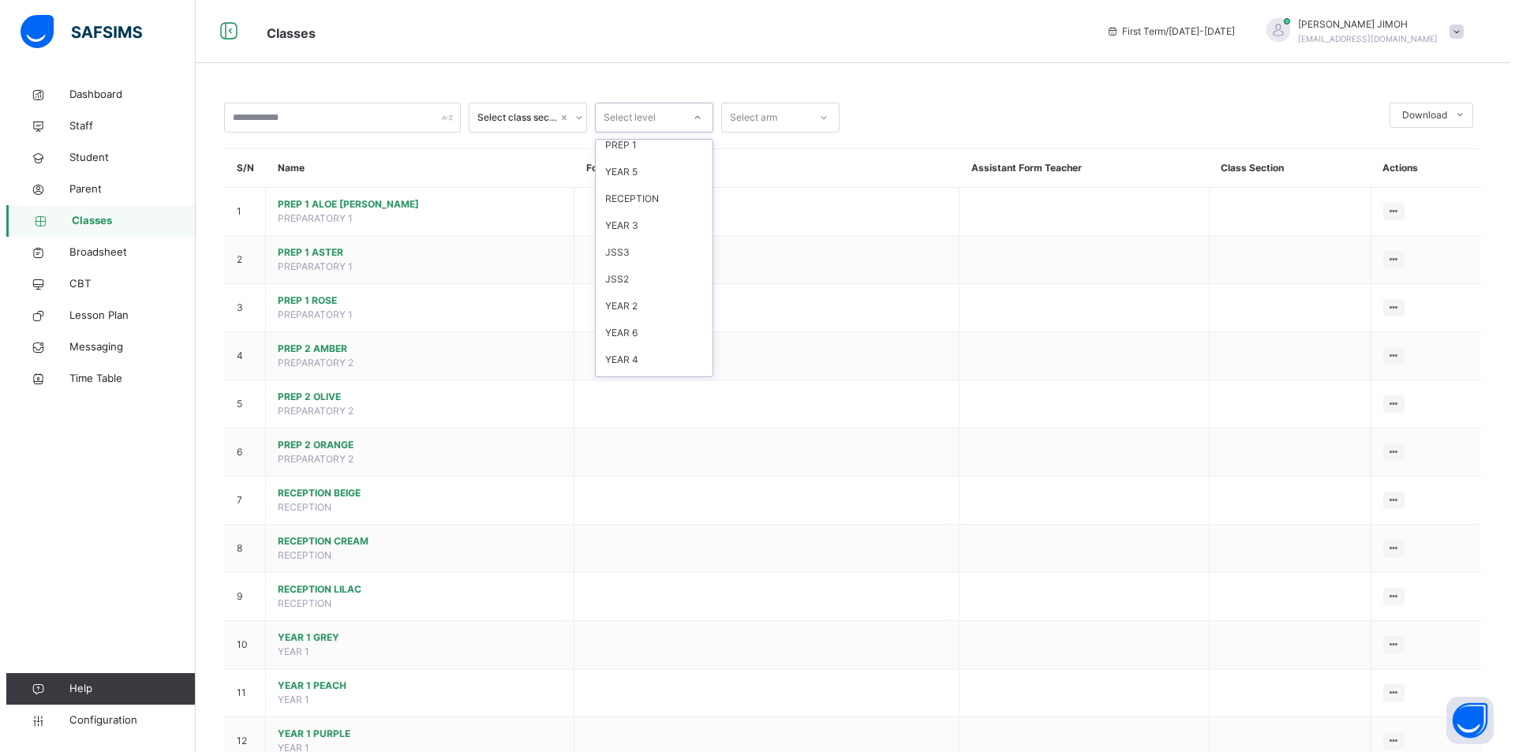
scroll to position [8, 0]
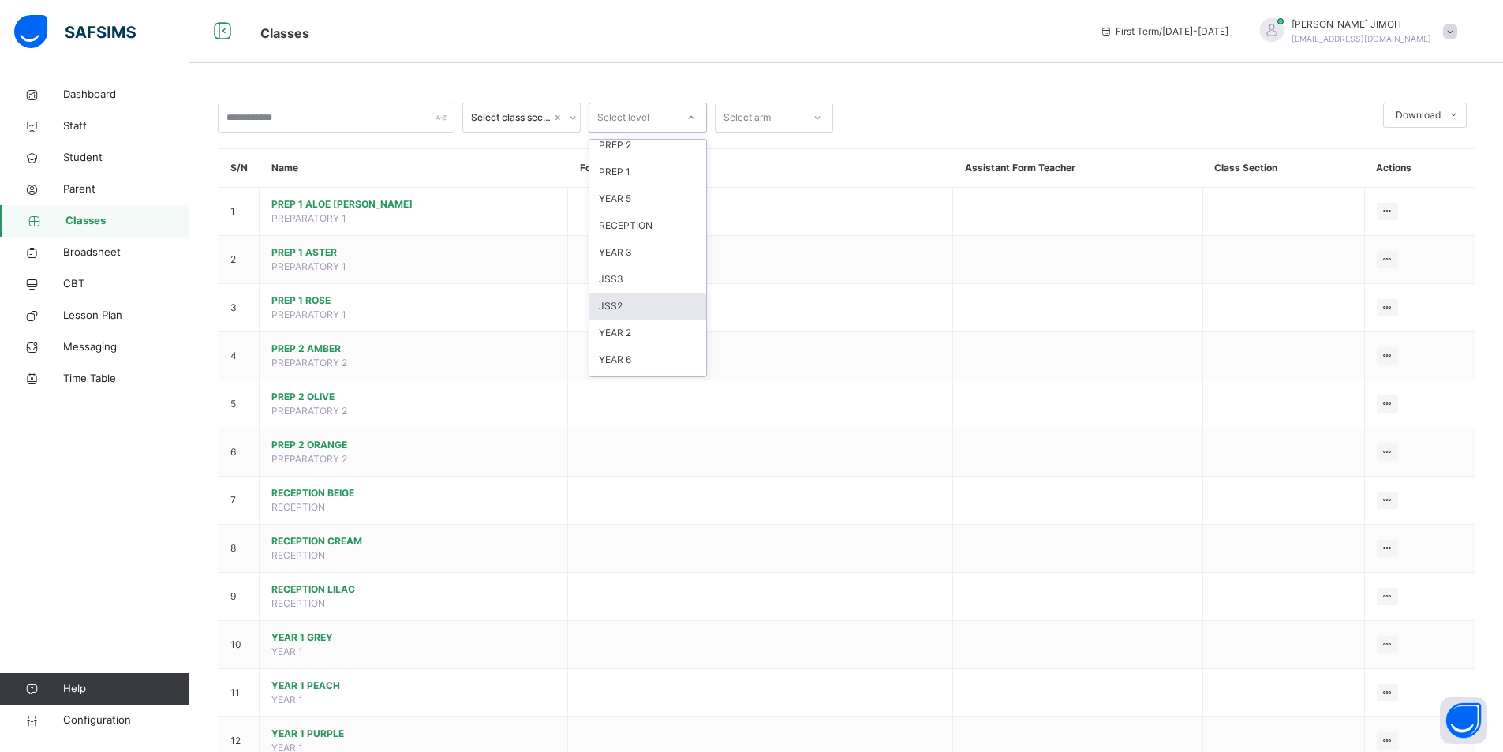
click at [641, 311] on div "JSS2" at bounding box center [648, 306] width 117 height 27
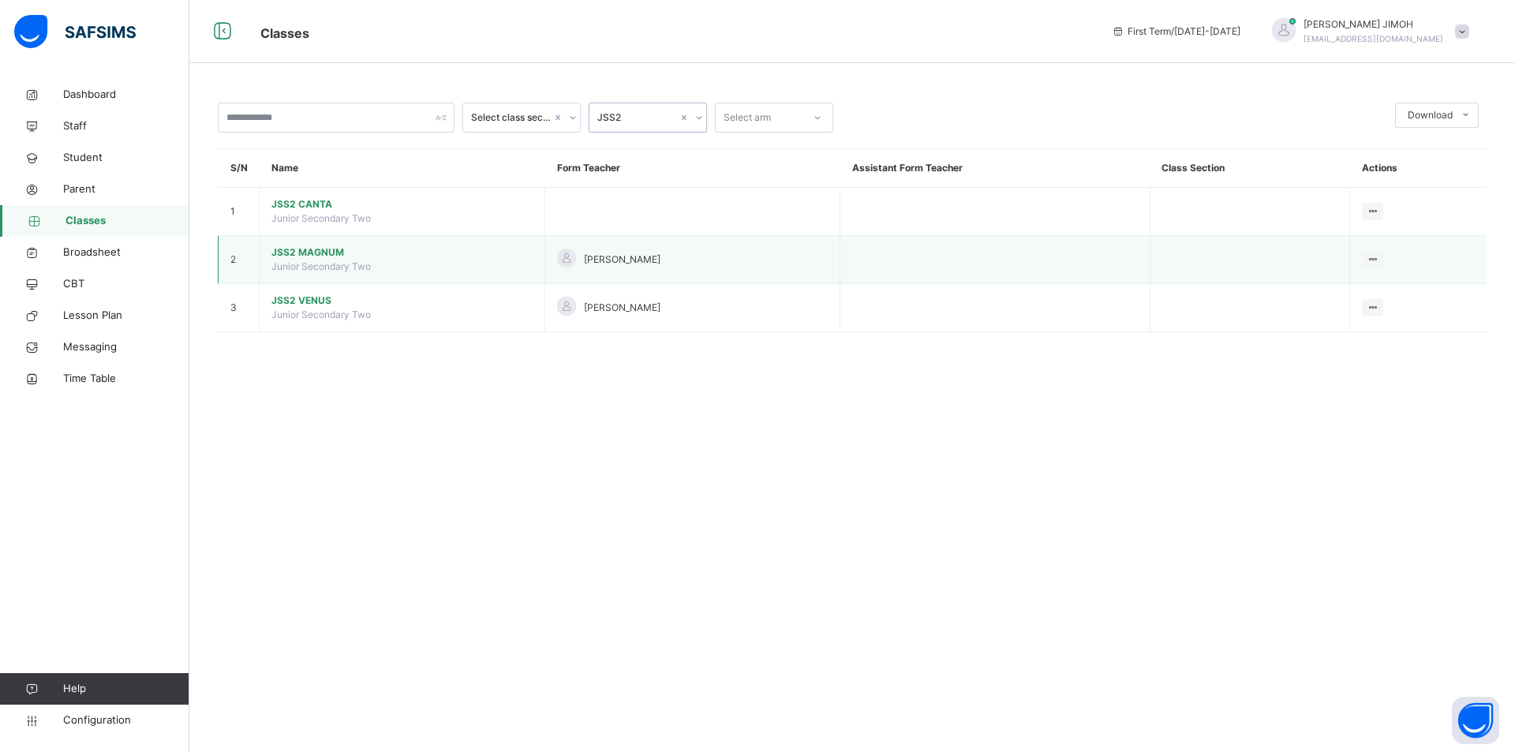
click at [361, 263] on span "Junior Secondary Two" at bounding box center [320, 266] width 99 height 12
click at [304, 251] on span "JSS2 MAGNUM" at bounding box center [401, 252] width 261 height 14
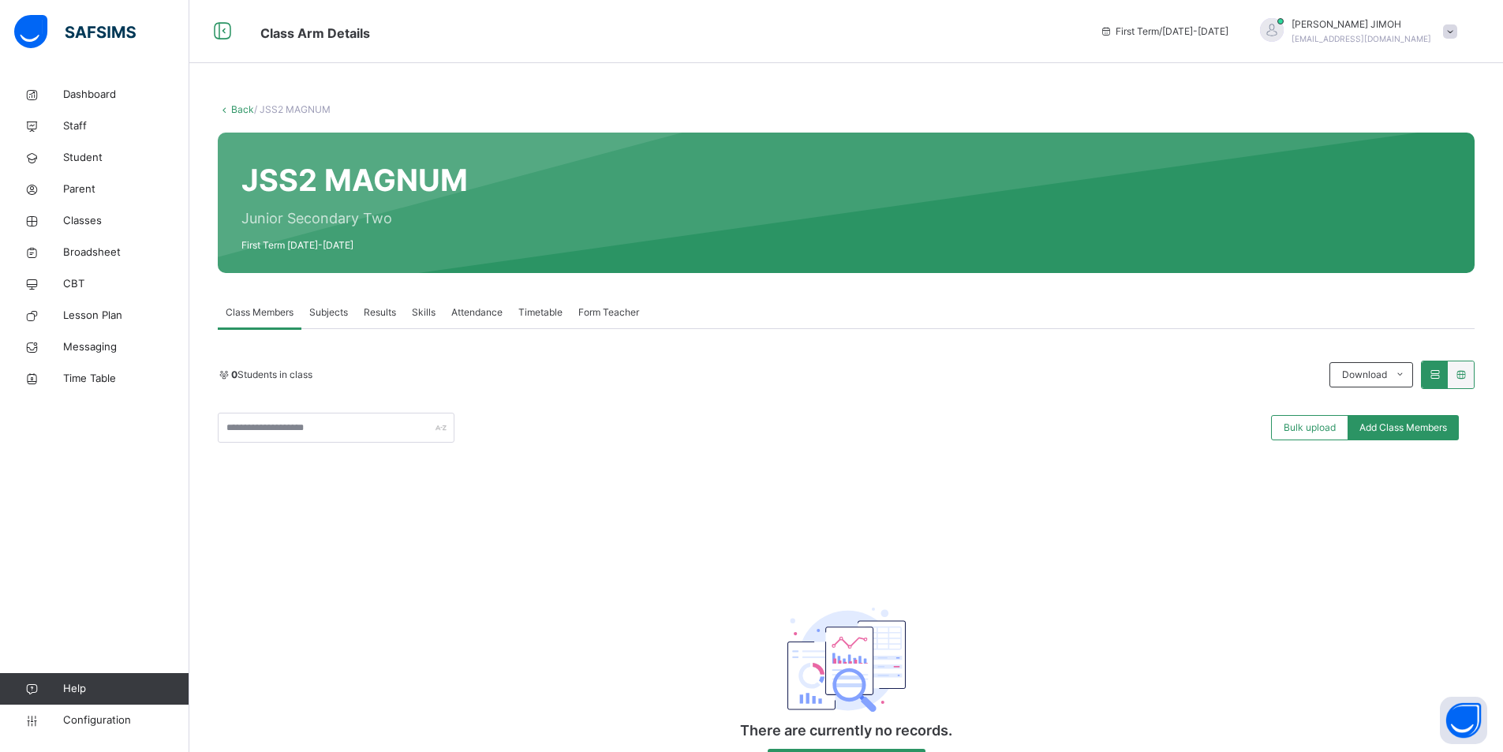
click at [234, 110] on link "Back" at bounding box center [242, 109] width 23 height 12
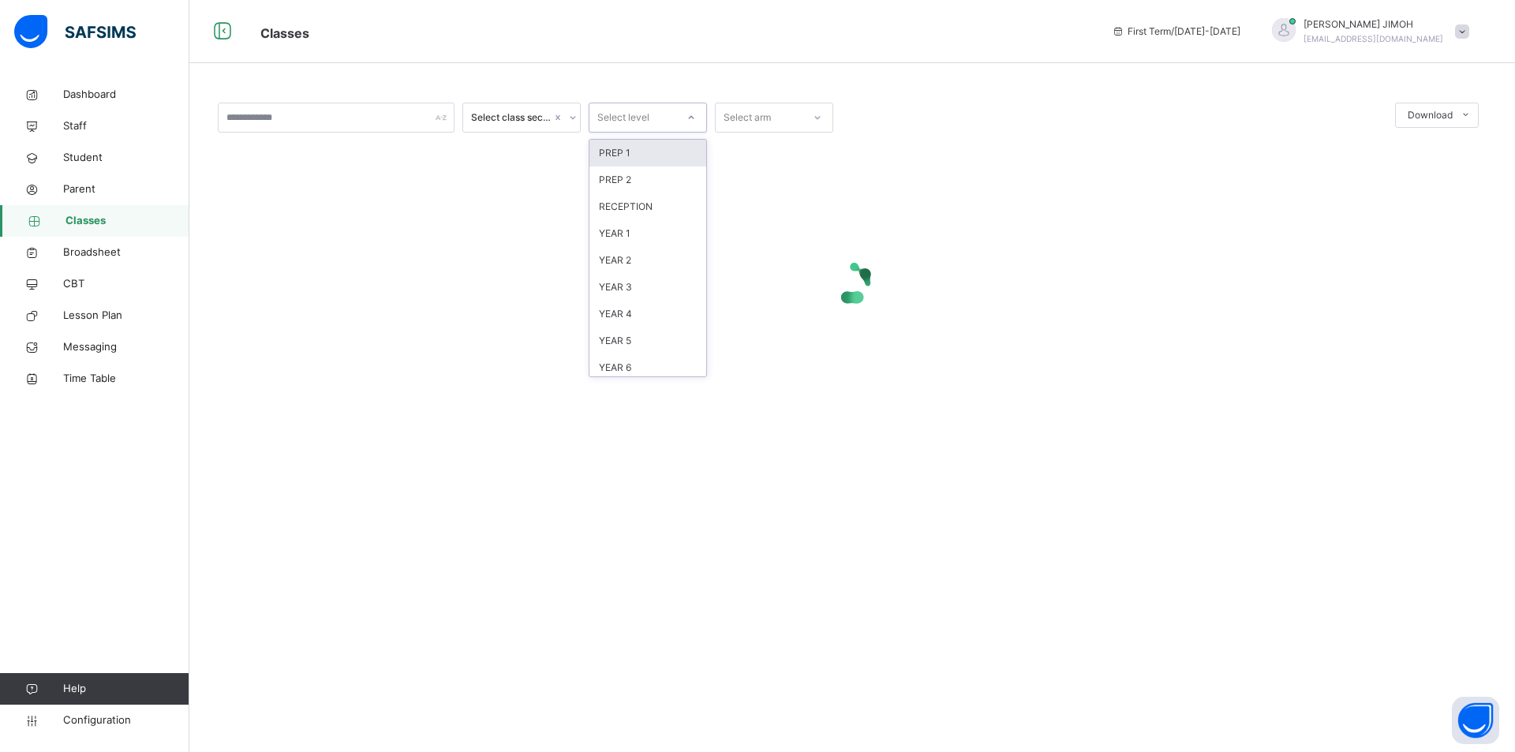
click at [691, 115] on icon at bounding box center [691, 118] width 9 height 16
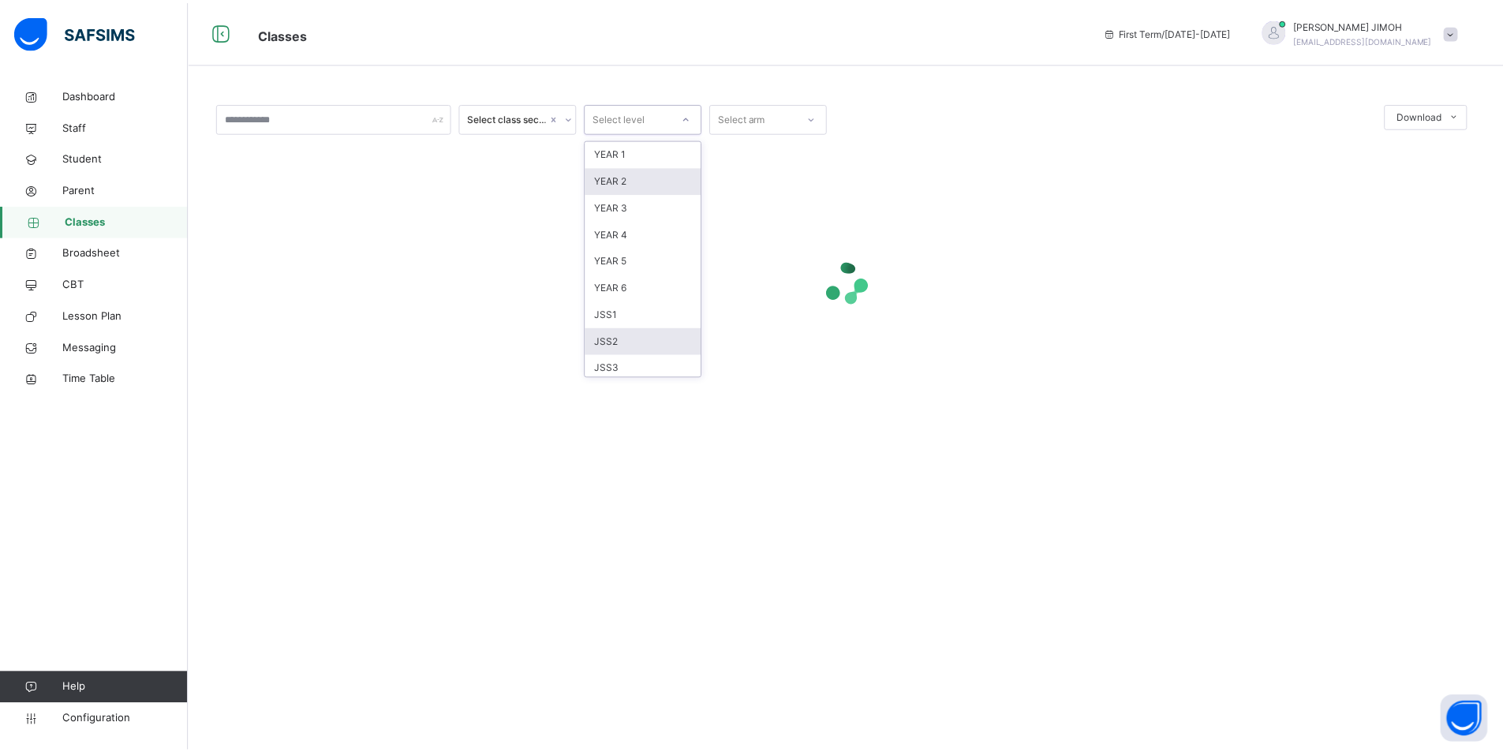
scroll to position [166, 0]
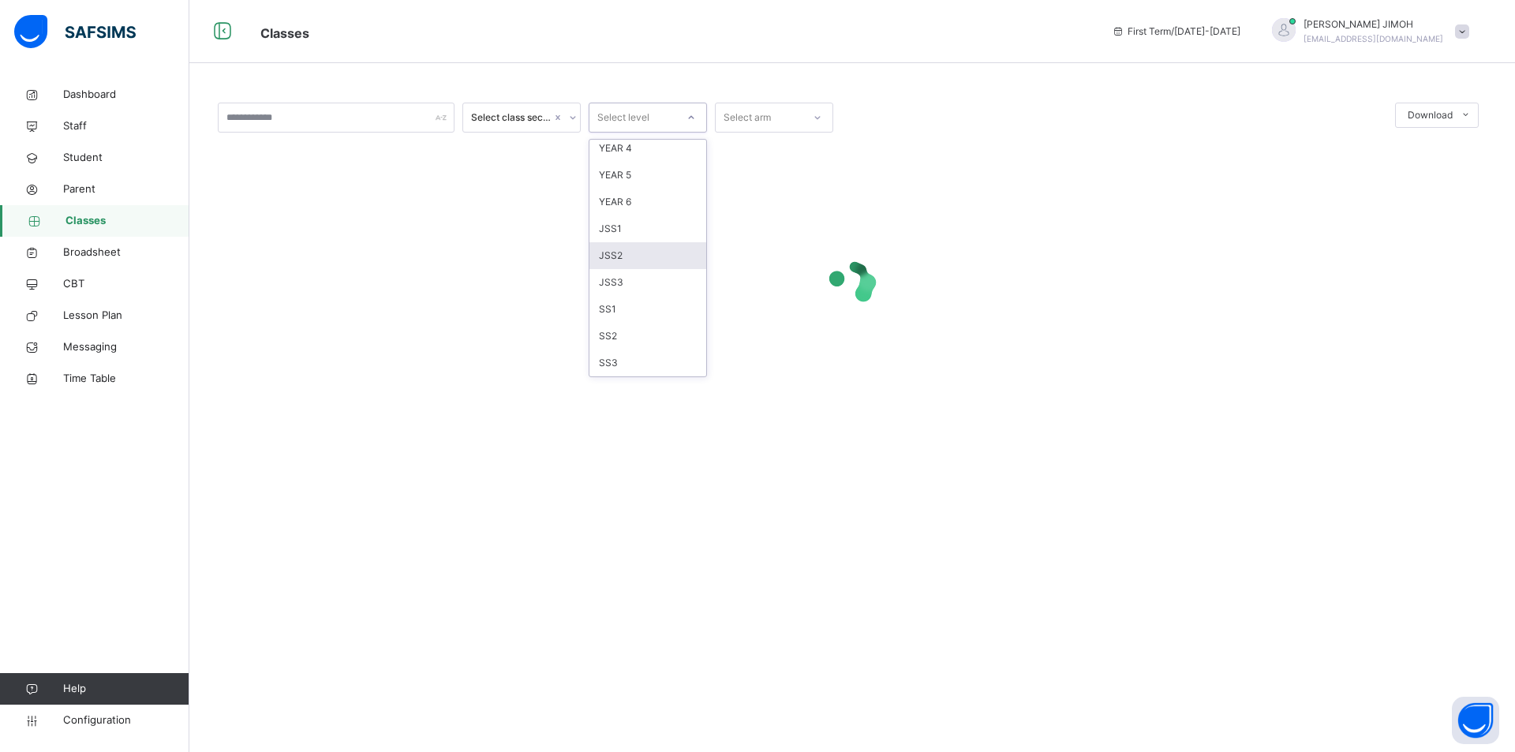
click at [633, 249] on div "JSS2" at bounding box center [648, 255] width 117 height 27
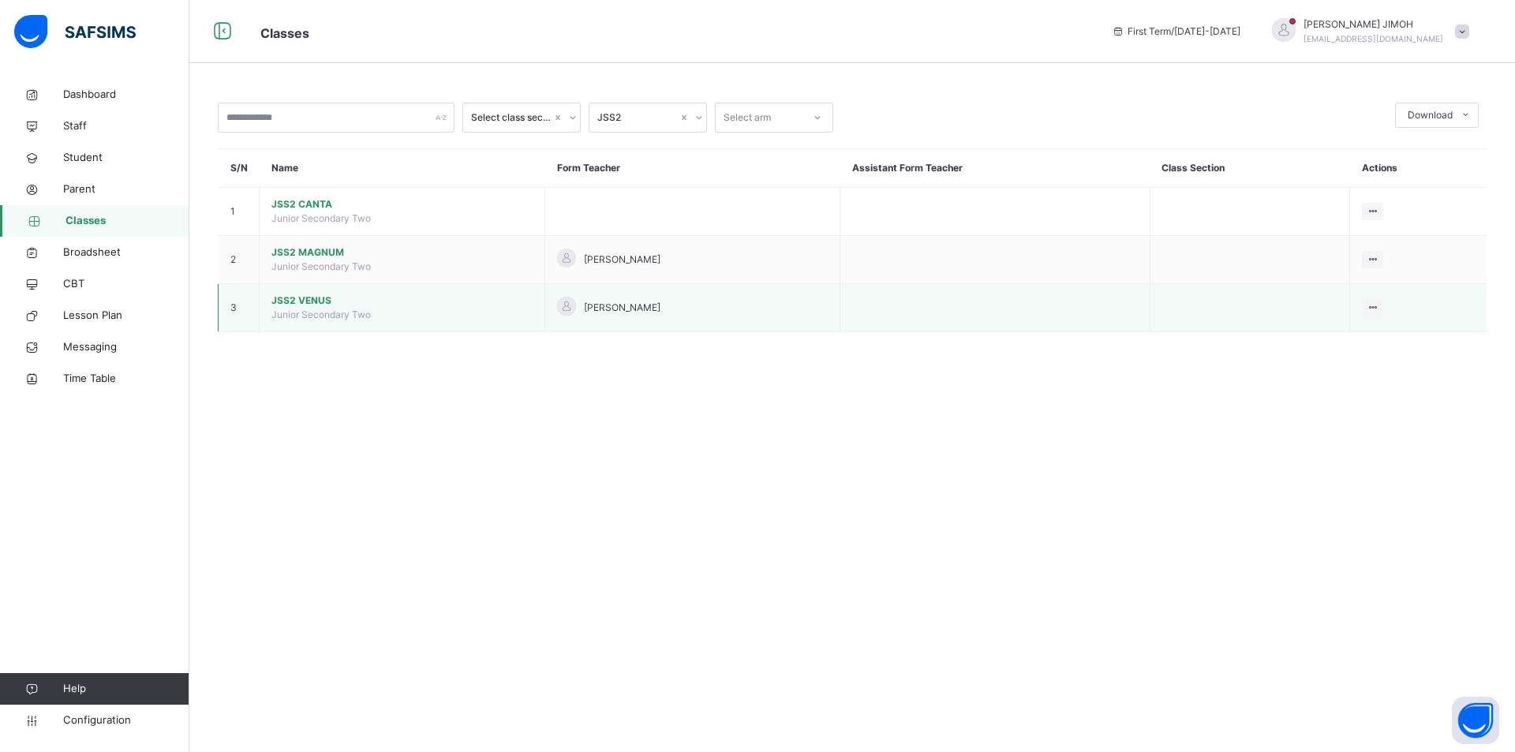
click at [313, 305] on span "JSS2 VENUS" at bounding box center [401, 301] width 261 height 14
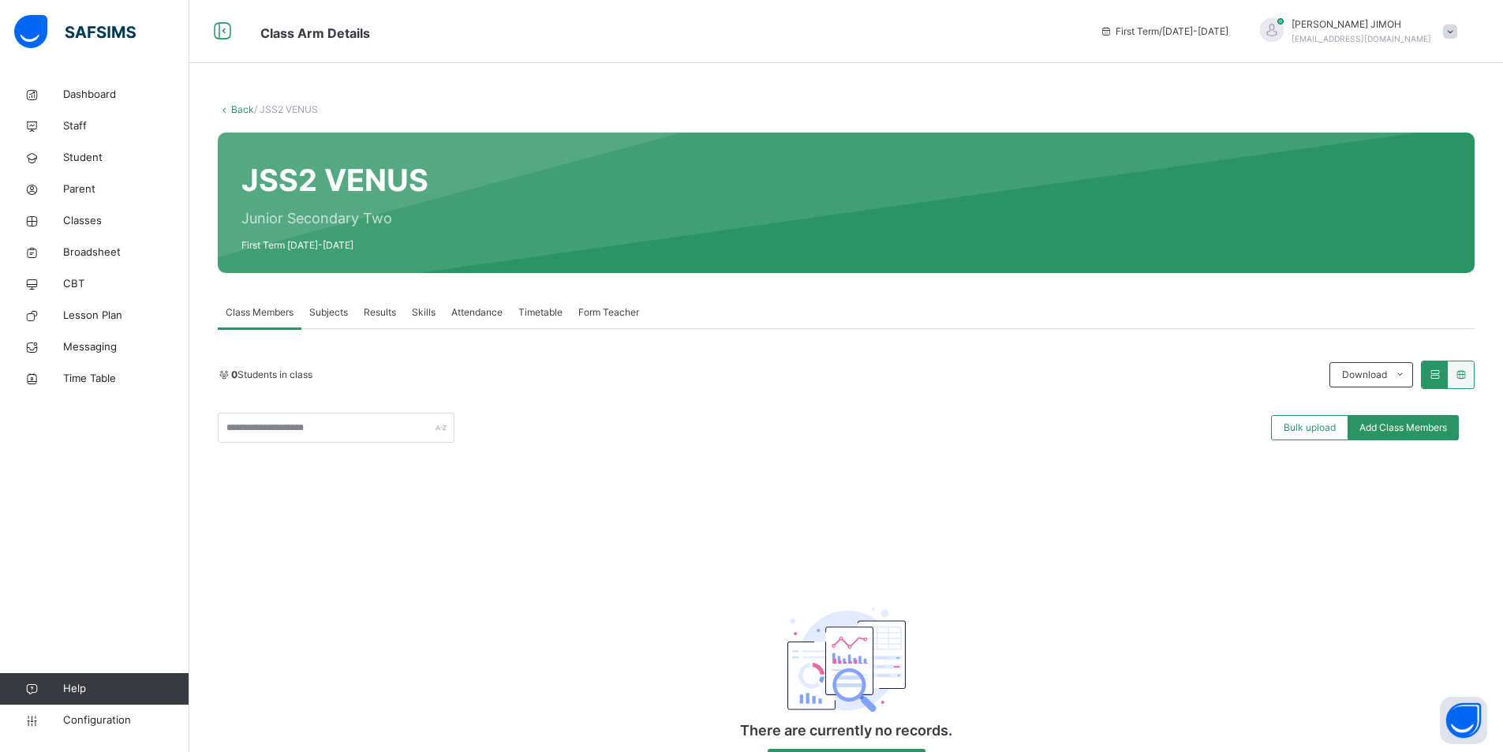
scroll to position [78, 0]
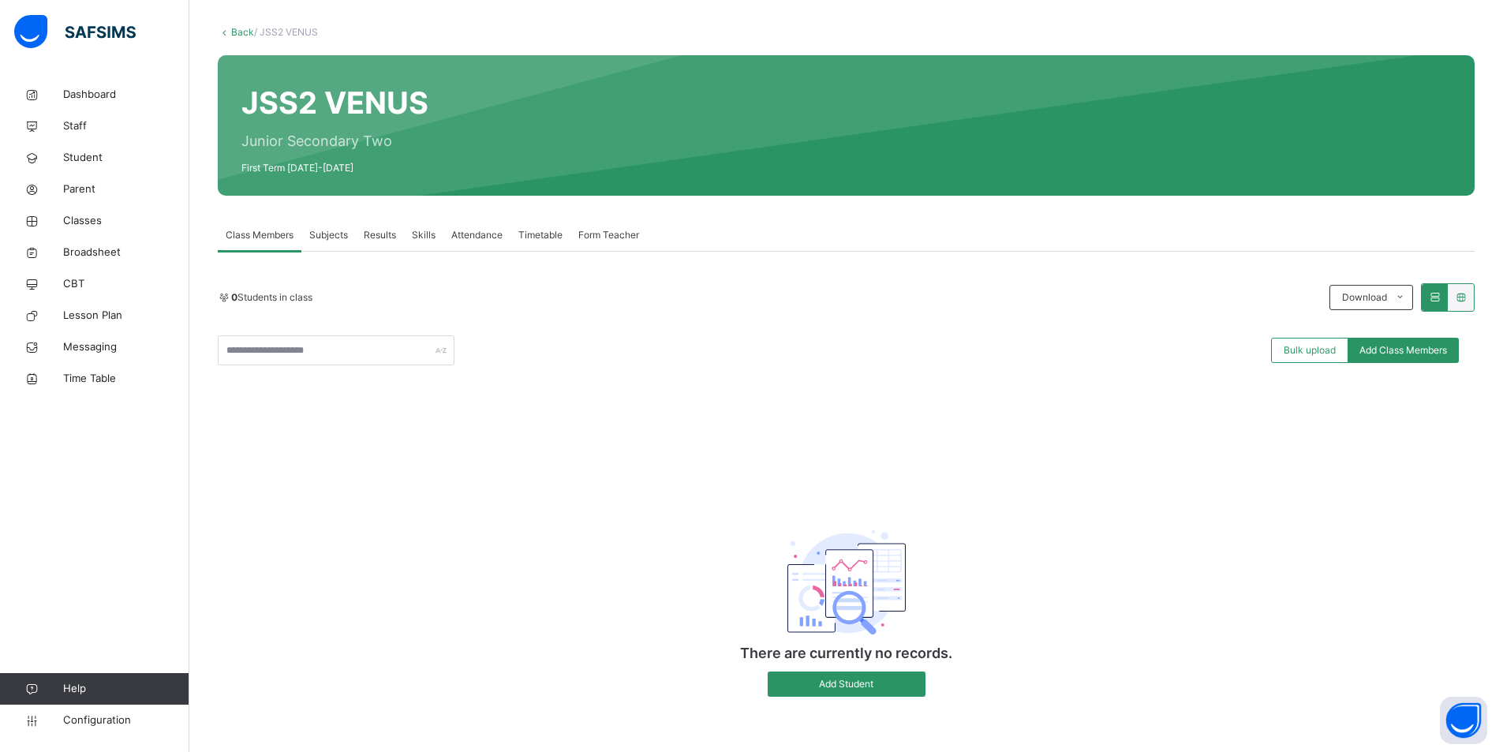
click at [424, 233] on span "Skills" at bounding box center [424, 235] width 24 height 14
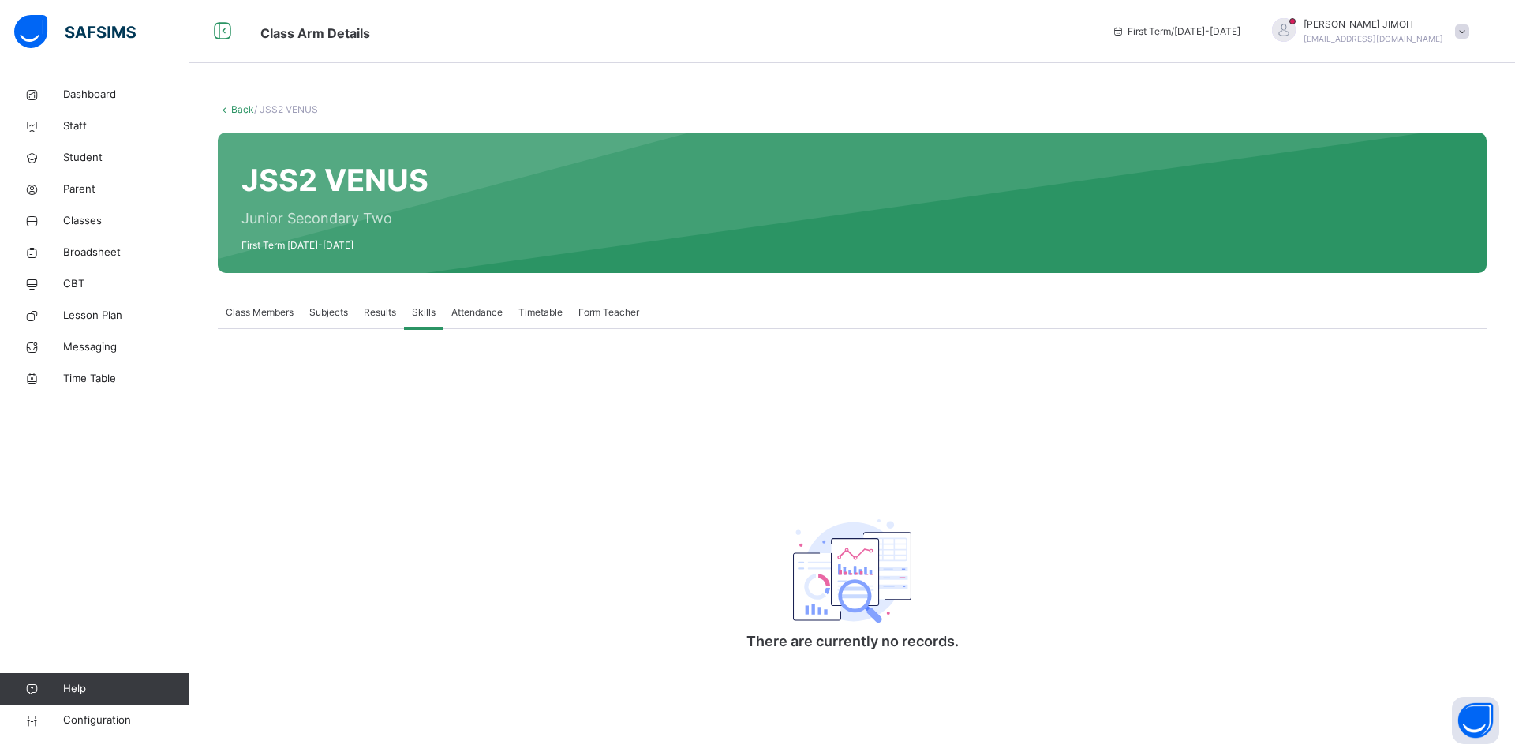
click at [610, 313] on span "Form Teacher" at bounding box center [608, 312] width 61 height 14
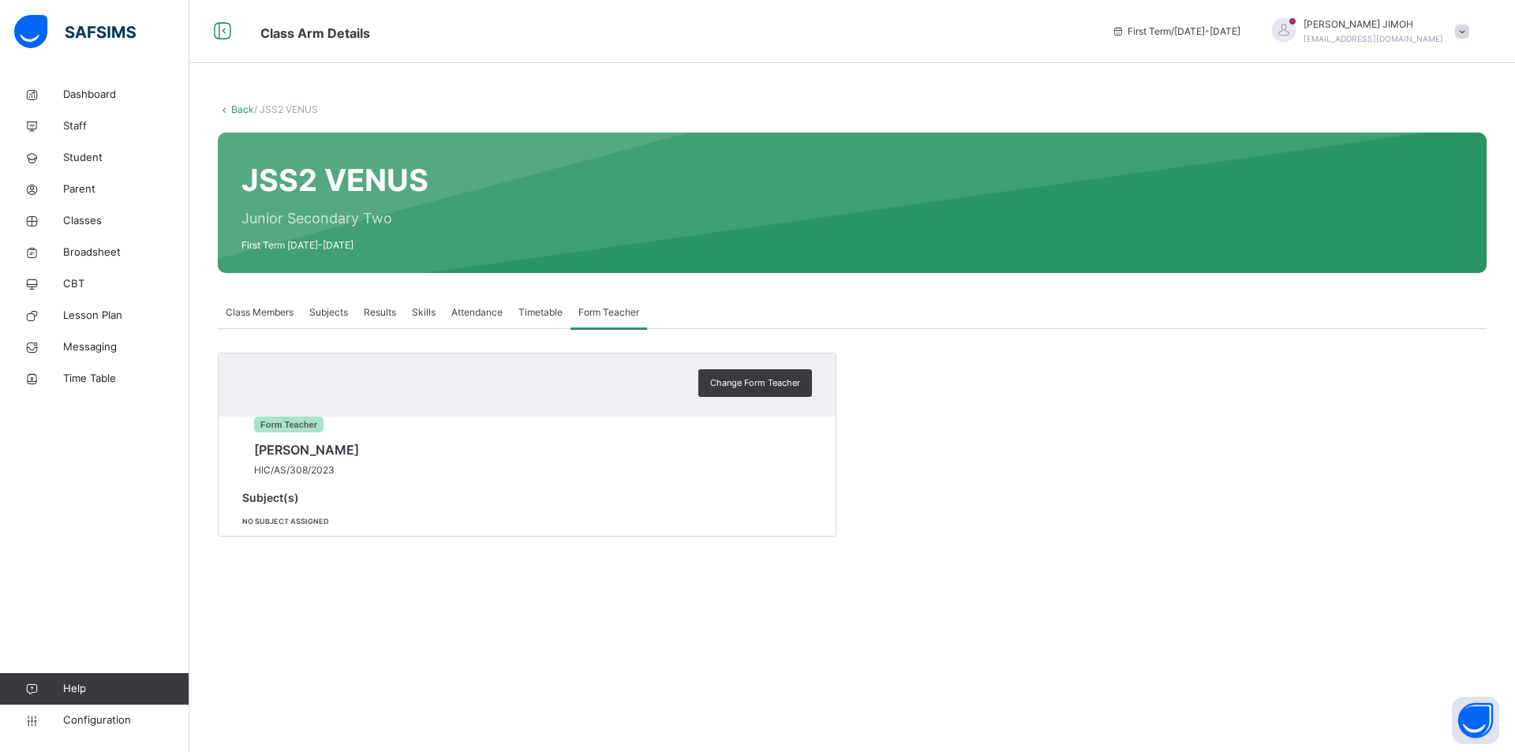
click at [534, 313] on span "Timetable" at bounding box center [541, 312] width 44 height 14
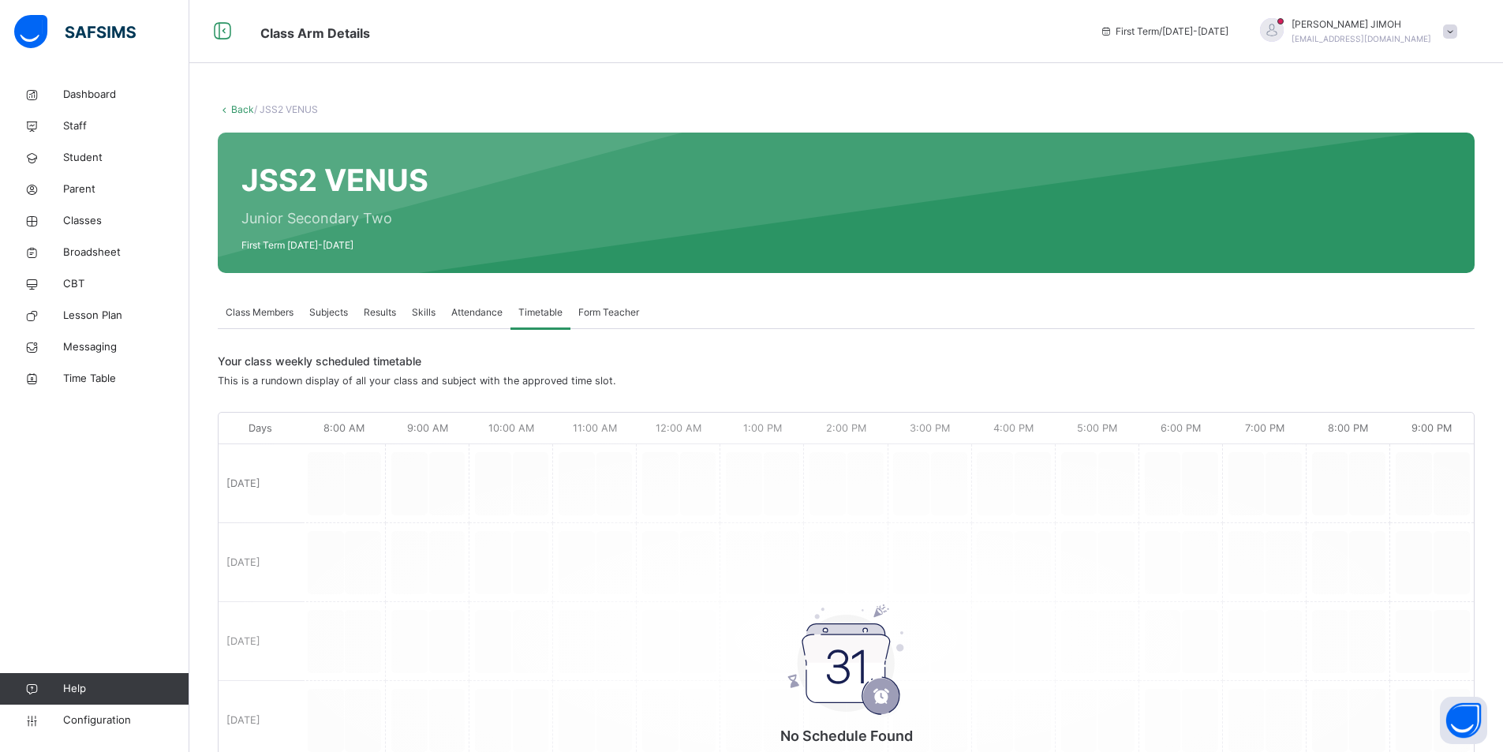
click at [481, 310] on span "Attendance" at bounding box center [476, 312] width 51 height 14
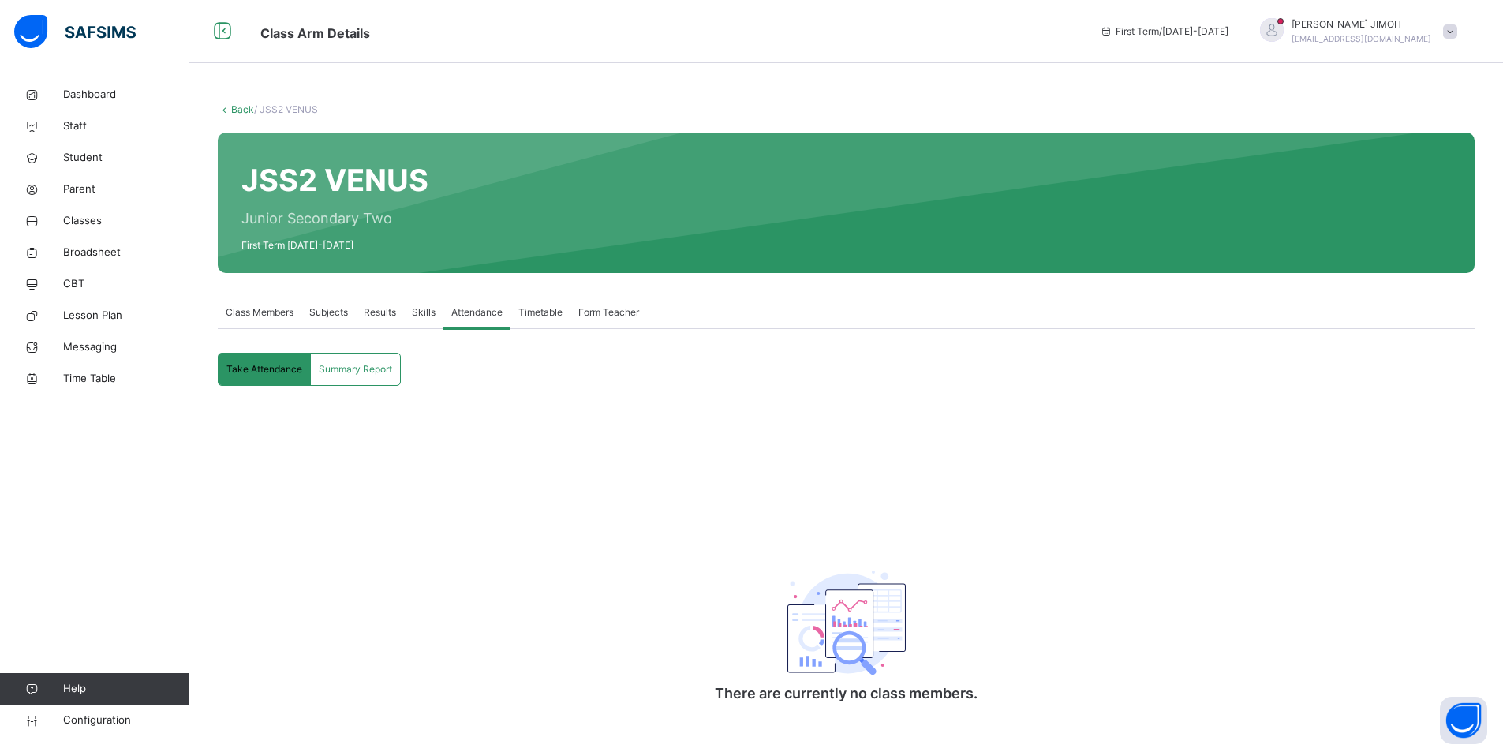
click at [413, 313] on span "Skills" at bounding box center [424, 312] width 24 height 14
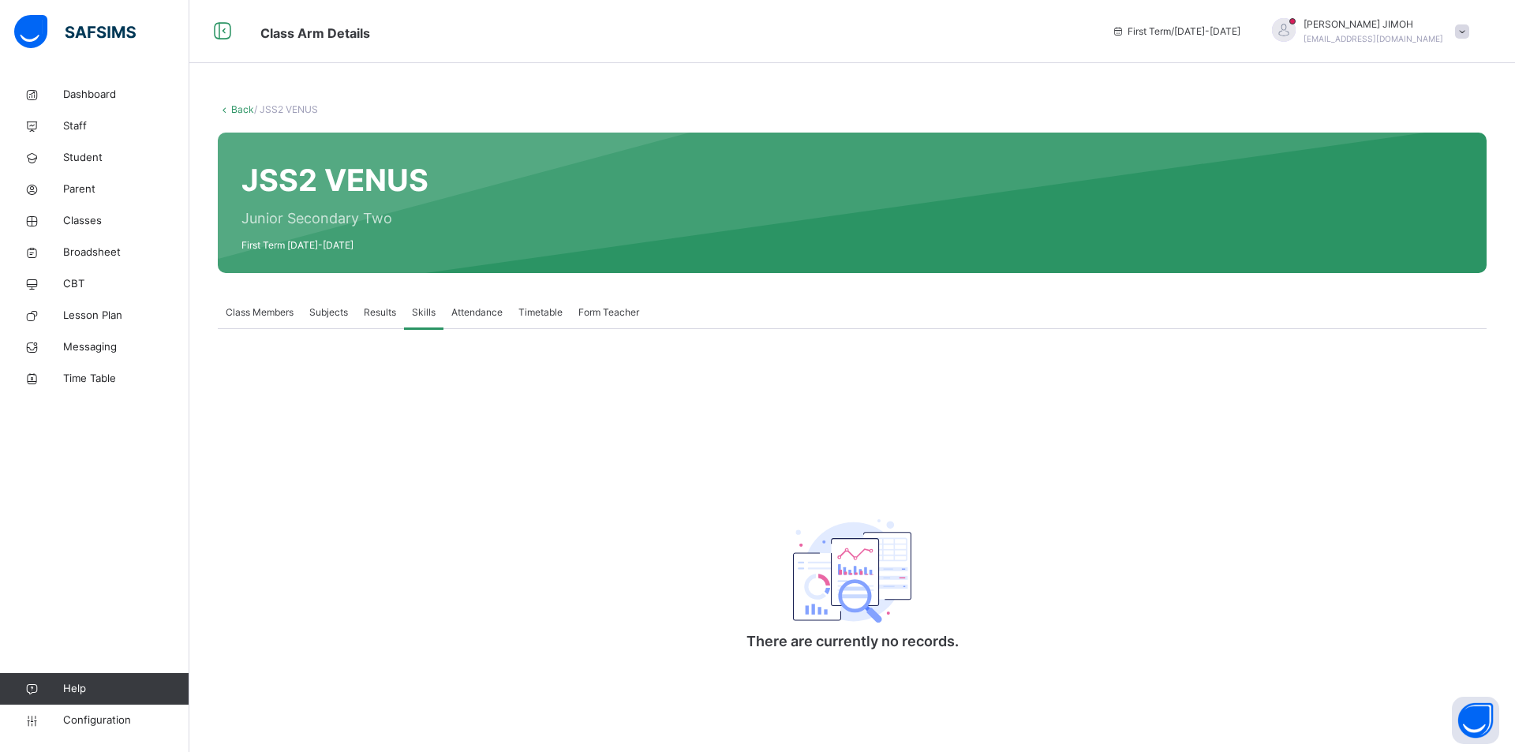
click at [373, 313] on span "Results" at bounding box center [380, 312] width 32 height 14
click at [320, 311] on span "Subjects" at bounding box center [328, 312] width 39 height 14
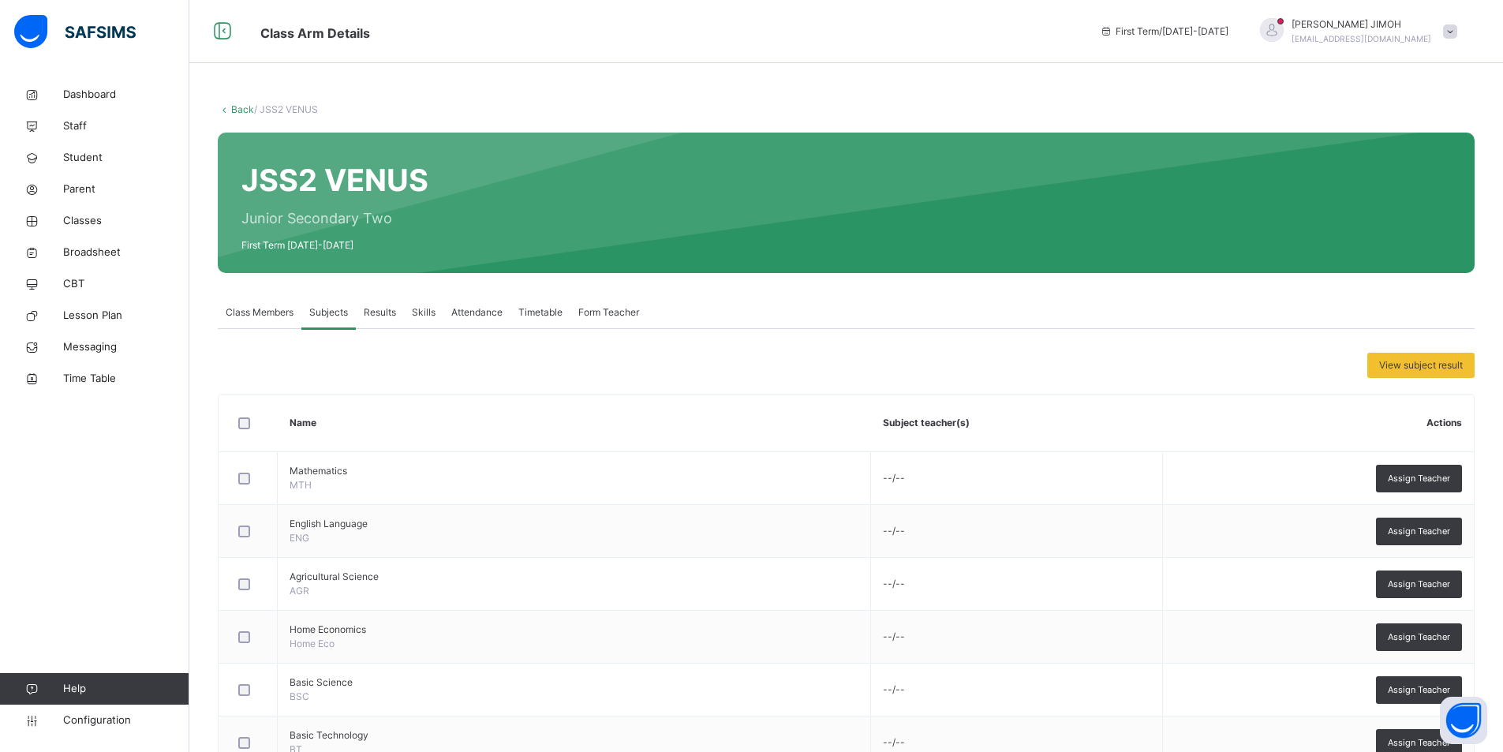
click at [275, 313] on span "Class Members" at bounding box center [260, 312] width 68 height 14
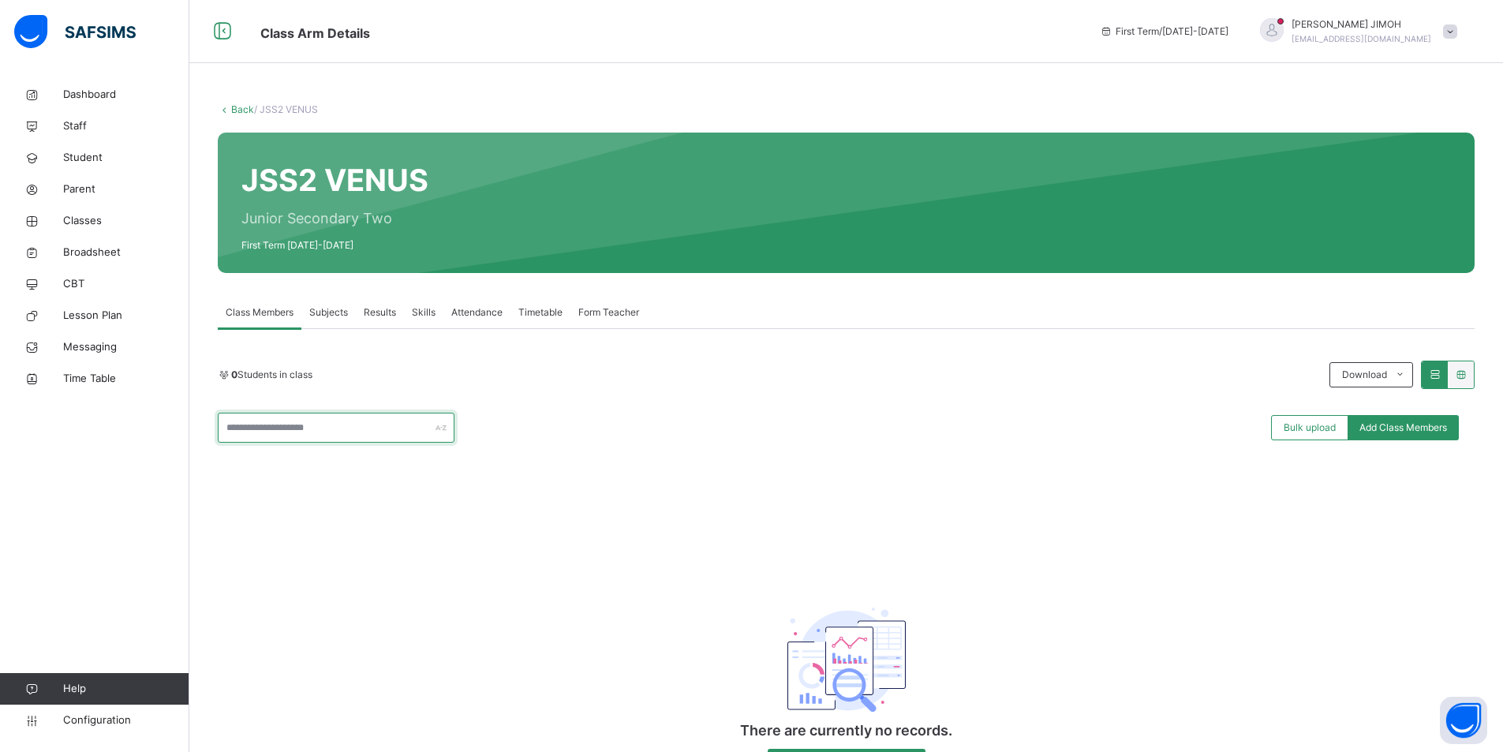
click at [361, 431] on input "text" at bounding box center [336, 428] width 237 height 30
type input "****"
click at [315, 496] on div "0 Students in class Download Pdf Report Excel Report **** Bulk upload Add Class…" at bounding box center [846, 575] width 1257 height 429
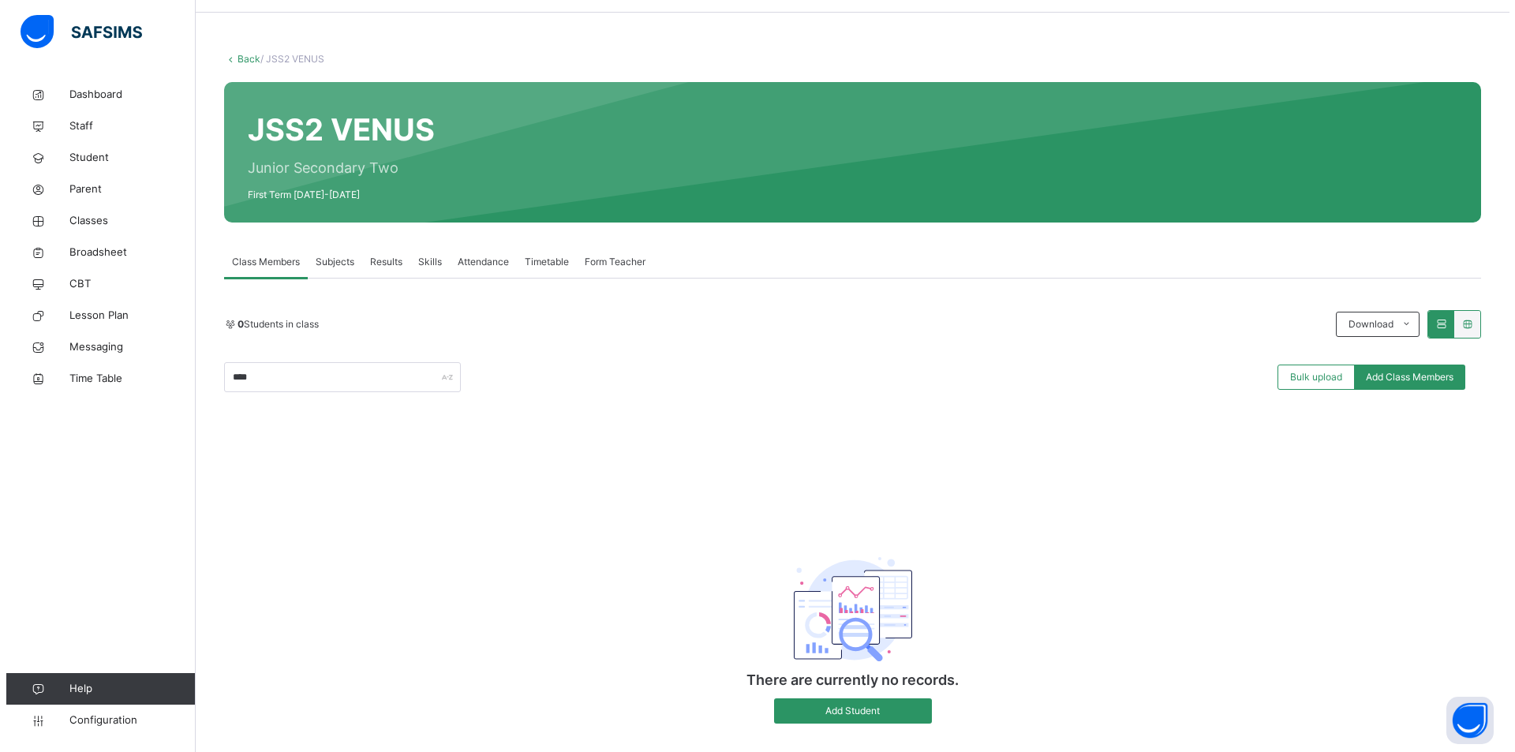
scroll to position [78, 0]
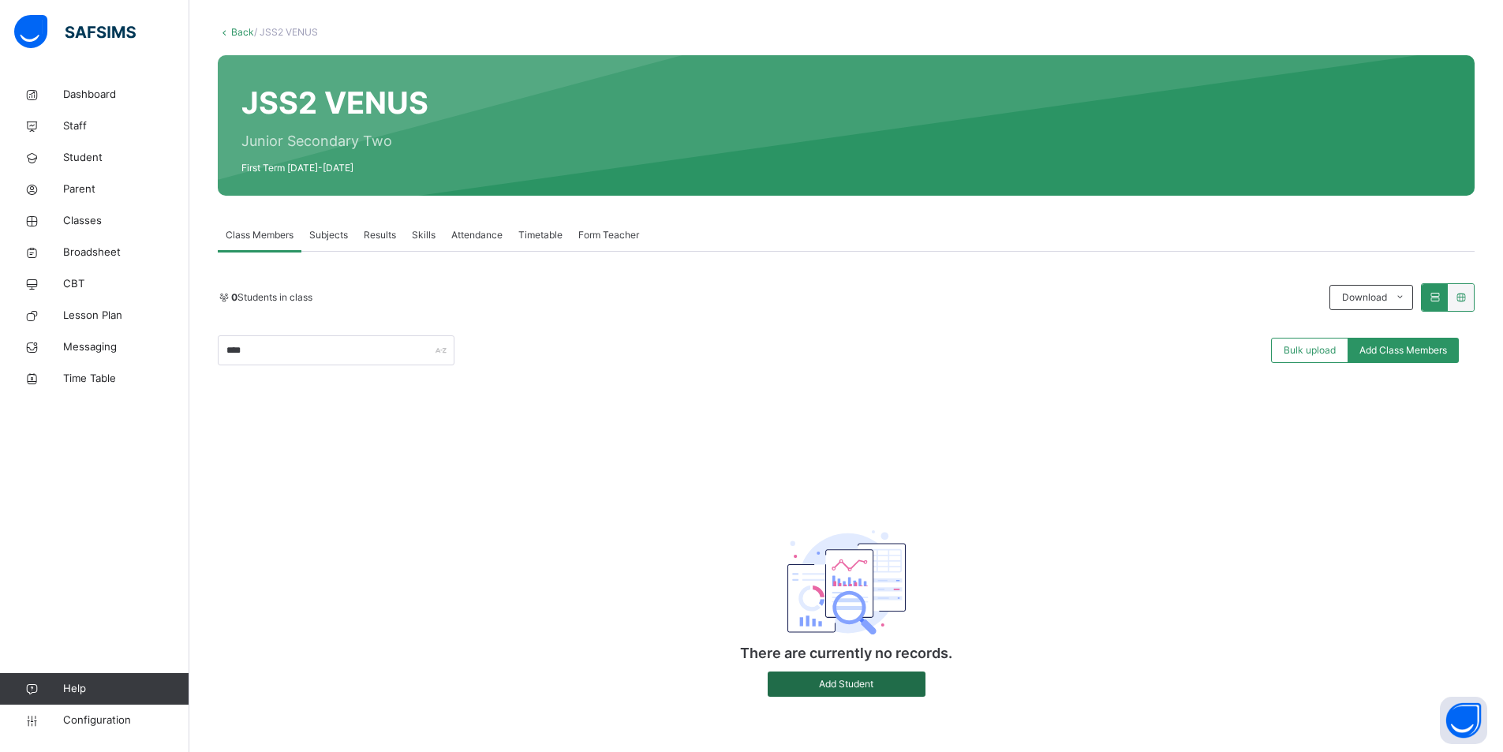
click at [828, 603] on span "Add Student" at bounding box center [847, 684] width 134 height 14
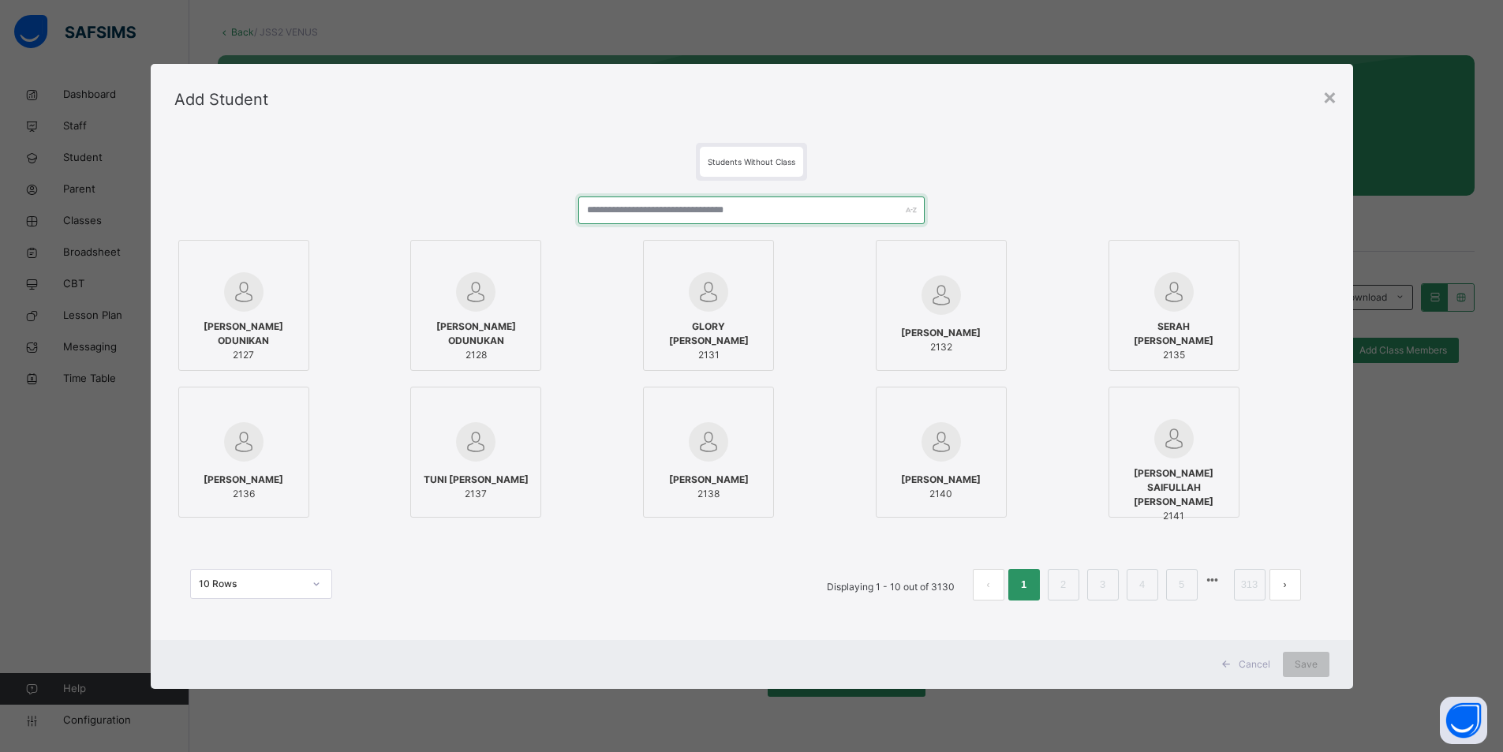
click at [750, 212] on input "text" at bounding box center [751, 211] width 346 height 28
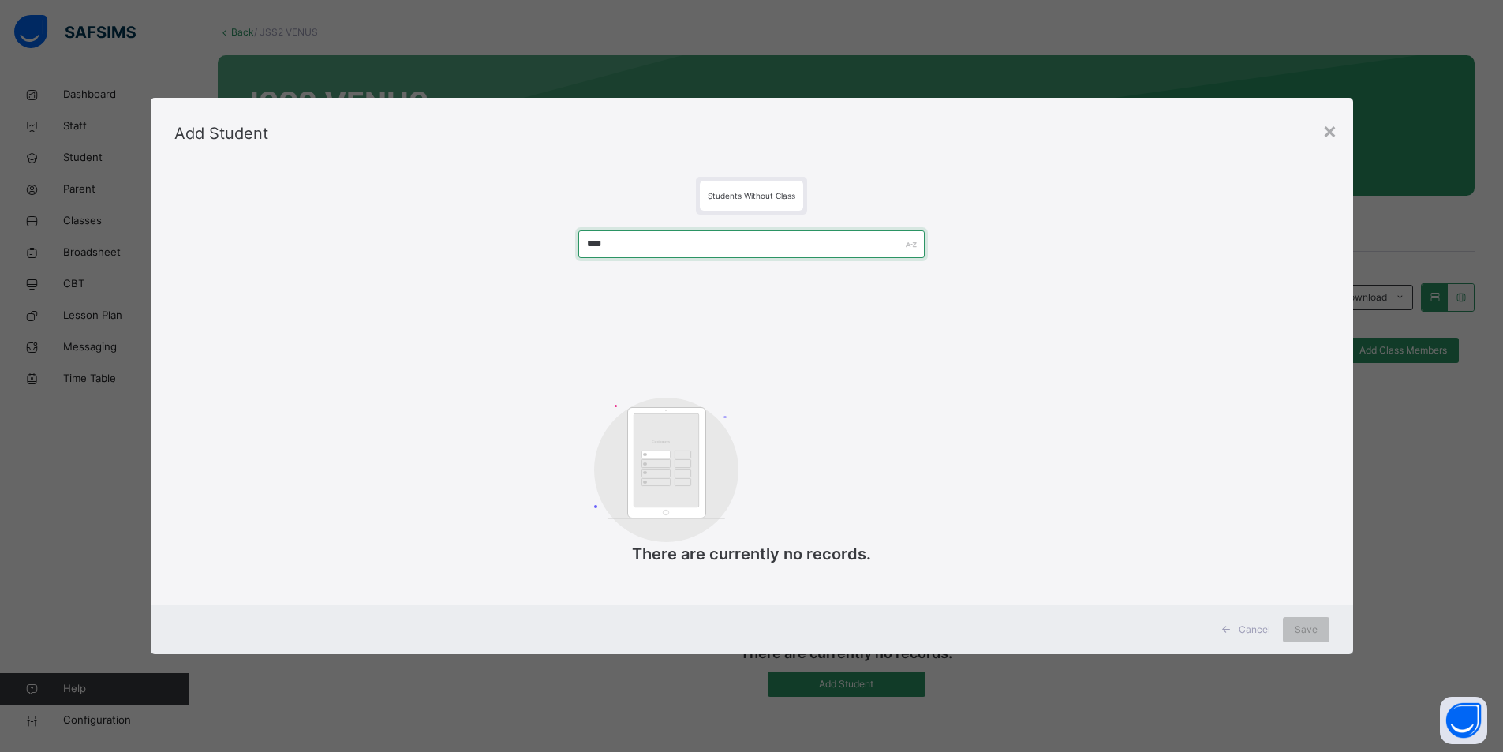
type input "****"
click at [758, 195] on span "Students Without Class" at bounding box center [752, 195] width 88 height 9
click at [844, 245] on input "****" at bounding box center [751, 244] width 346 height 28
click at [892, 133] on div "×" at bounding box center [1330, 130] width 15 height 33
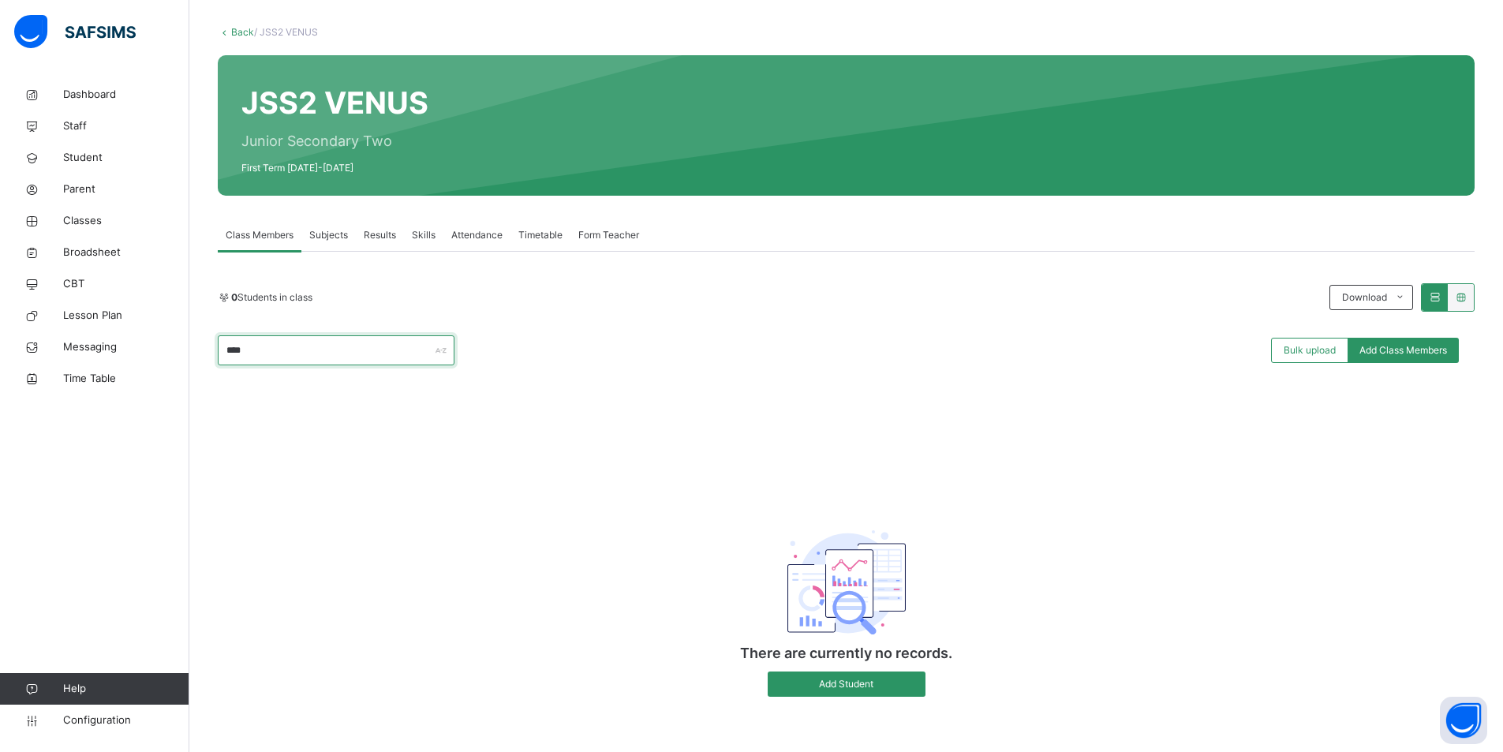
click at [444, 354] on div "****" at bounding box center [336, 350] width 237 height 30
click at [439, 349] on div "****" at bounding box center [336, 350] width 237 height 30
click at [892, 354] on span "Bulk upload" at bounding box center [1310, 350] width 52 height 14
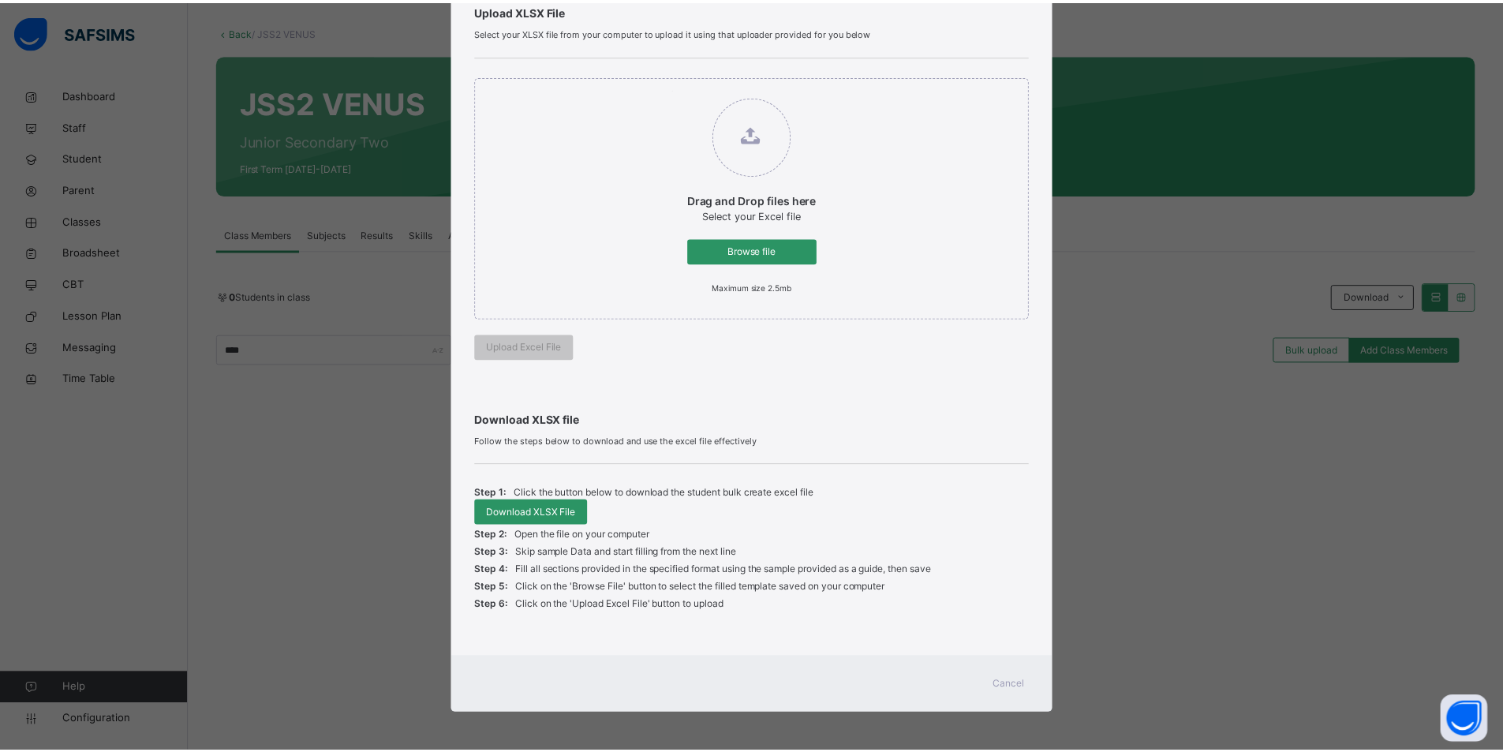
scroll to position [128, 0]
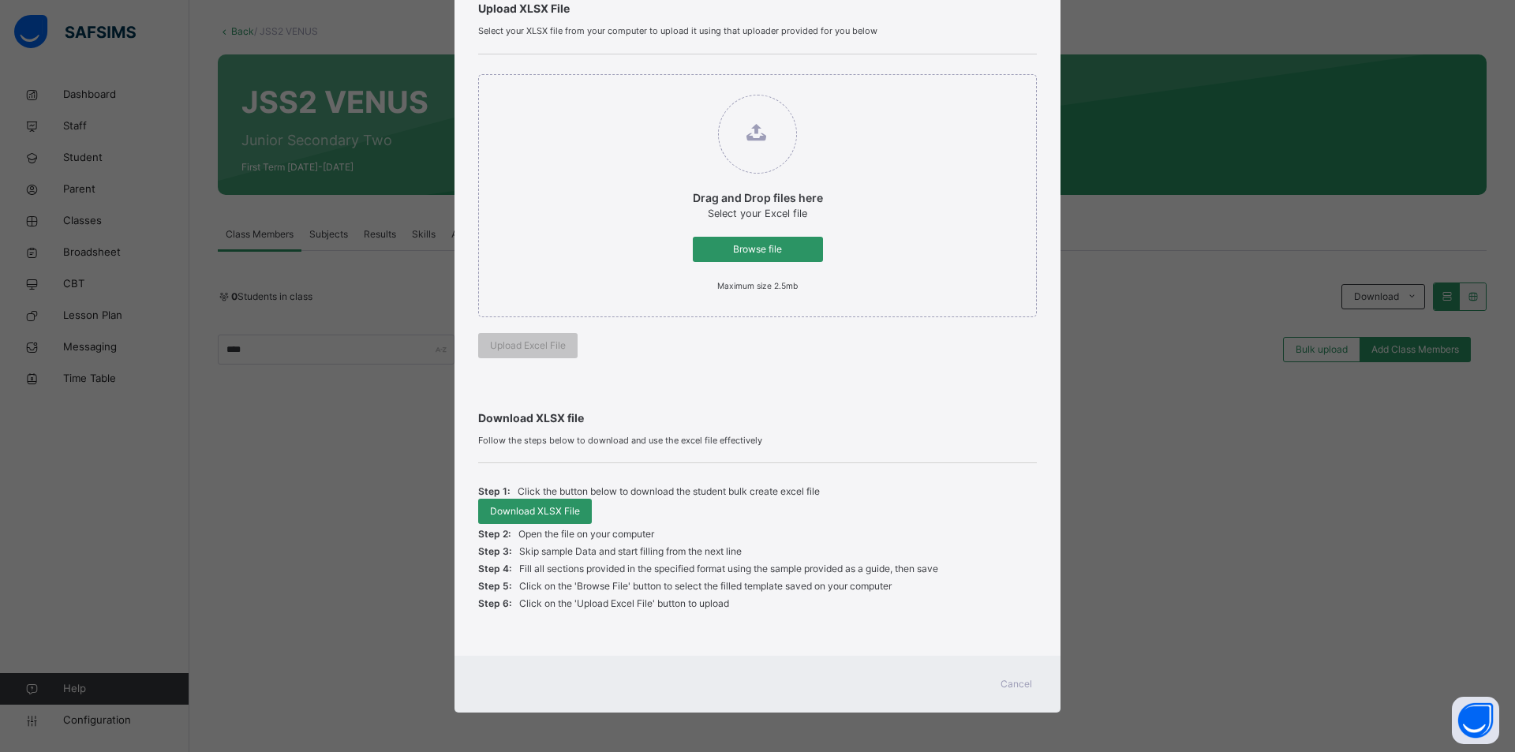
click at [892, 603] on span "Cancel" at bounding box center [1017, 684] width 32 height 14
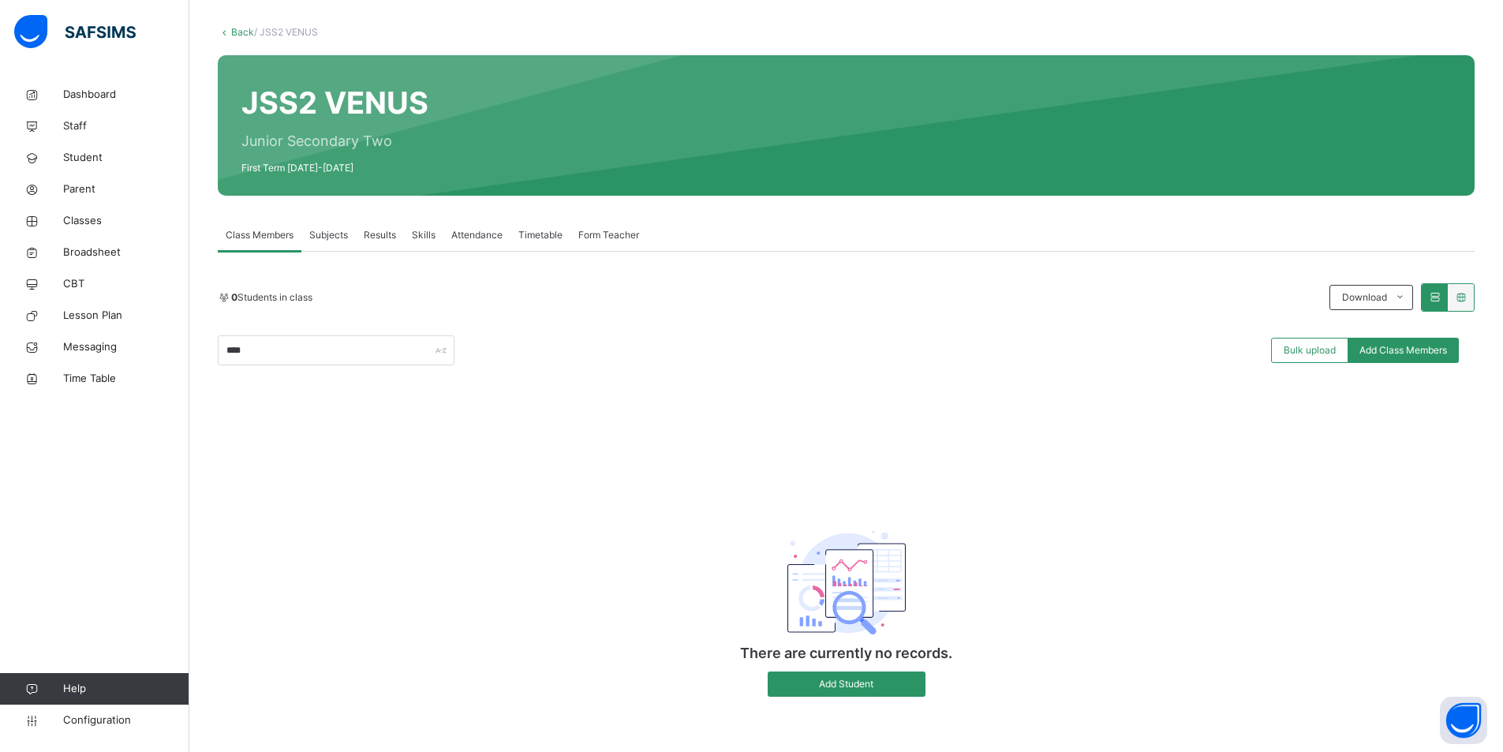
click at [892, 293] on icon at bounding box center [1461, 297] width 13 height 12
click at [892, 296] on icon at bounding box center [1461, 297] width 13 height 12
click at [892, 300] on span at bounding box center [1434, 297] width 13 height 12
click at [892, 301] on icon at bounding box center [1461, 297] width 13 height 12
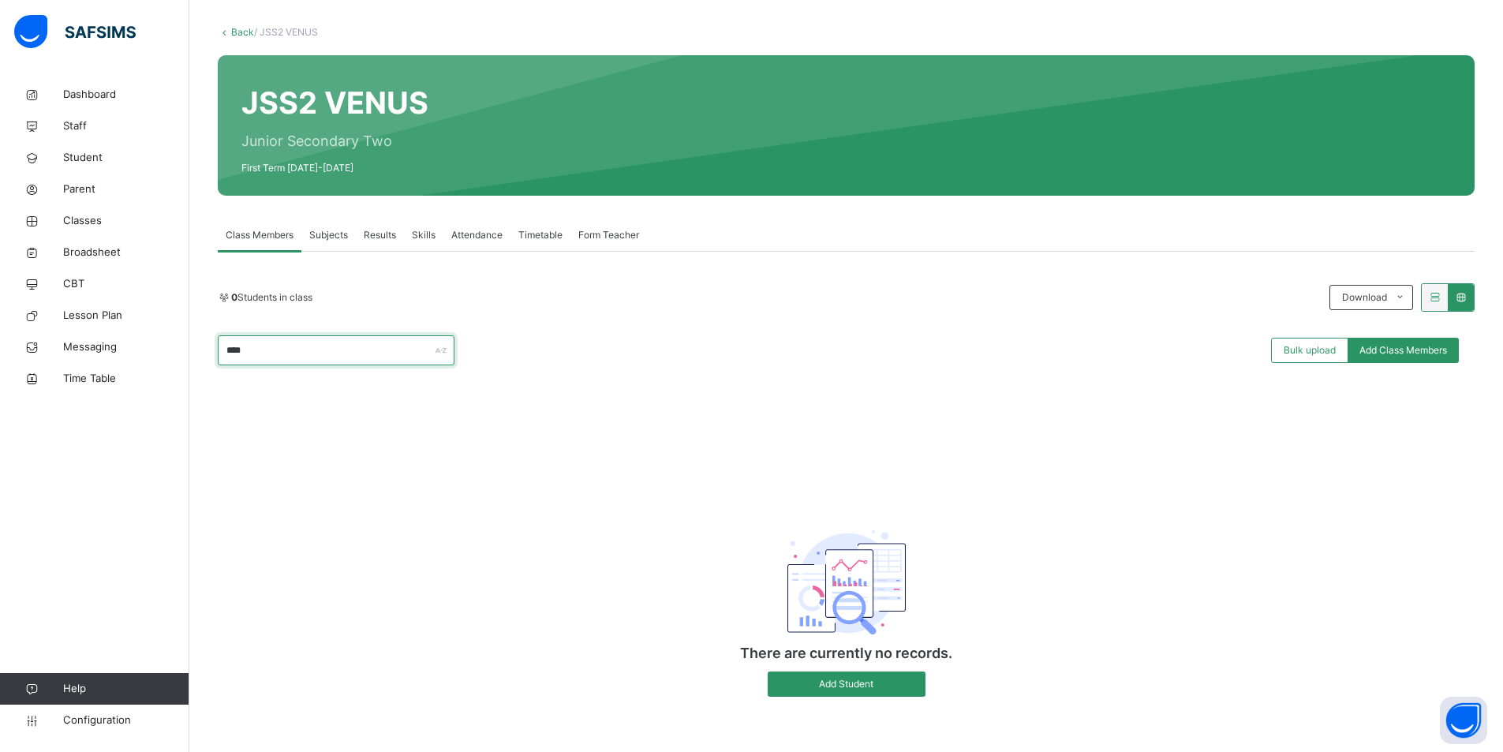
click at [263, 343] on input "****" at bounding box center [336, 350] width 237 height 30
click at [889, 603] on span "Add Student" at bounding box center [847, 684] width 134 height 14
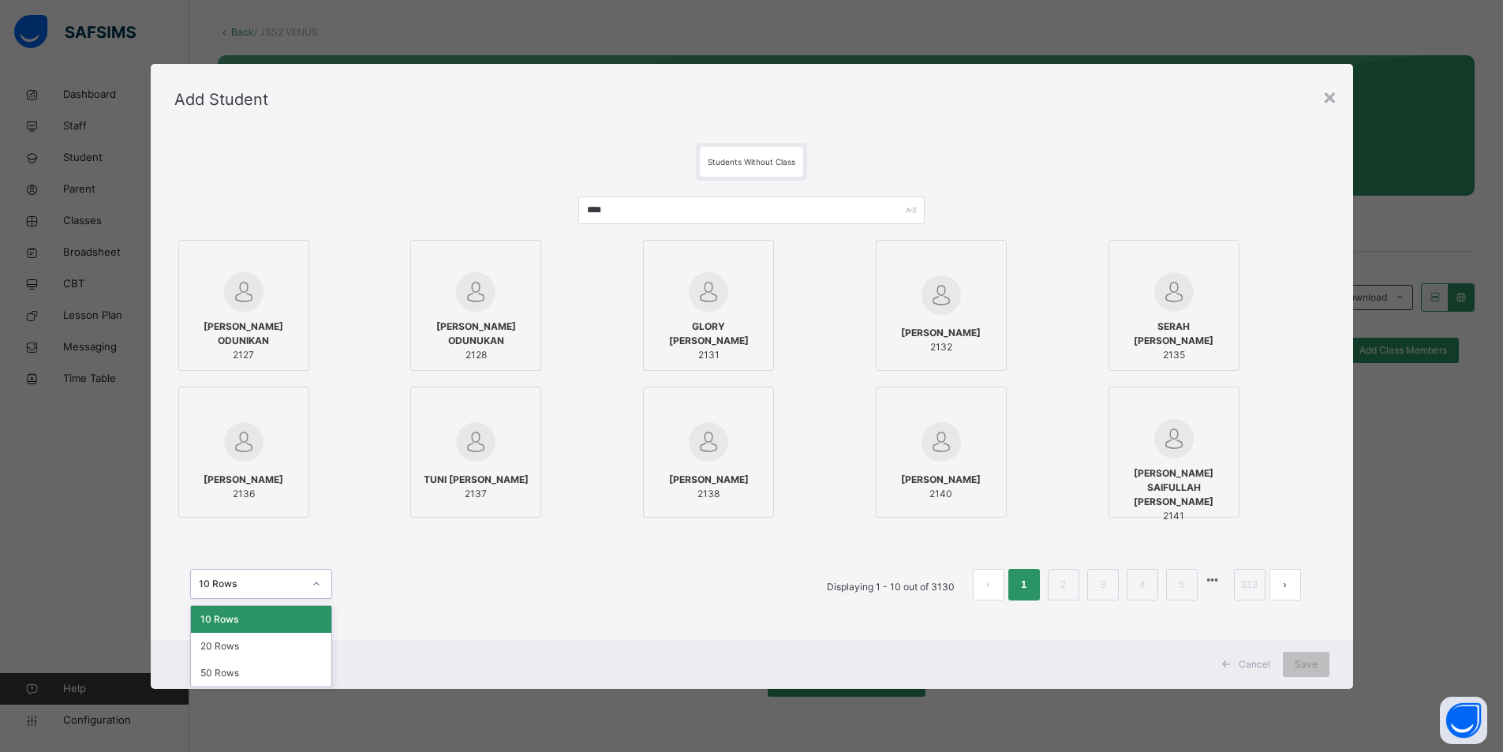
click at [313, 584] on icon at bounding box center [316, 583] width 6 height 3
click at [236, 603] on div "50 Rows" at bounding box center [261, 673] width 140 height 27
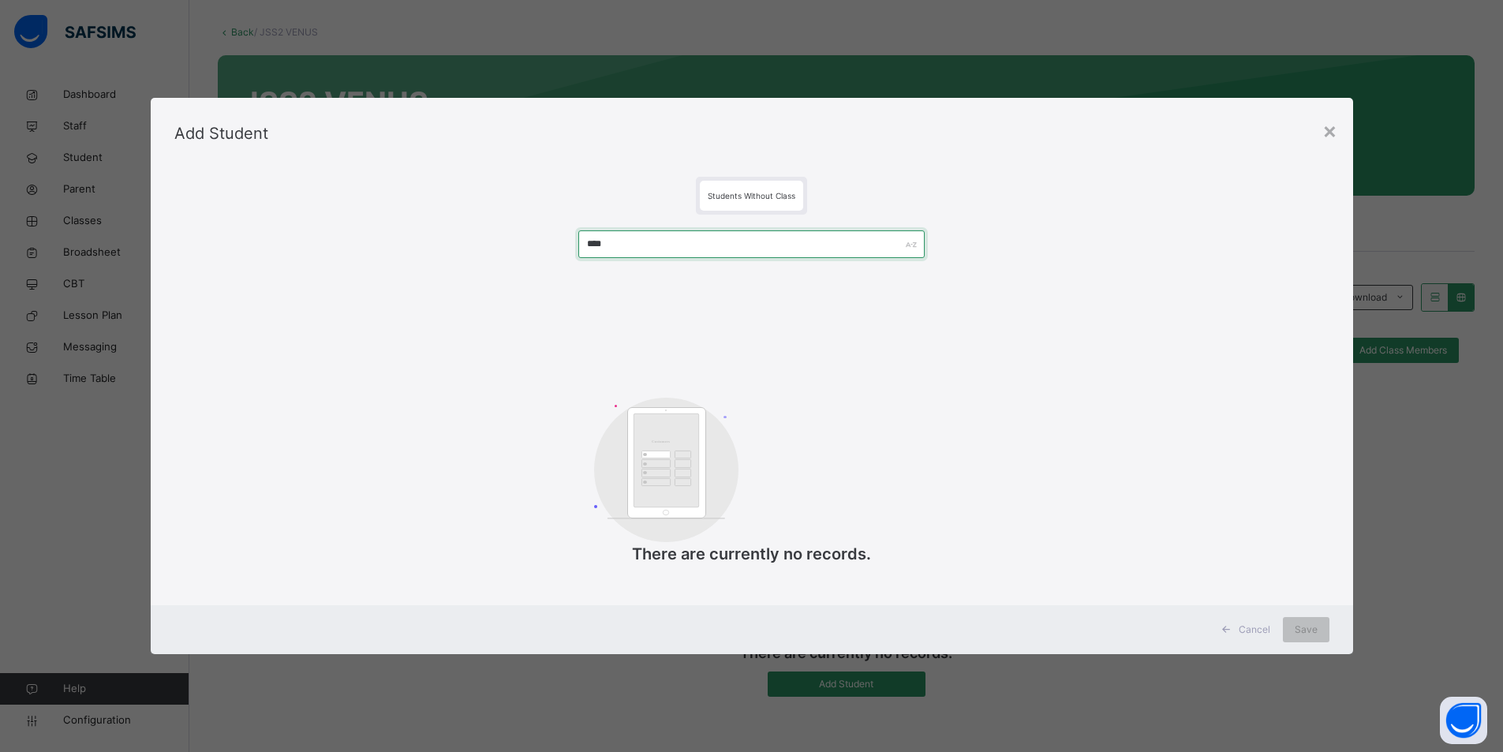
drag, startPoint x: 618, startPoint y: 249, endPoint x: 567, endPoint y: 244, distance: 51.5
click at [567, 244] on div "**** Customers There are currently no records." at bounding box center [751, 406] width 1155 height 382
click at [892, 127] on div "×" at bounding box center [1330, 130] width 15 height 33
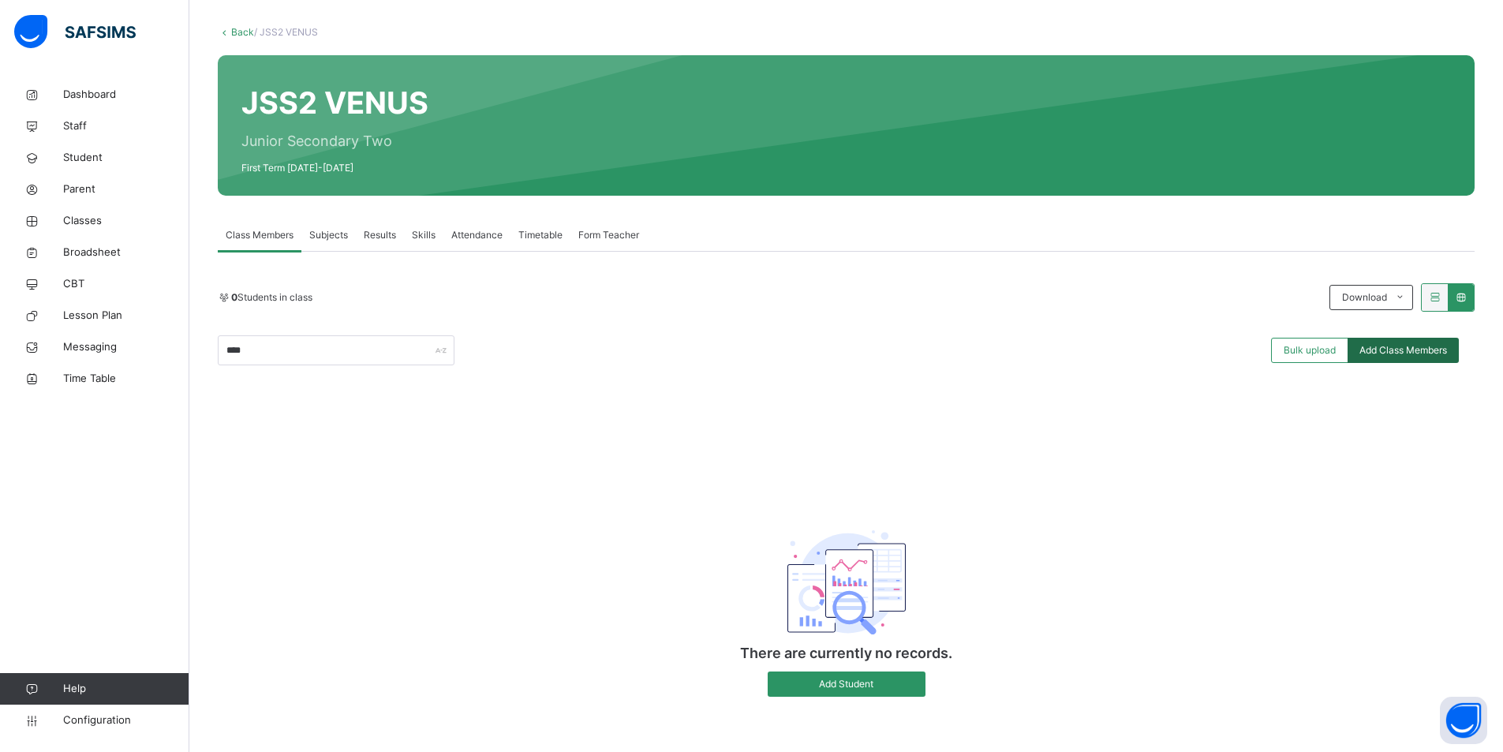
click at [892, 349] on span "Add Class Members" at bounding box center [1404, 350] width 88 height 14
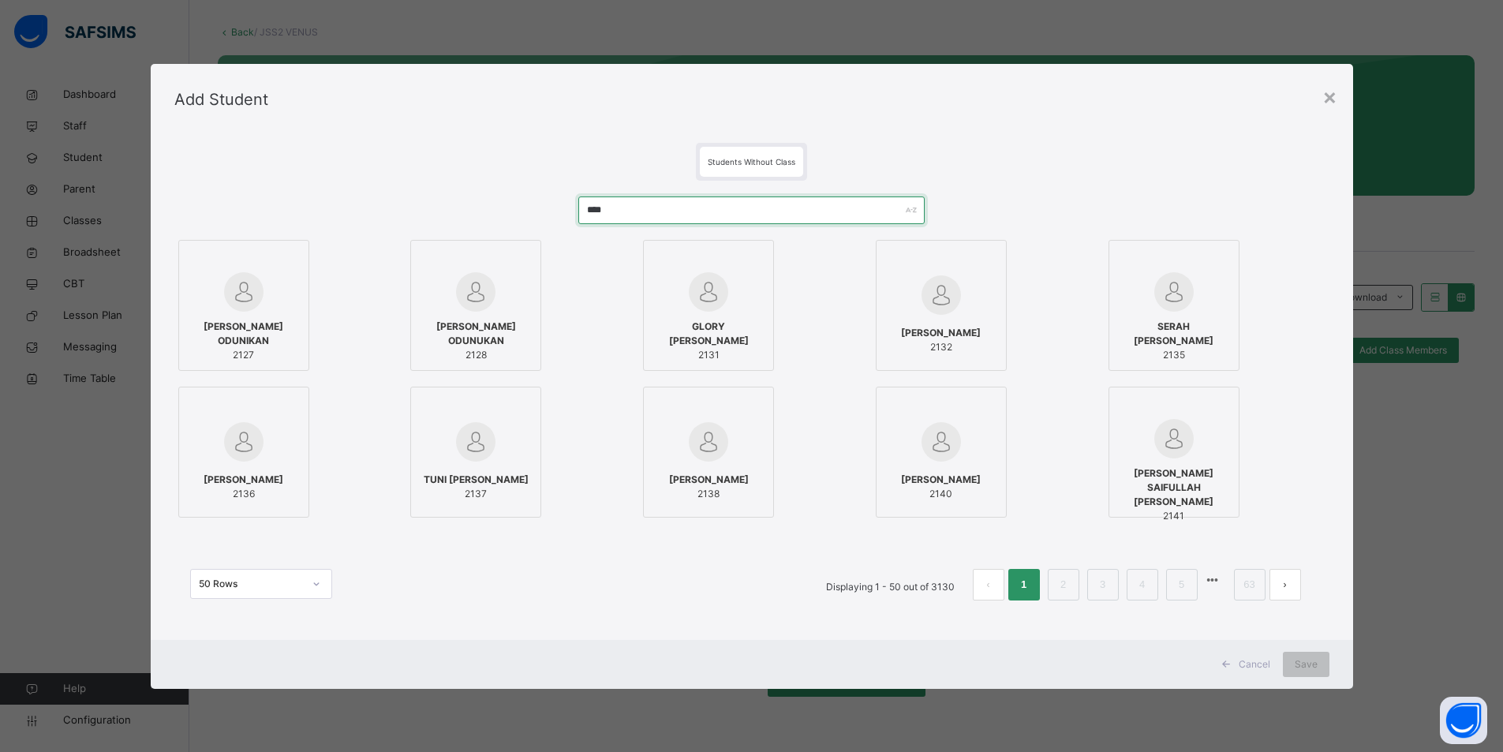
click at [689, 207] on input "****" at bounding box center [751, 211] width 346 height 28
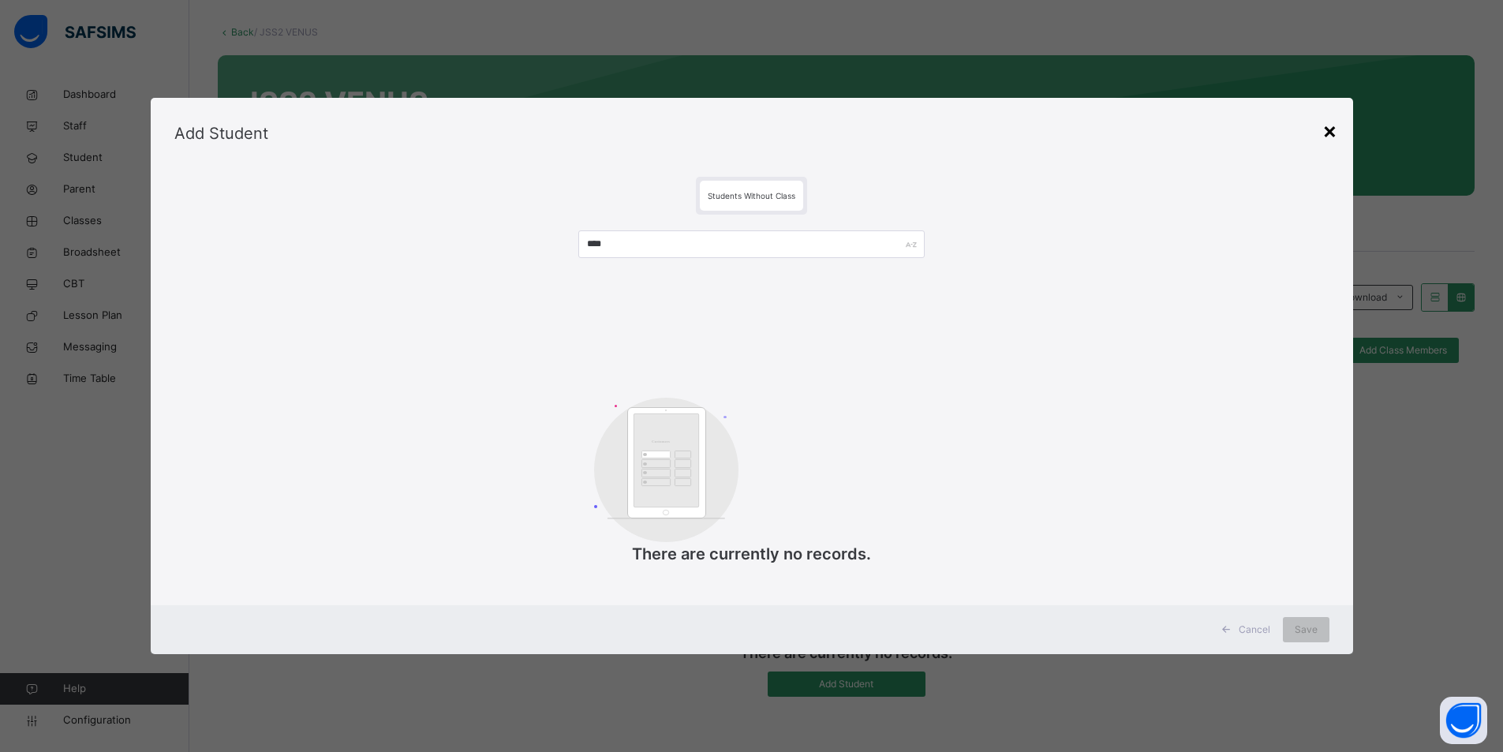
click at [892, 130] on div "×" at bounding box center [1330, 130] width 15 height 33
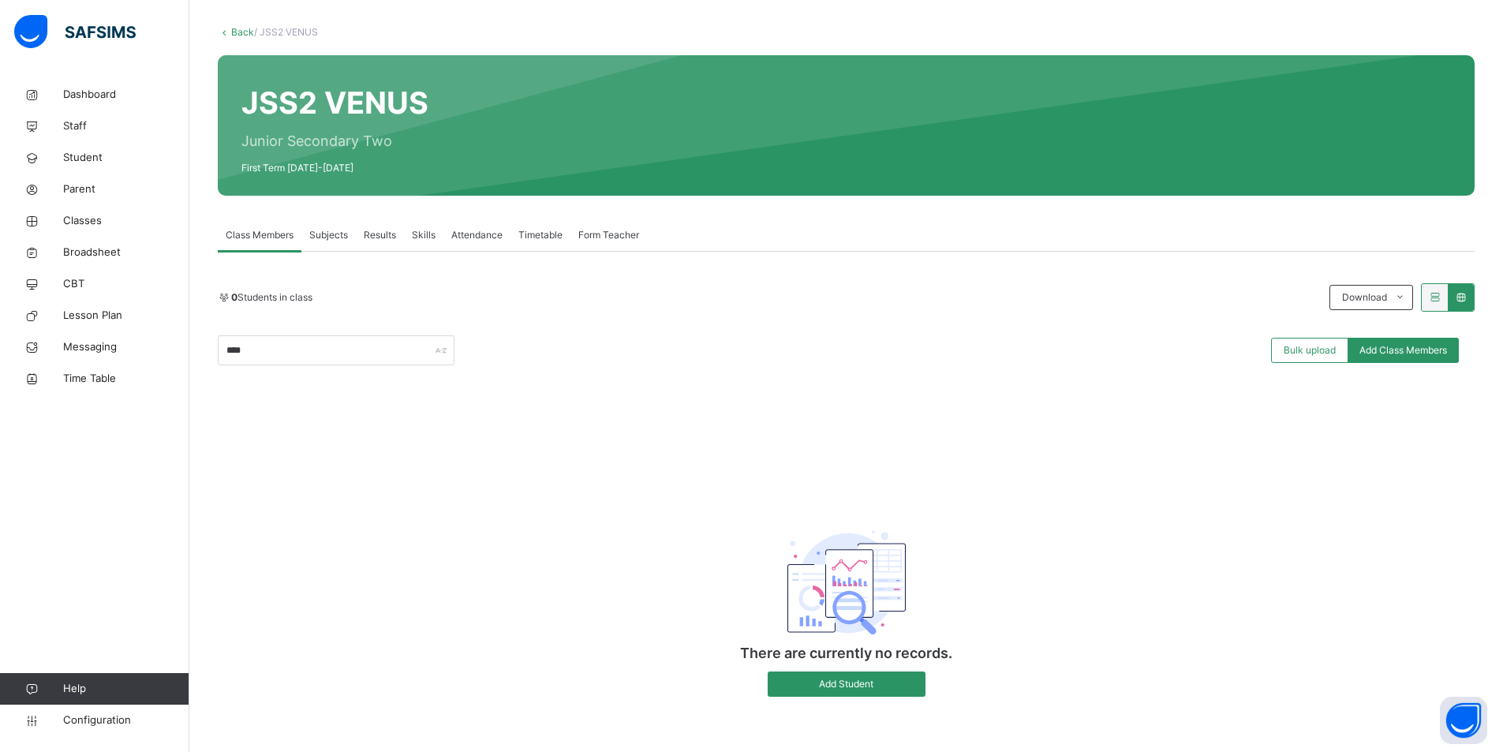
click at [847, 603] on div "There are currently no records. Add Student" at bounding box center [847, 600] width 316 height 226
click at [828, 603] on span "Add Student" at bounding box center [847, 684] width 134 height 14
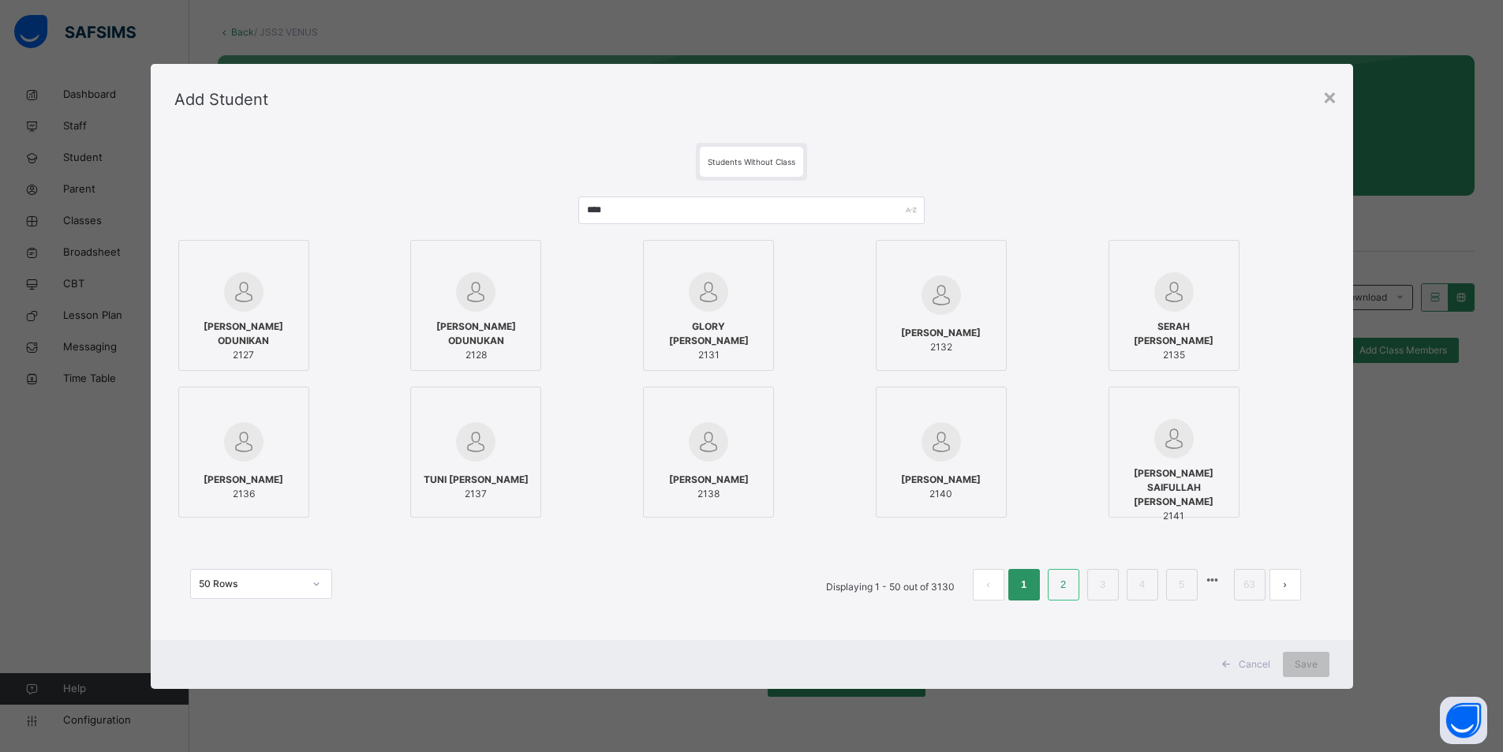
click at [892, 592] on link "2" at bounding box center [1063, 585] width 15 height 21
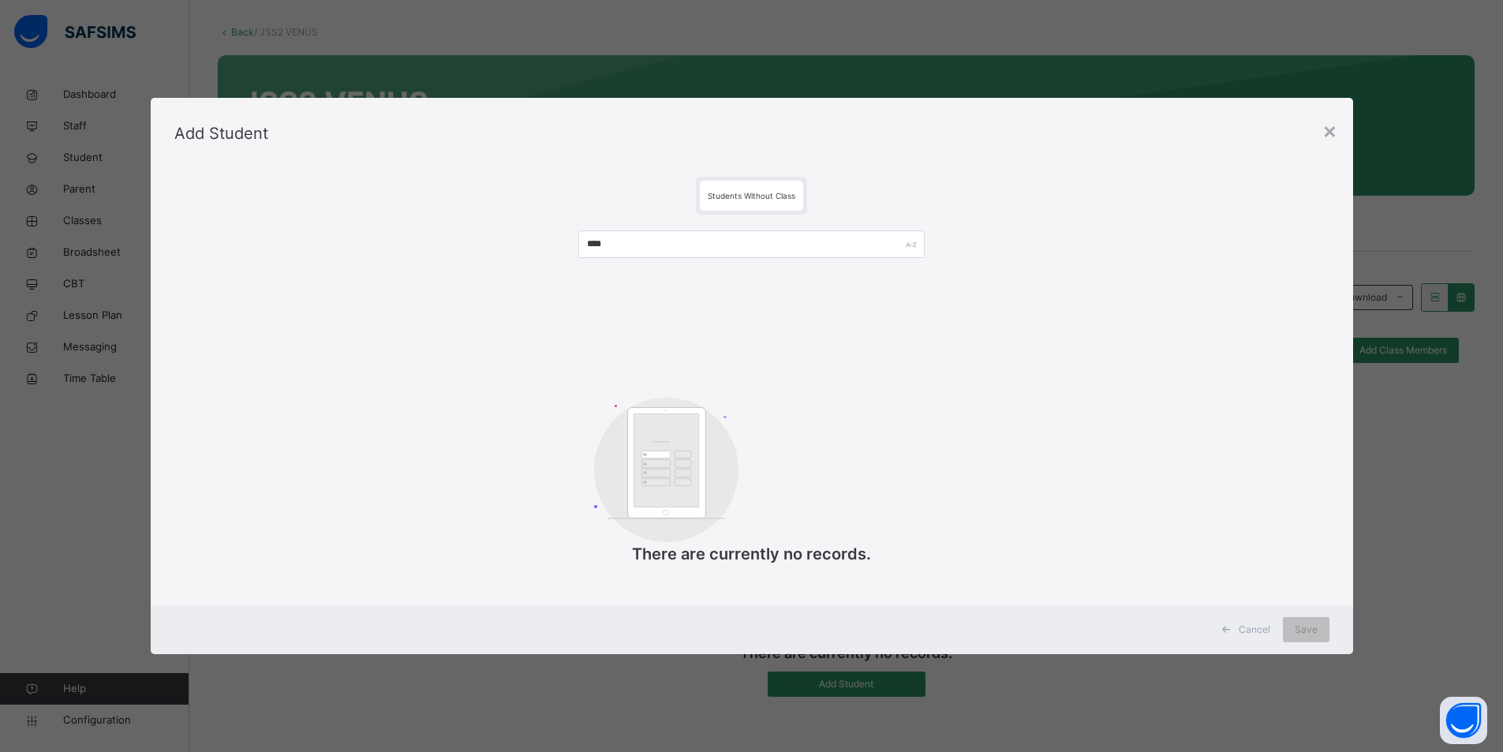
click at [892, 603] on icon at bounding box center [1226, 629] width 12 height 13
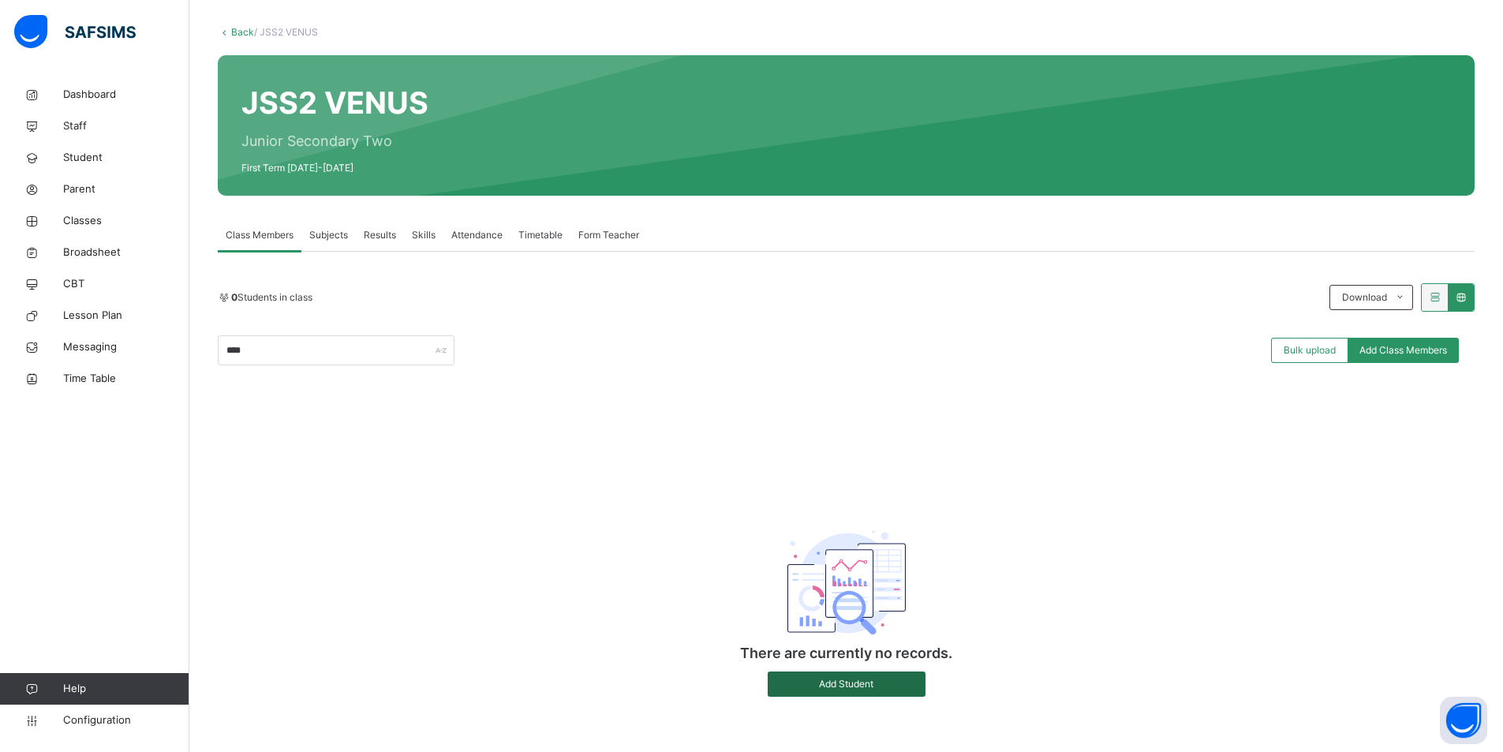
click at [864, 603] on span "Add Student" at bounding box center [847, 684] width 134 height 14
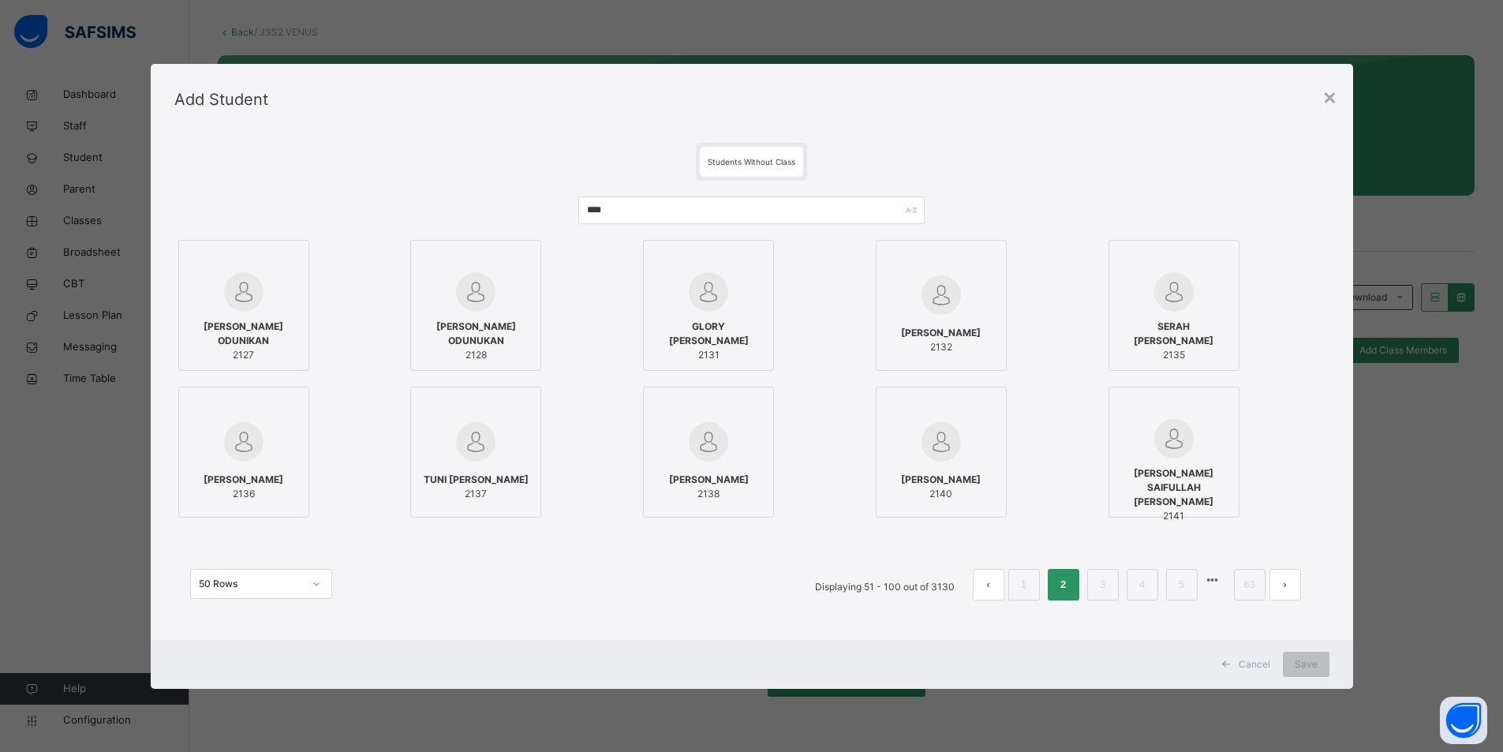
click at [312, 581] on icon at bounding box center [316, 584] width 9 height 16
click at [312, 582] on icon at bounding box center [316, 584] width 9 height 16
click at [892, 589] on link "63" at bounding box center [1249, 585] width 21 height 21
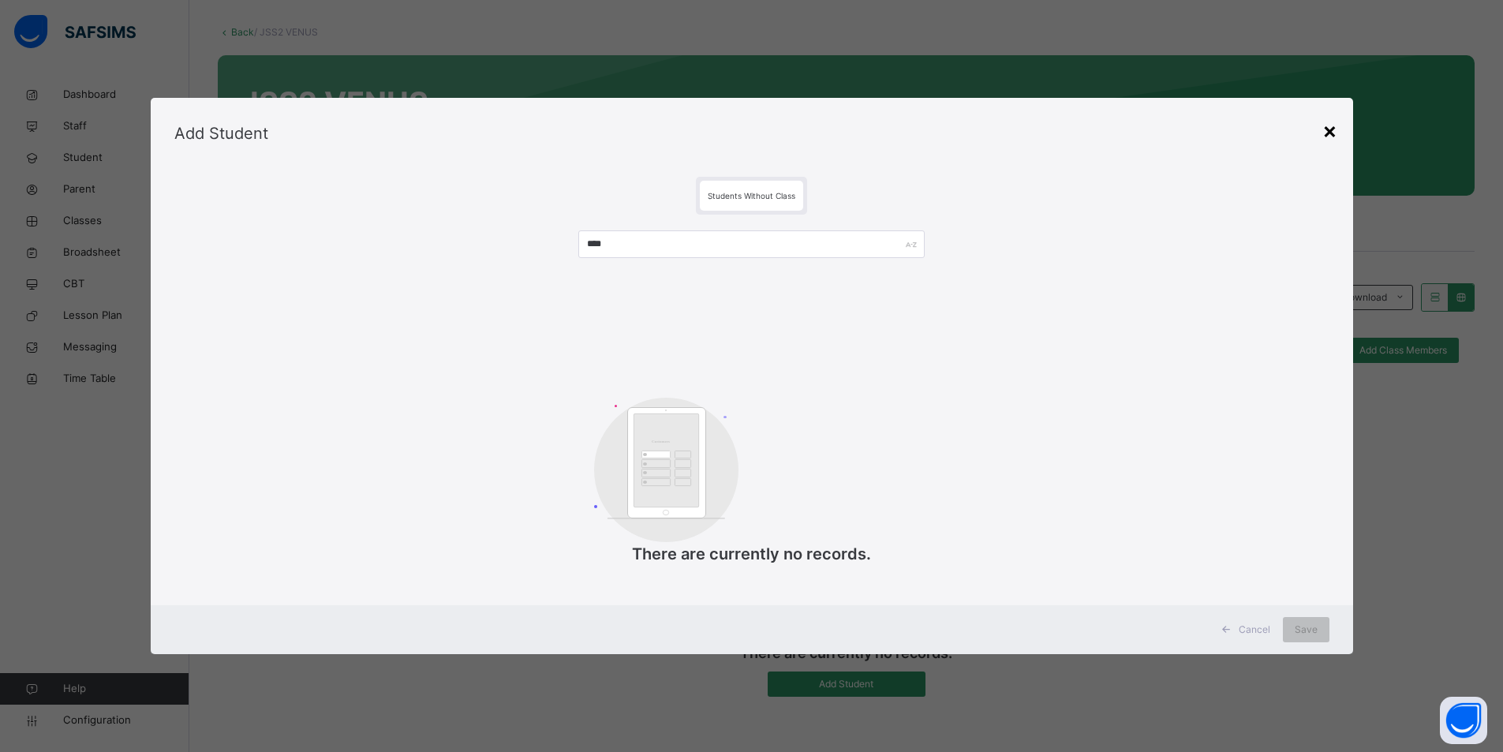
click at [892, 130] on div "×" at bounding box center [1330, 130] width 15 height 33
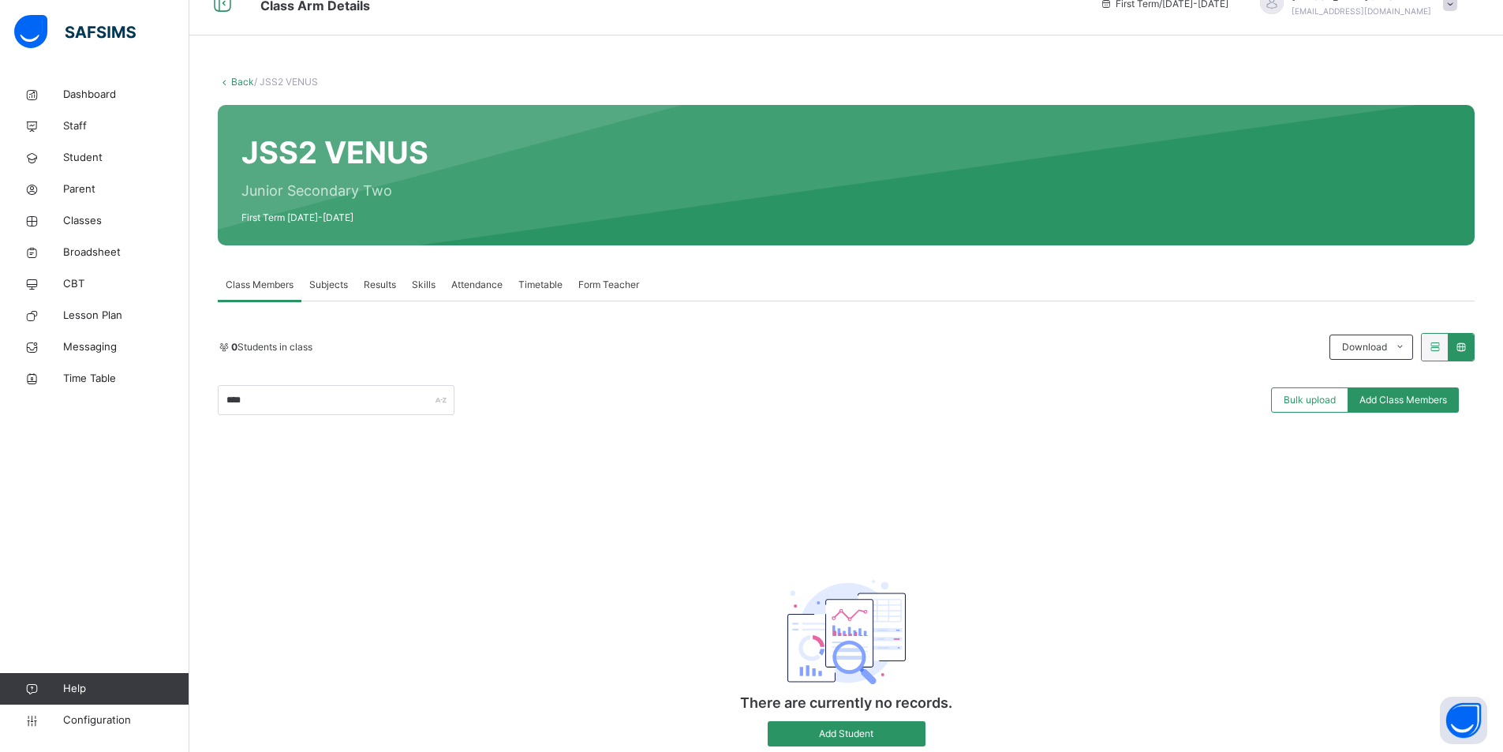
scroll to position [0, 0]
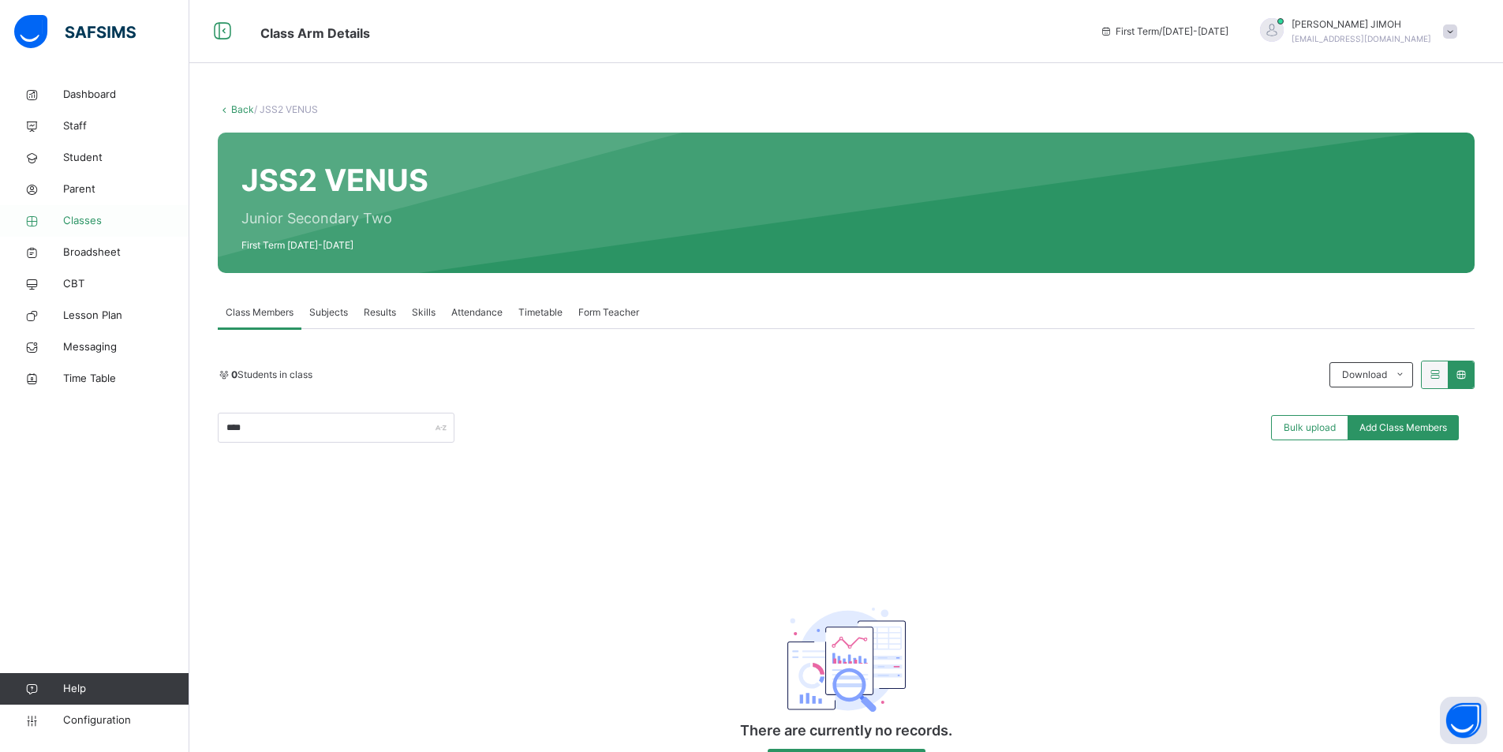
click at [85, 212] on link "Classes" at bounding box center [94, 221] width 189 height 32
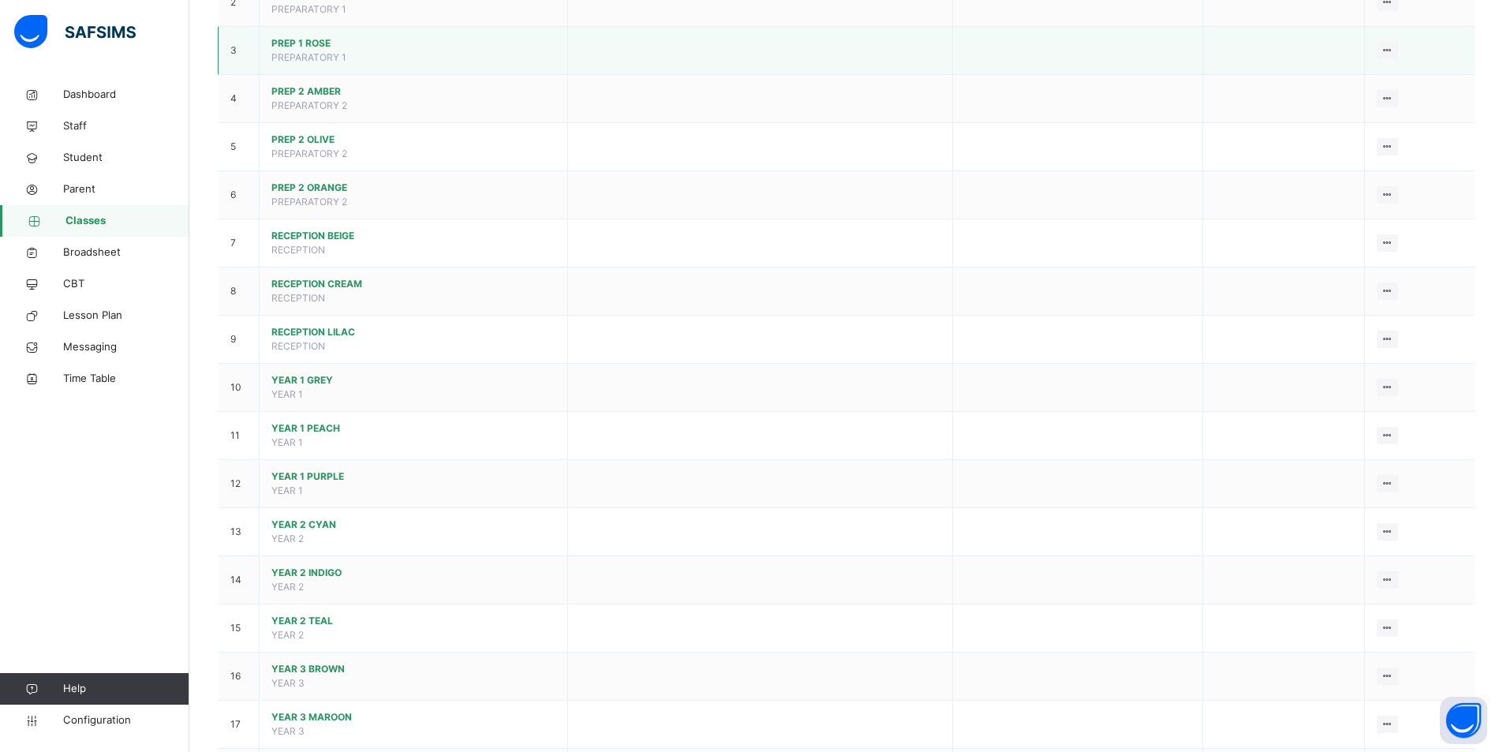
scroll to position [316, 0]
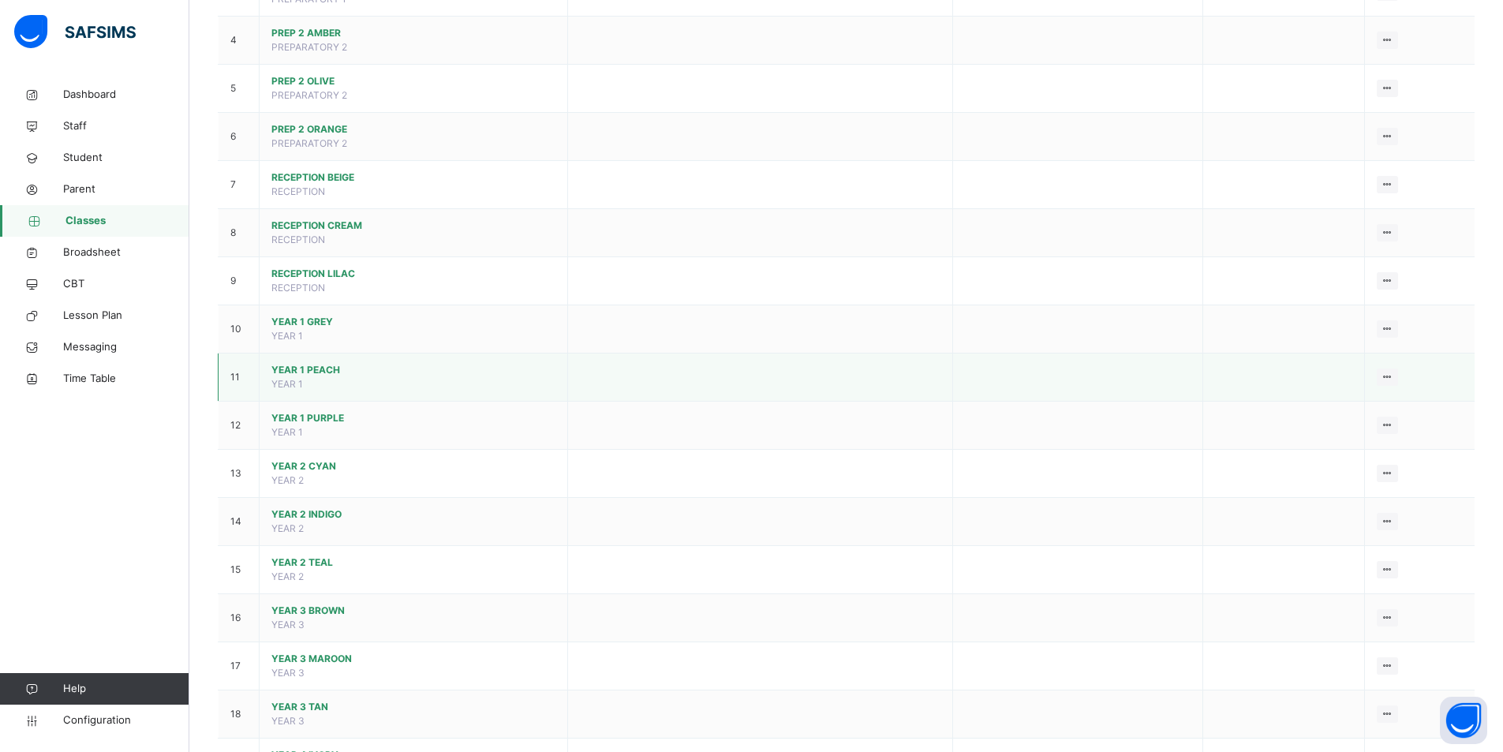
click at [305, 367] on span "YEAR 1 PEACH" at bounding box center [413, 370] width 284 height 14
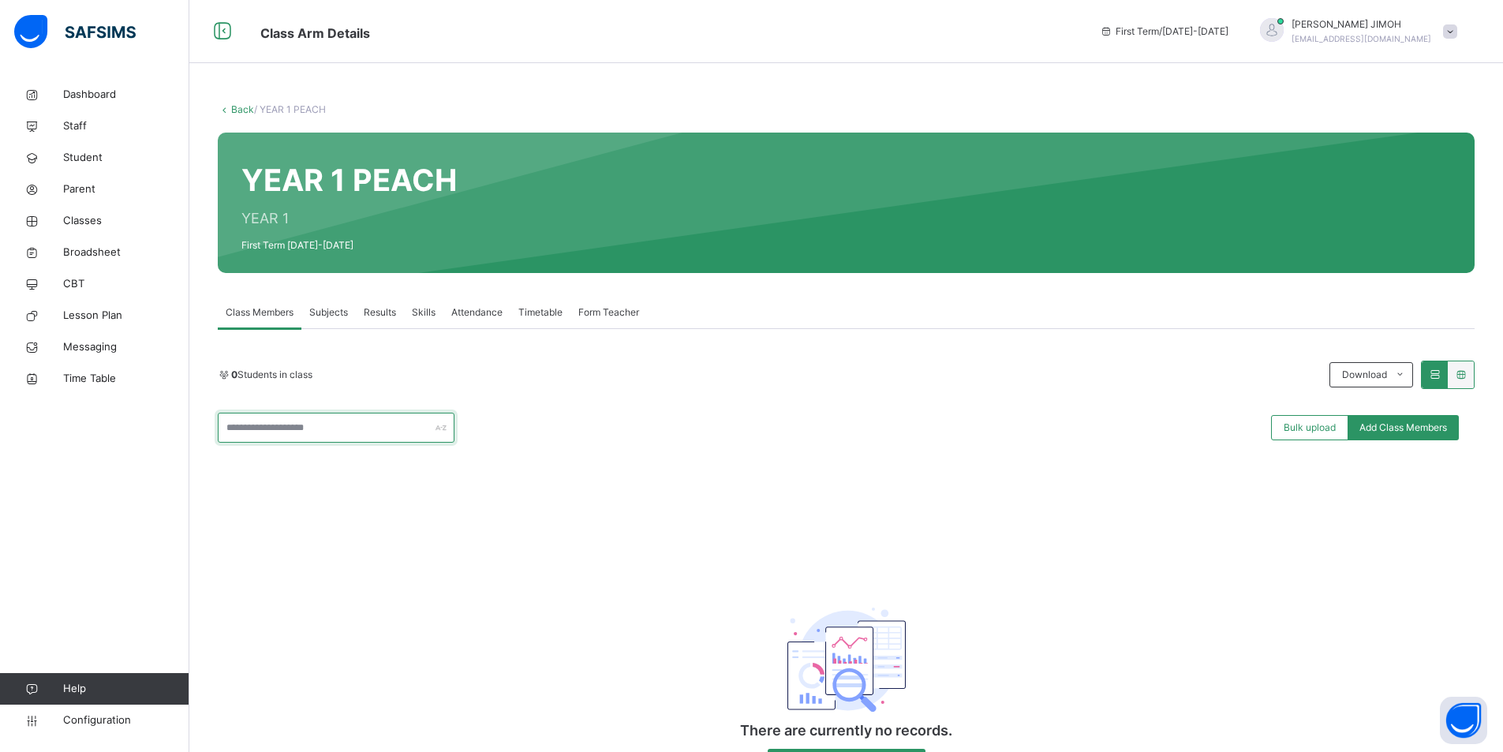
click at [271, 430] on input "text" at bounding box center [336, 428] width 237 height 30
type input "****"
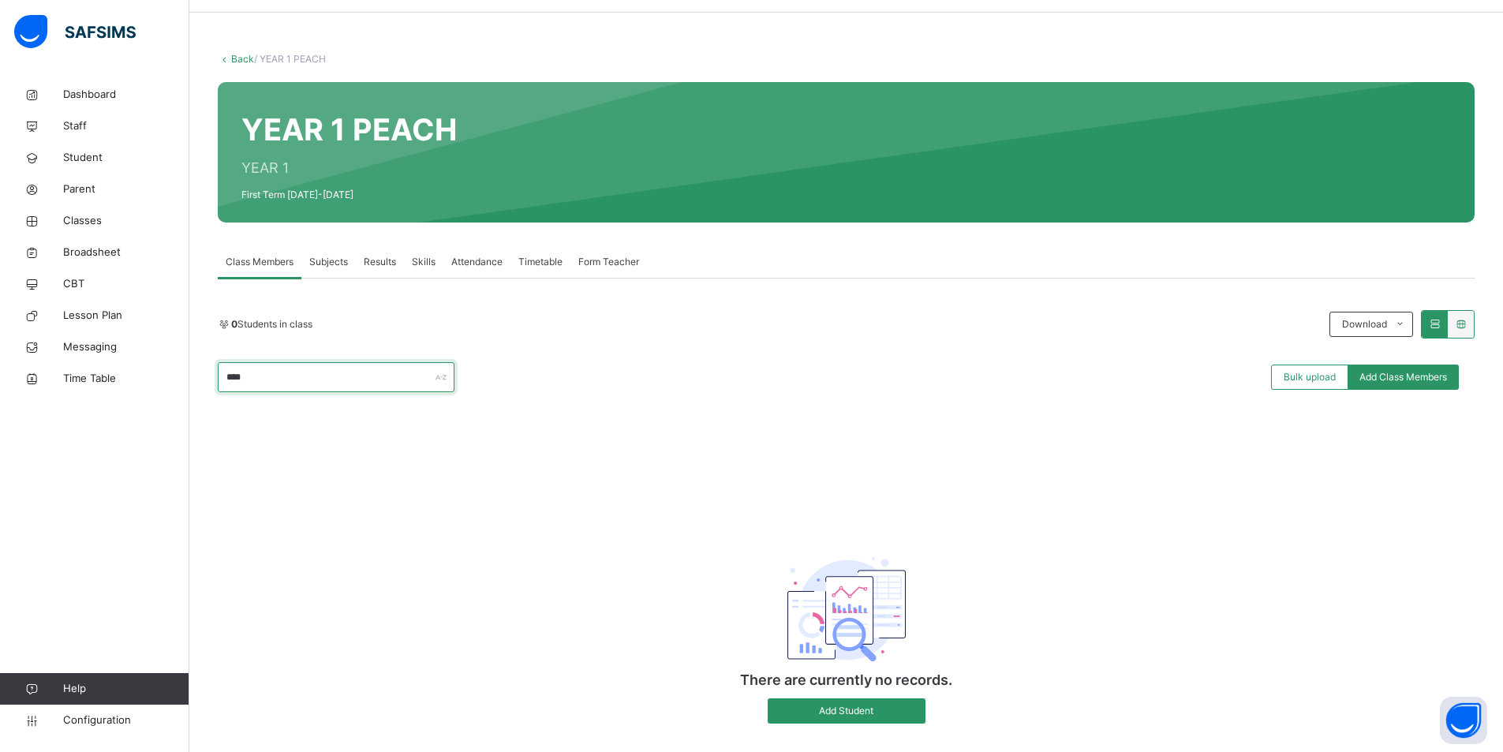
scroll to position [78, 0]
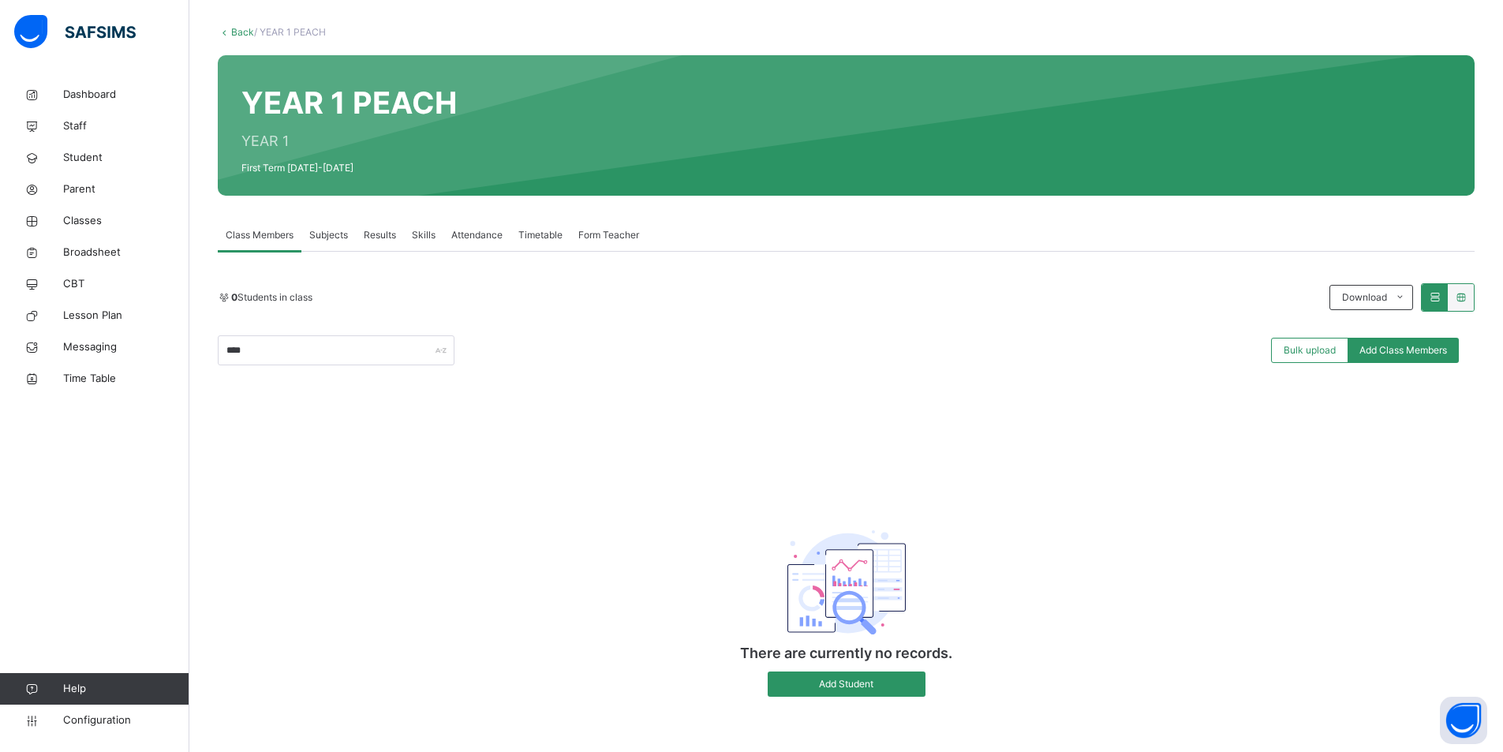
click at [440, 354] on div "****" at bounding box center [336, 350] width 237 height 30
click at [887, 603] on span "Add Student" at bounding box center [847, 684] width 134 height 14
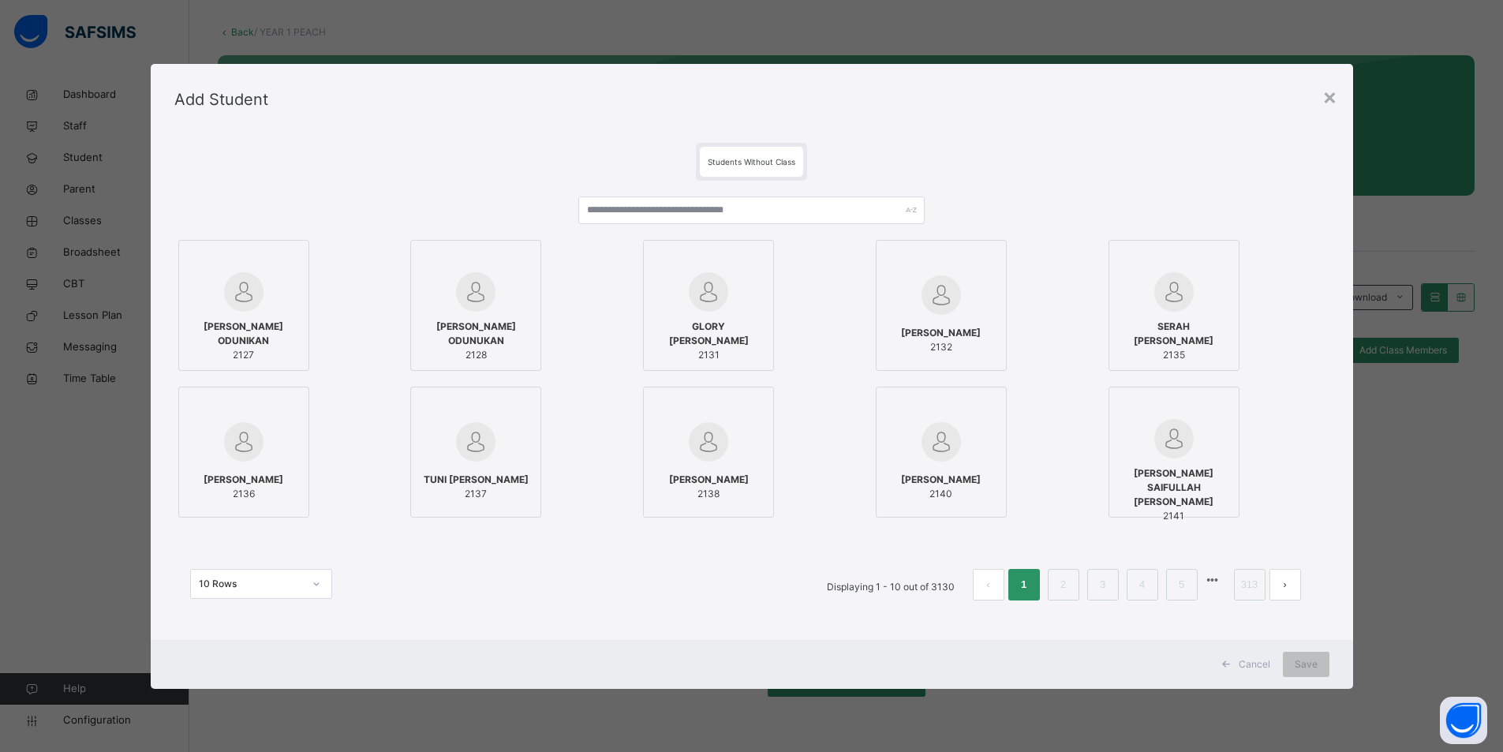
click at [892, 583] on button "next page" at bounding box center [1286, 585] width 32 height 32
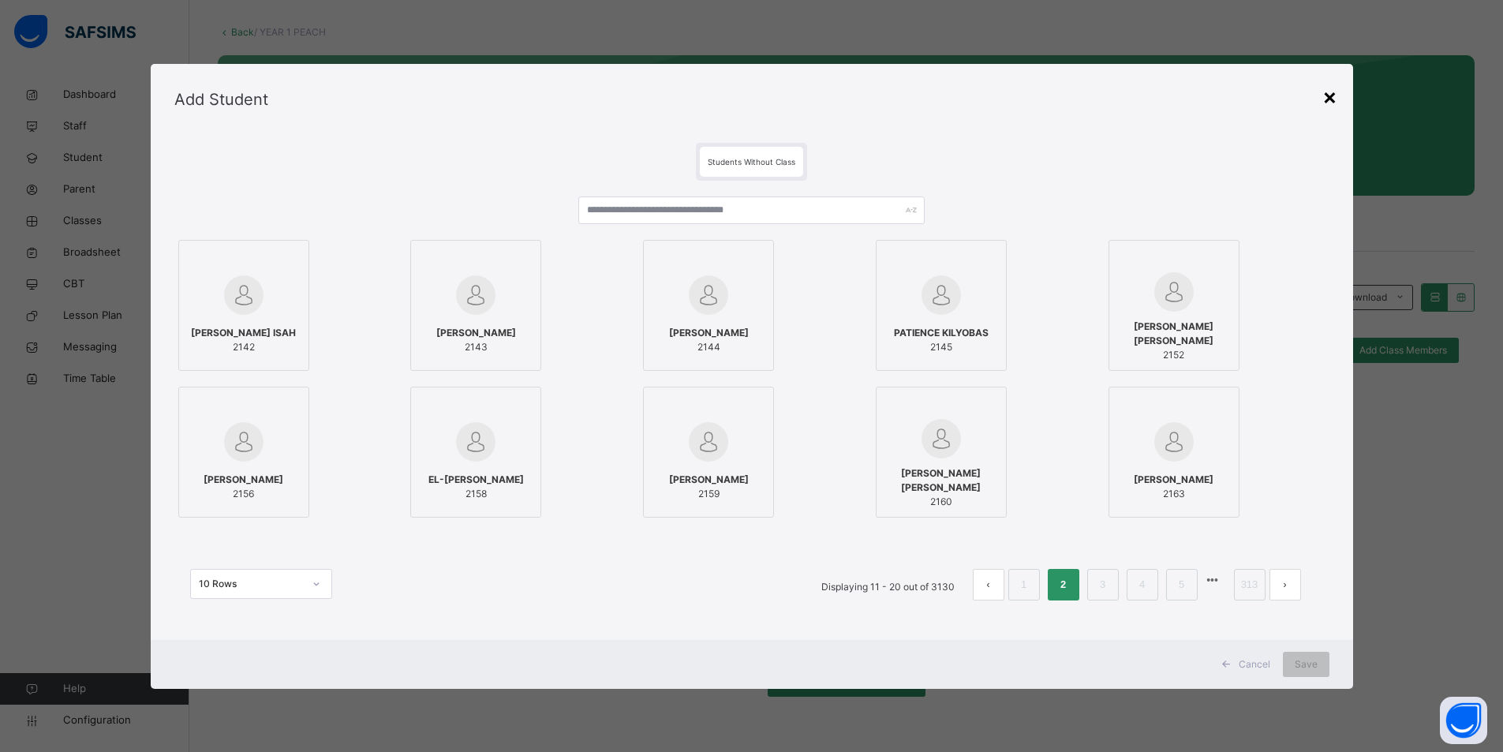
click at [892, 102] on div "×" at bounding box center [1330, 96] width 15 height 33
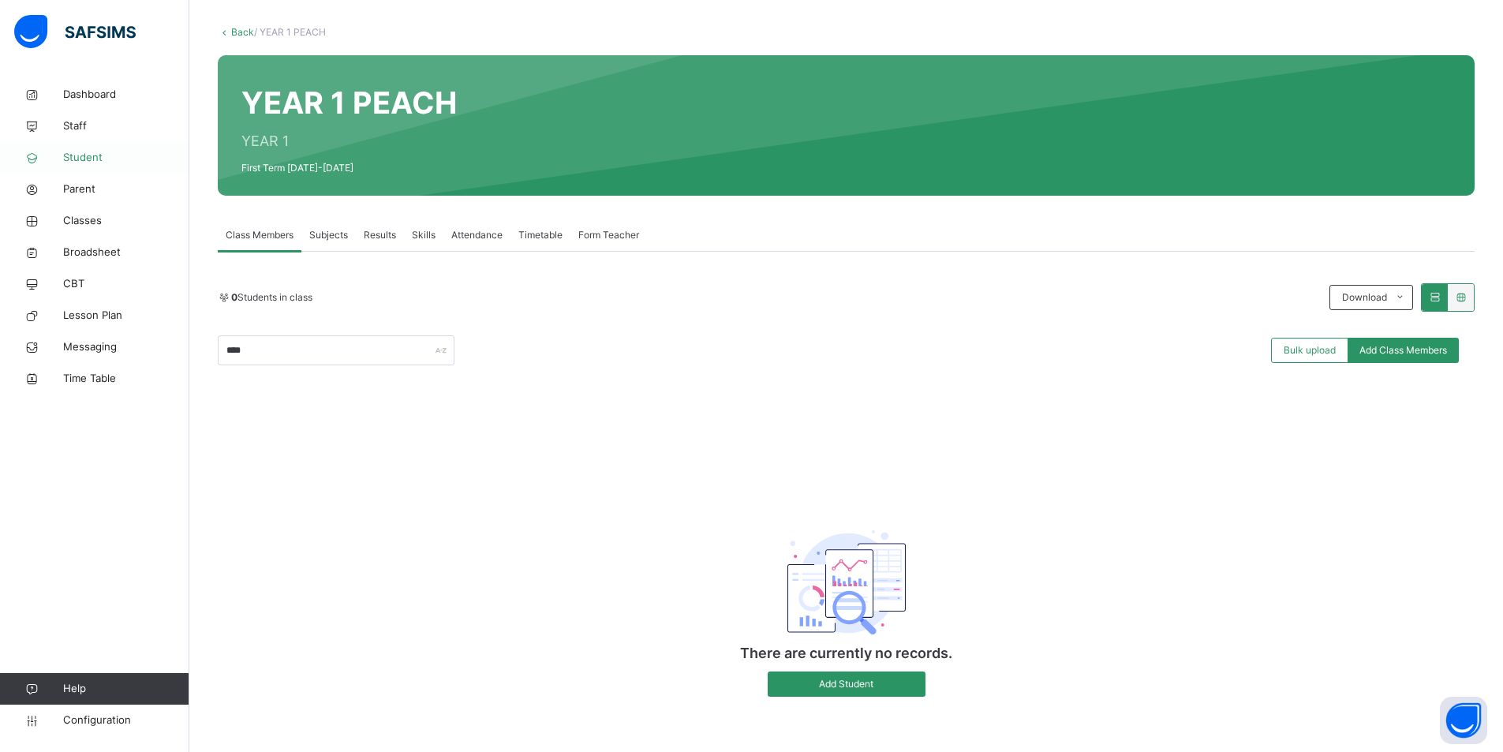
click at [74, 154] on span "Student" at bounding box center [126, 158] width 126 height 16
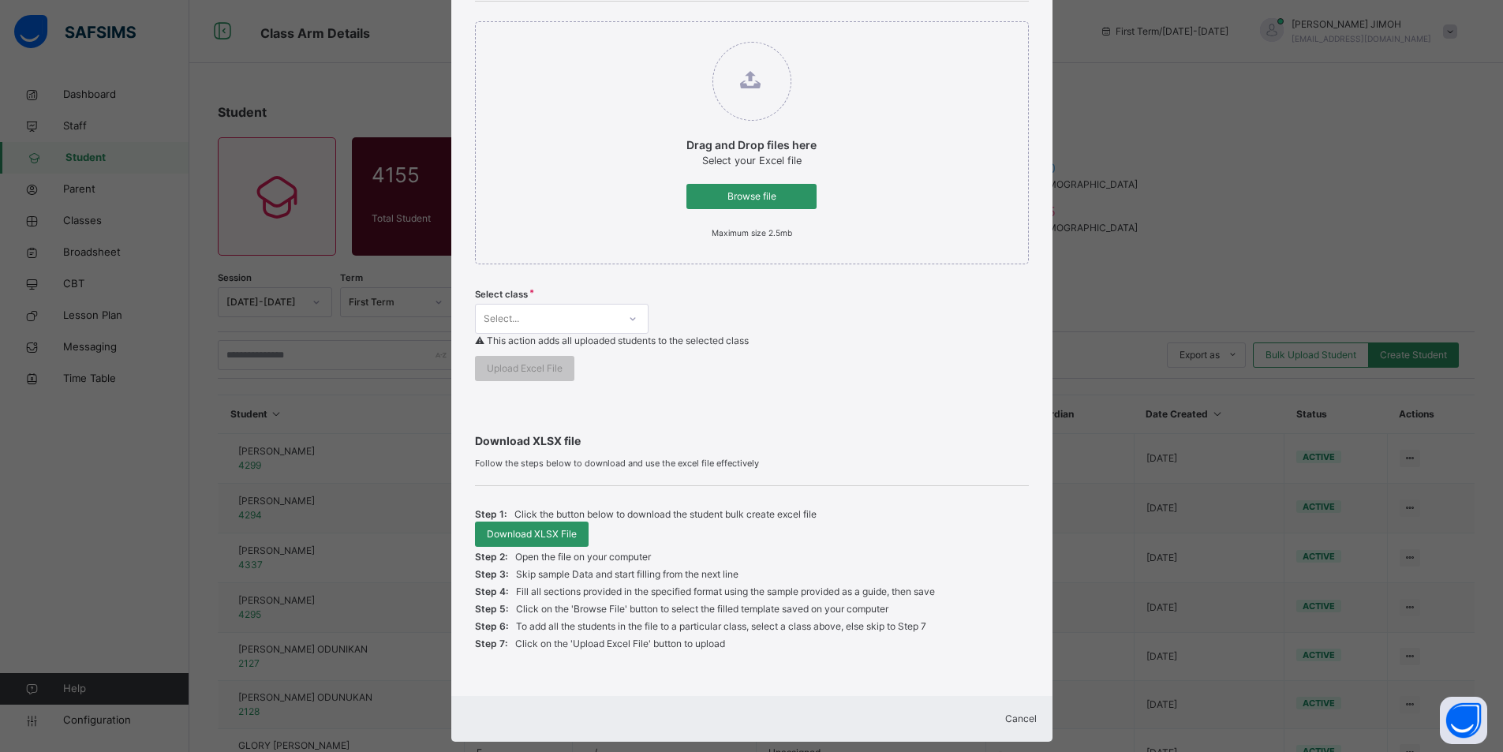
scroll to position [221, 0]
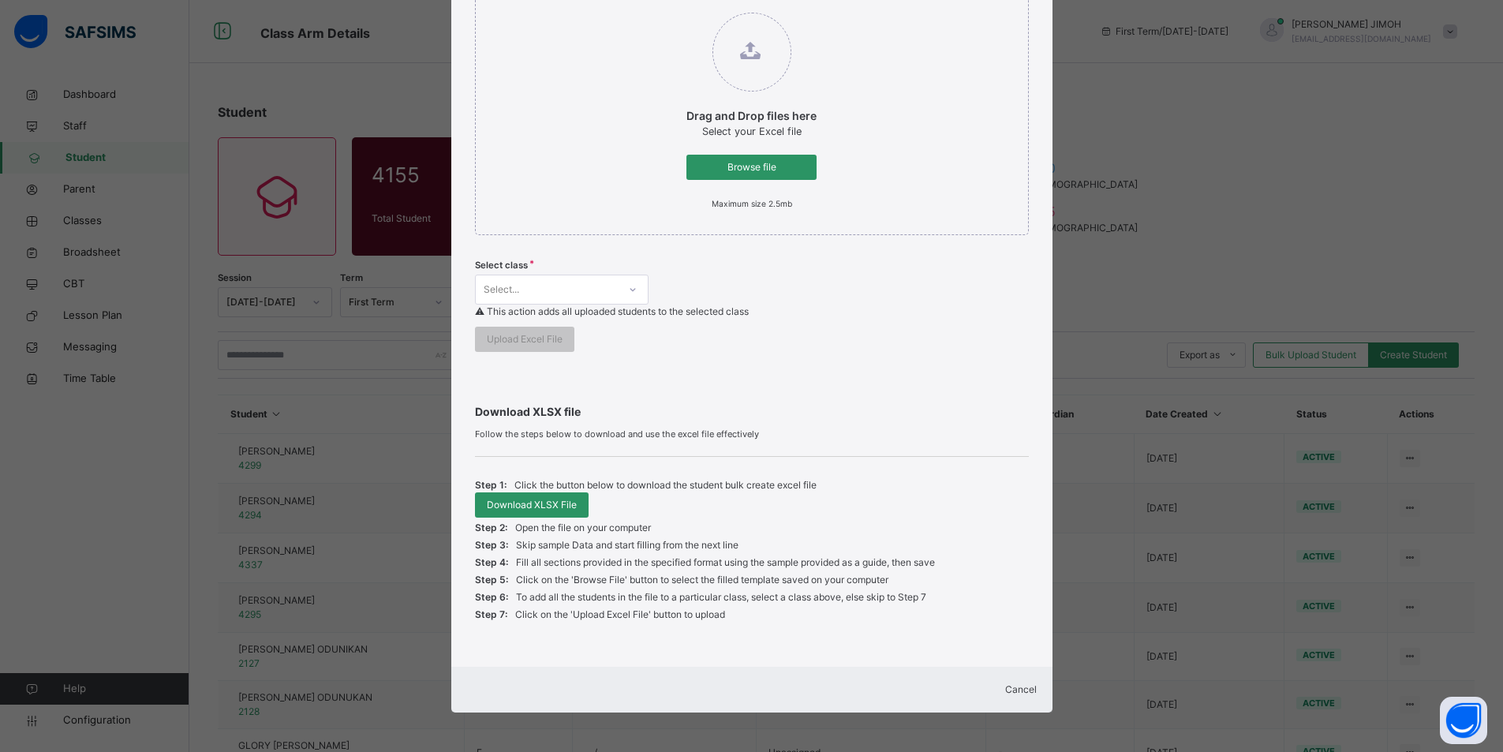
click at [892, 603] on span "Cancel" at bounding box center [1021, 689] width 32 height 12
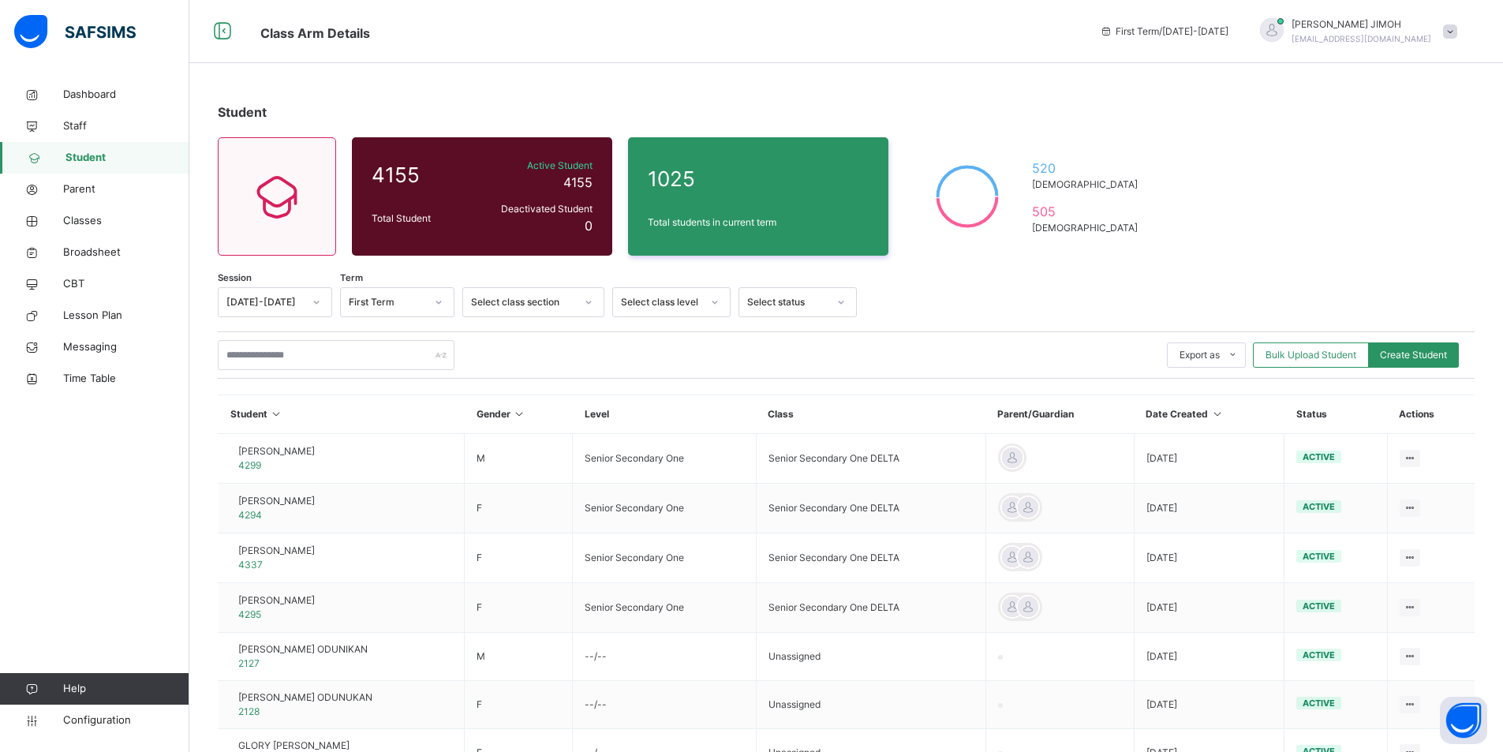
click at [591, 298] on icon at bounding box center [588, 302] width 9 height 16
click at [713, 301] on icon at bounding box center [714, 302] width 9 height 16
click at [818, 303] on div "Select status" at bounding box center [787, 302] width 80 height 14
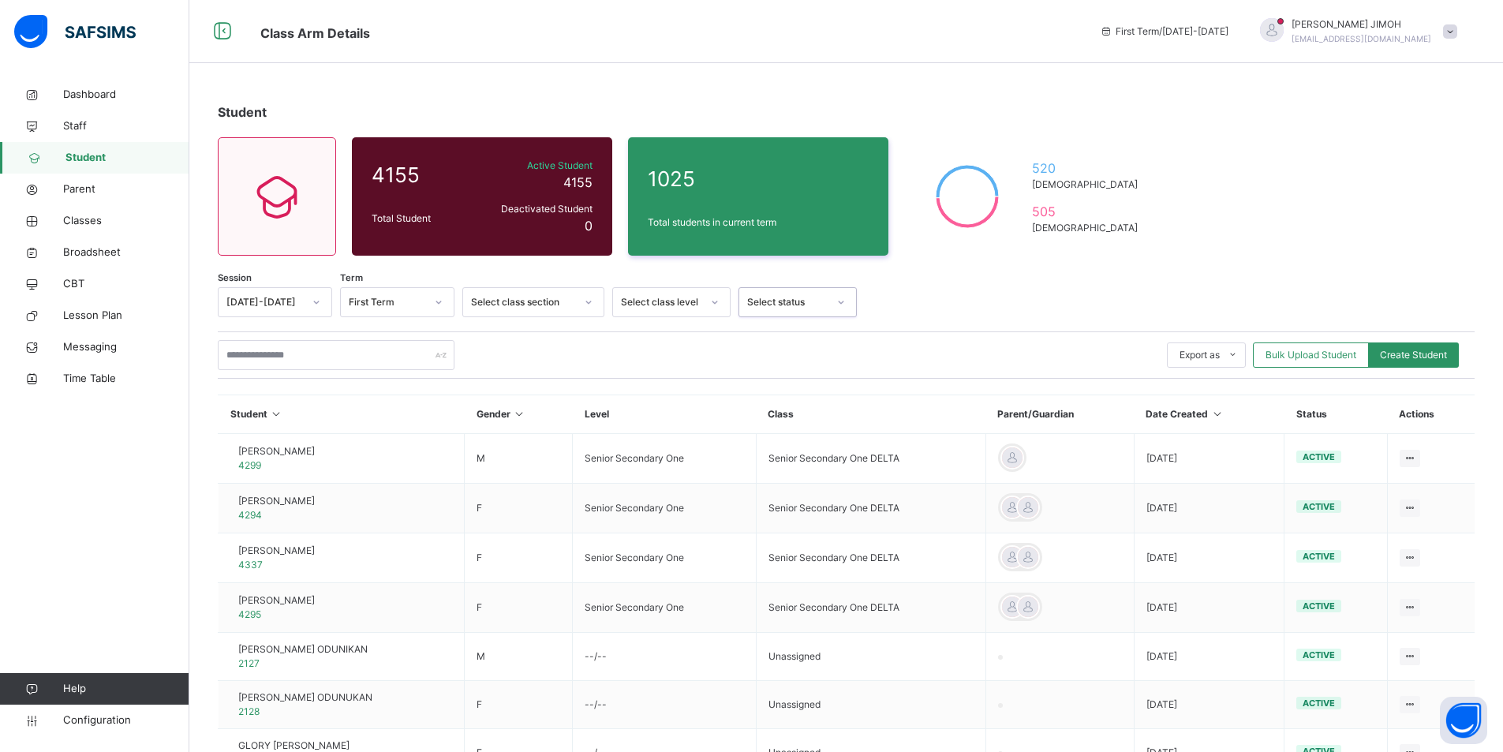
click at [818, 303] on div "Select status" at bounding box center [787, 302] width 80 height 14
click at [690, 309] on div "Select class level" at bounding box center [661, 302] width 80 height 14
click at [676, 424] on div "JSS2" at bounding box center [671, 423] width 117 height 27
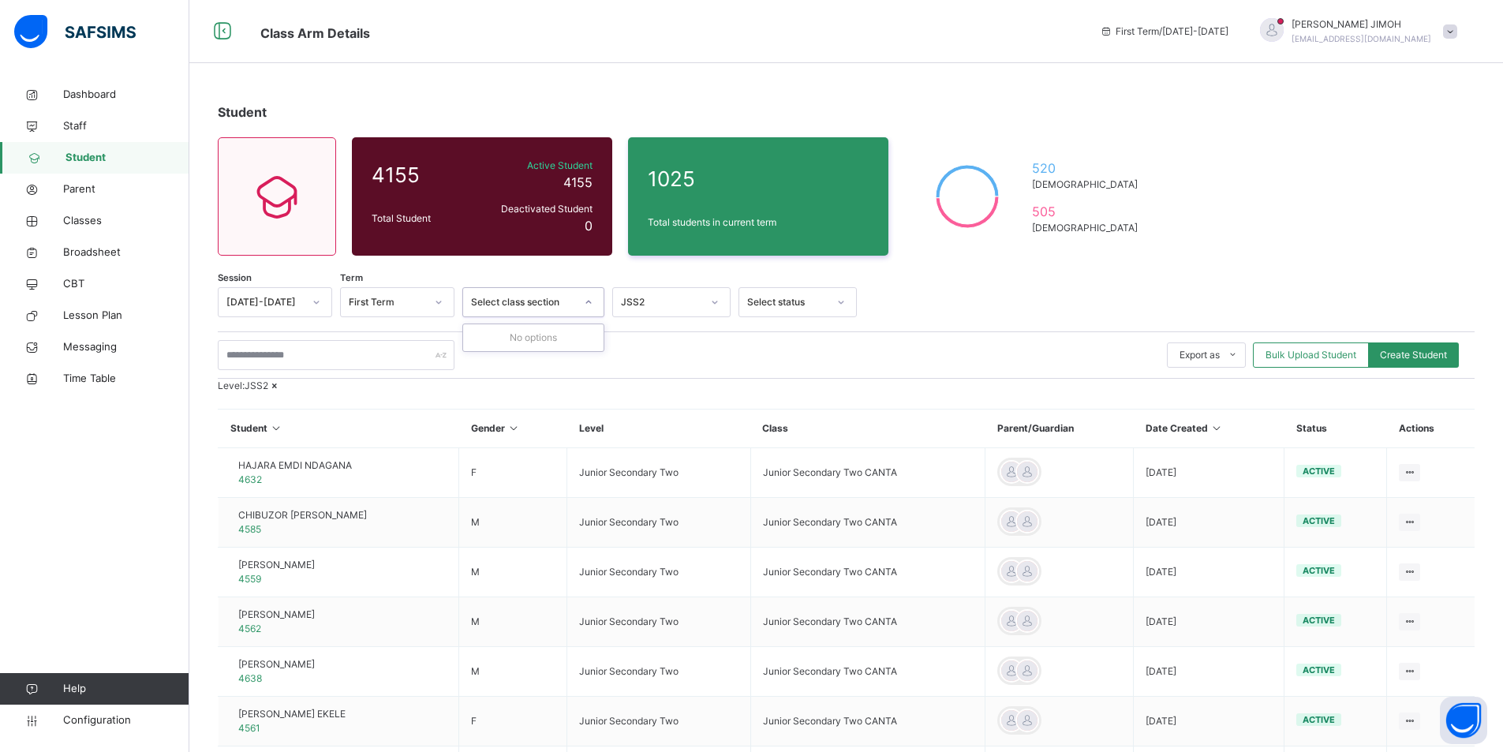
click at [580, 296] on div at bounding box center [588, 302] width 27 height 25
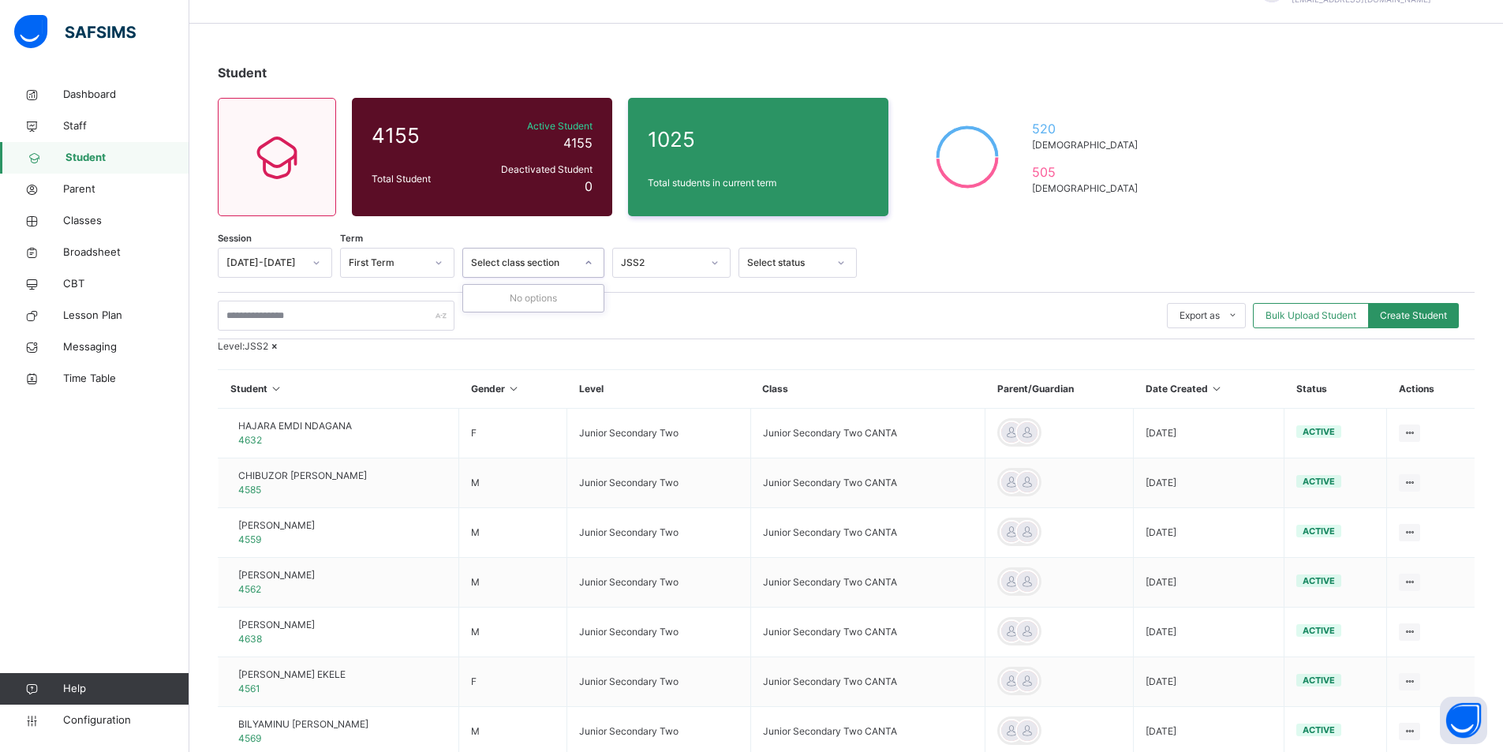
scroll to position [0, 0]
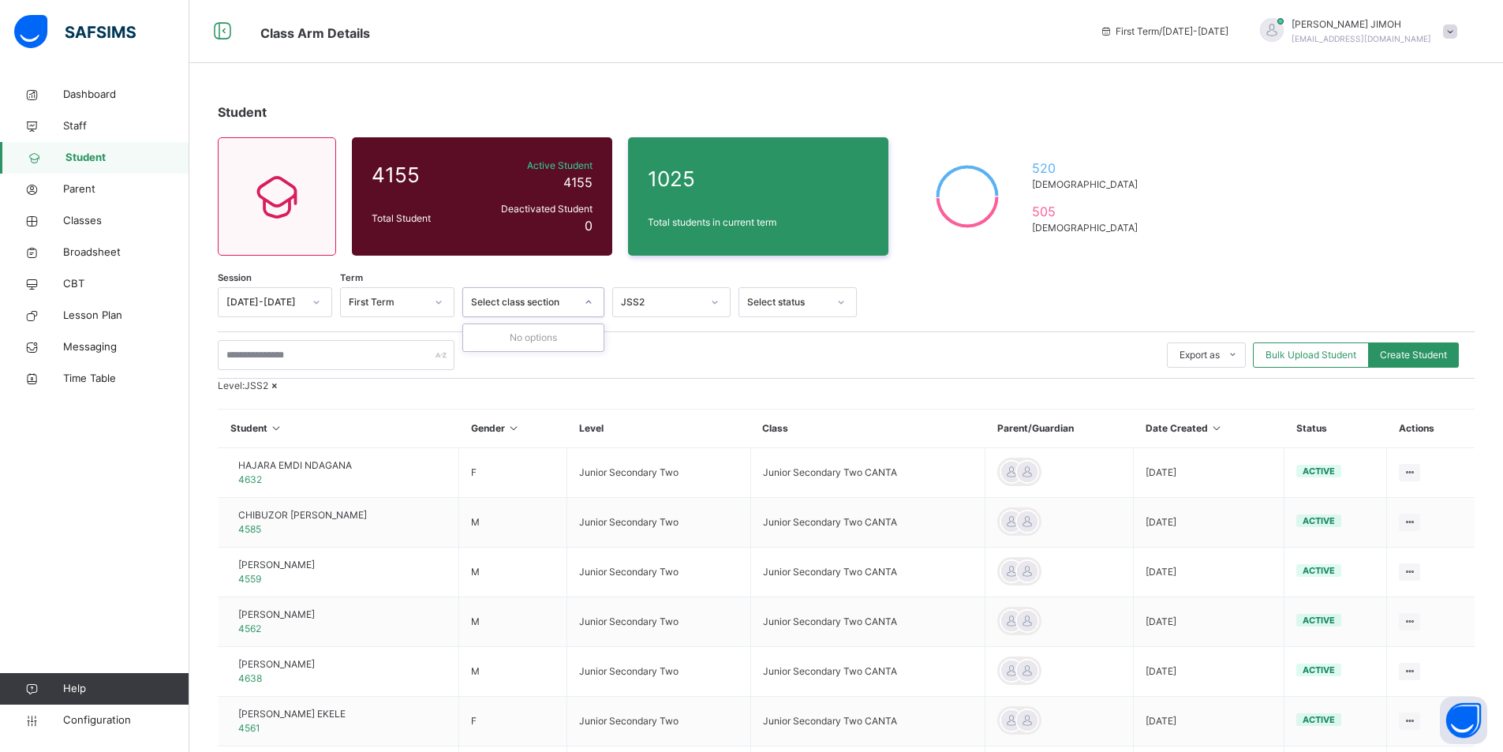
click at [575, 298] on div at bounding box center [589, 302] width 30 height 28
click at [301, 301] on div at bounding box center [316, 302] width 30 height 28
click at [309, 301] on div at bounding box center [316, 302] width 27 height 25
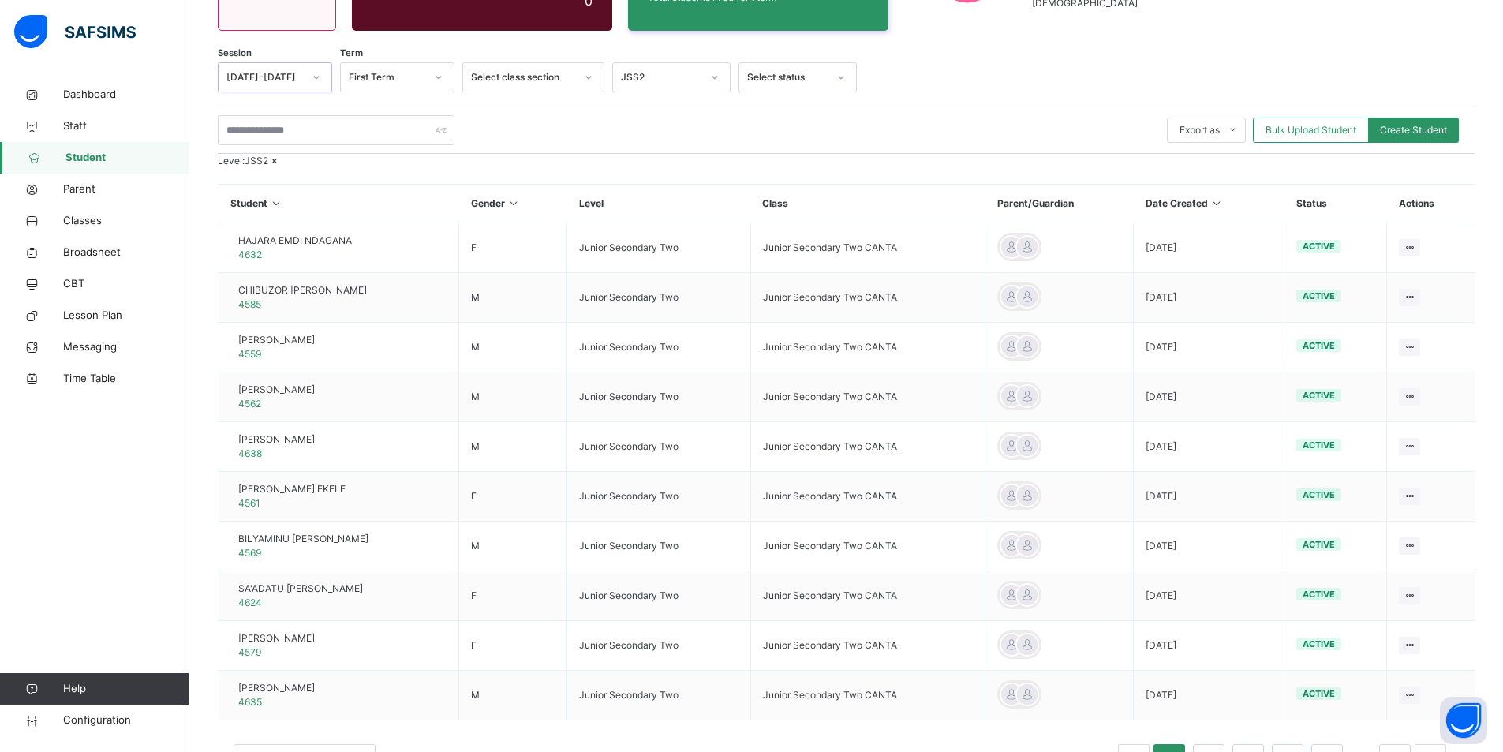
scroll to position [13, 0]
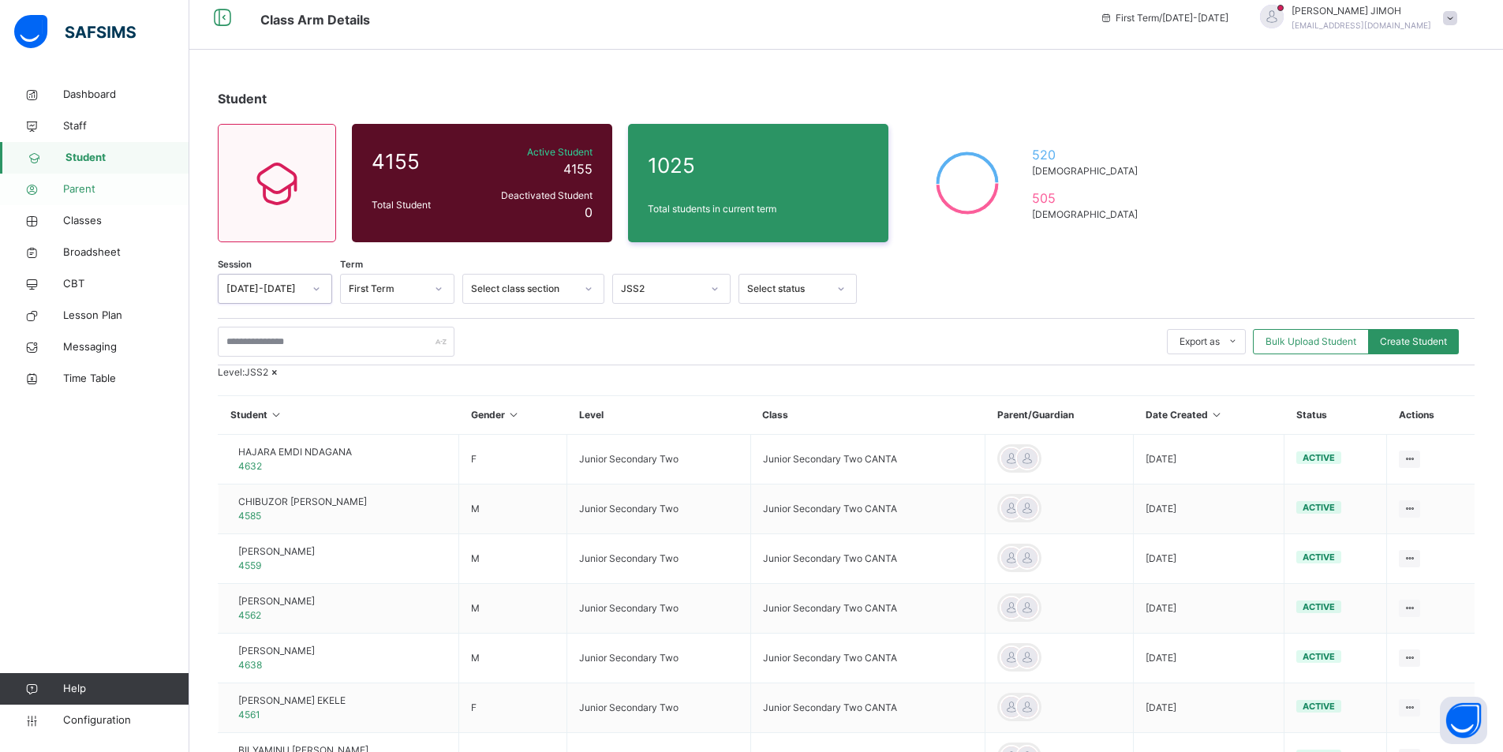
click at [93, 189] on span "Parent" at bounding box center [126, 190] width 126 height 16
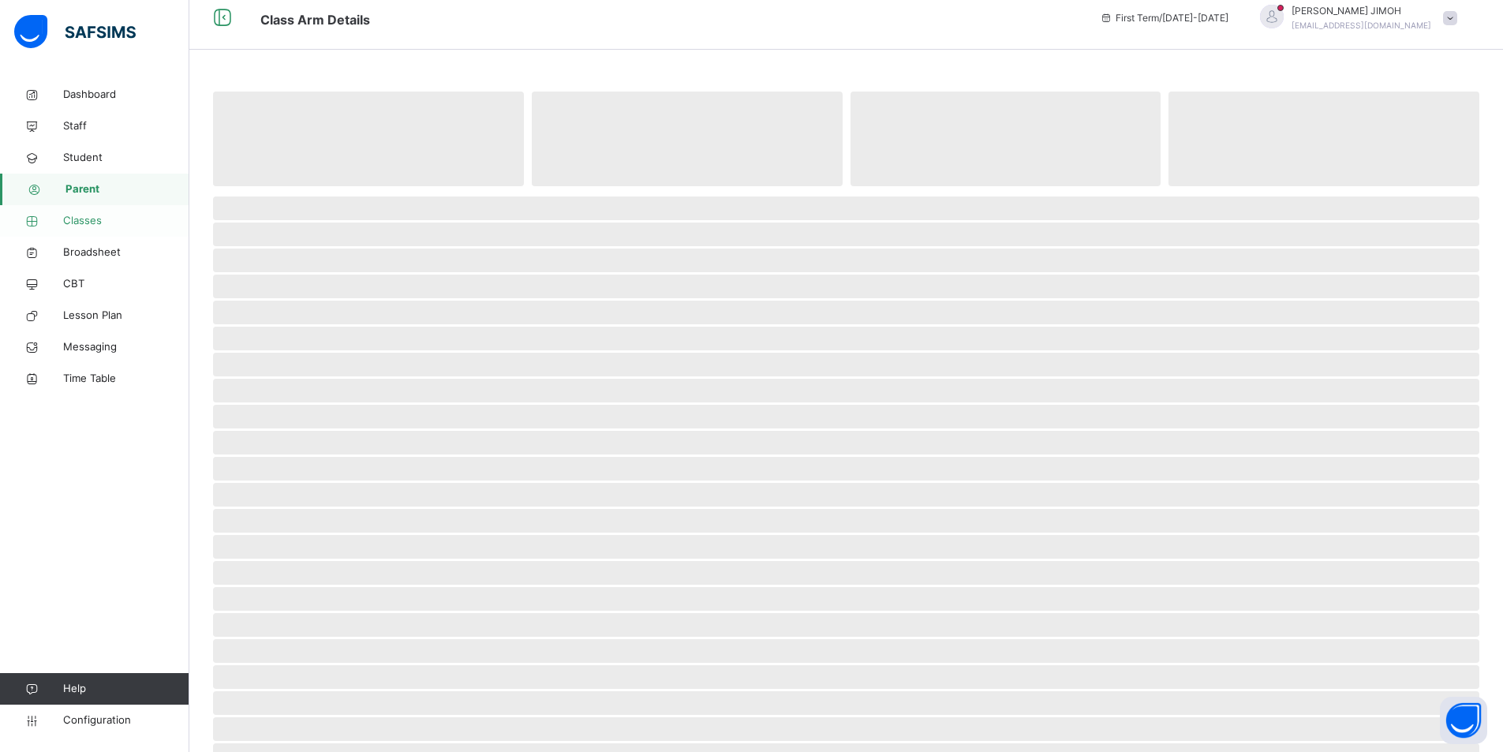
click at [102, 221] on span "Classes" at bounding box center [126, 221] width 126 height 16
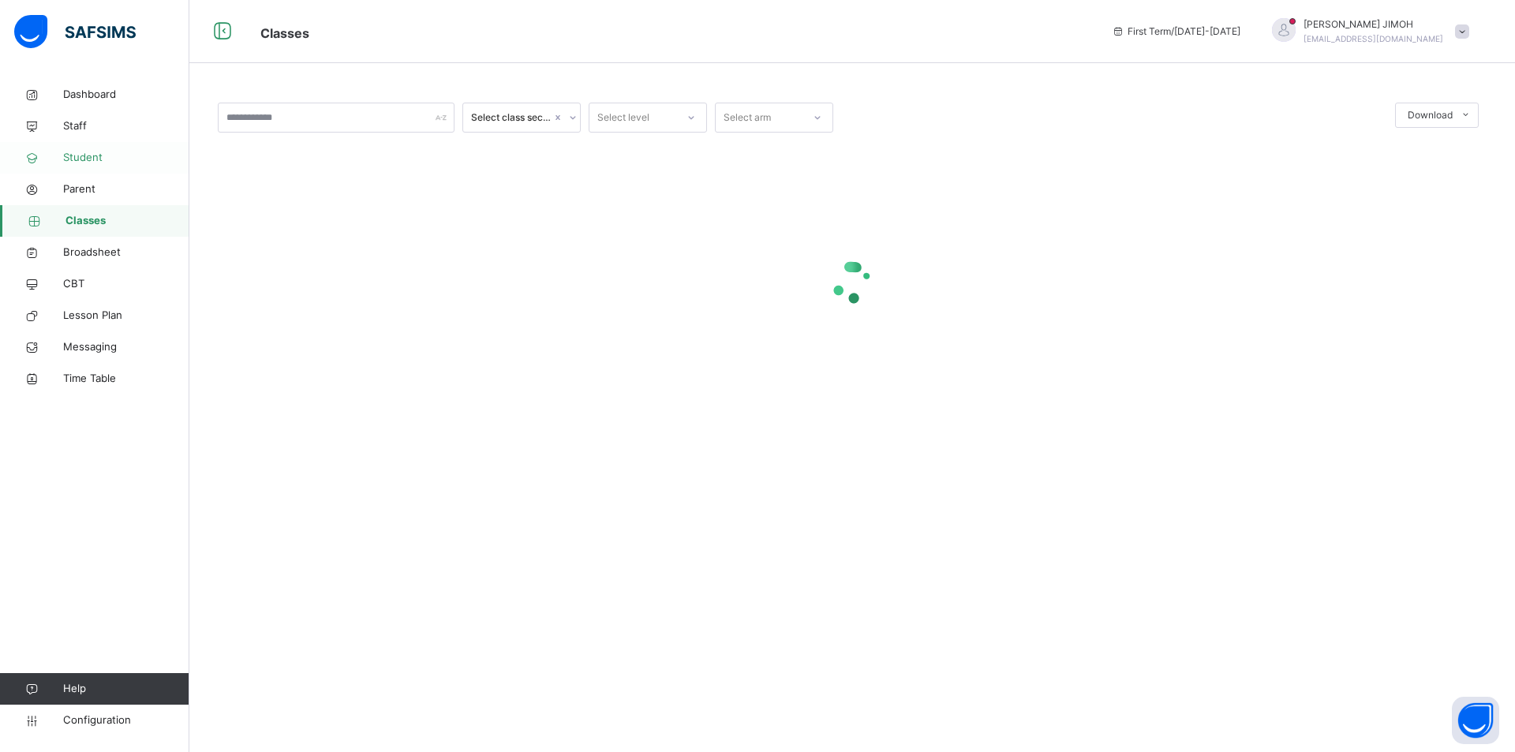
click at [97, 155] on span "Student" at bounding box center [126, 158] width 126 height 16
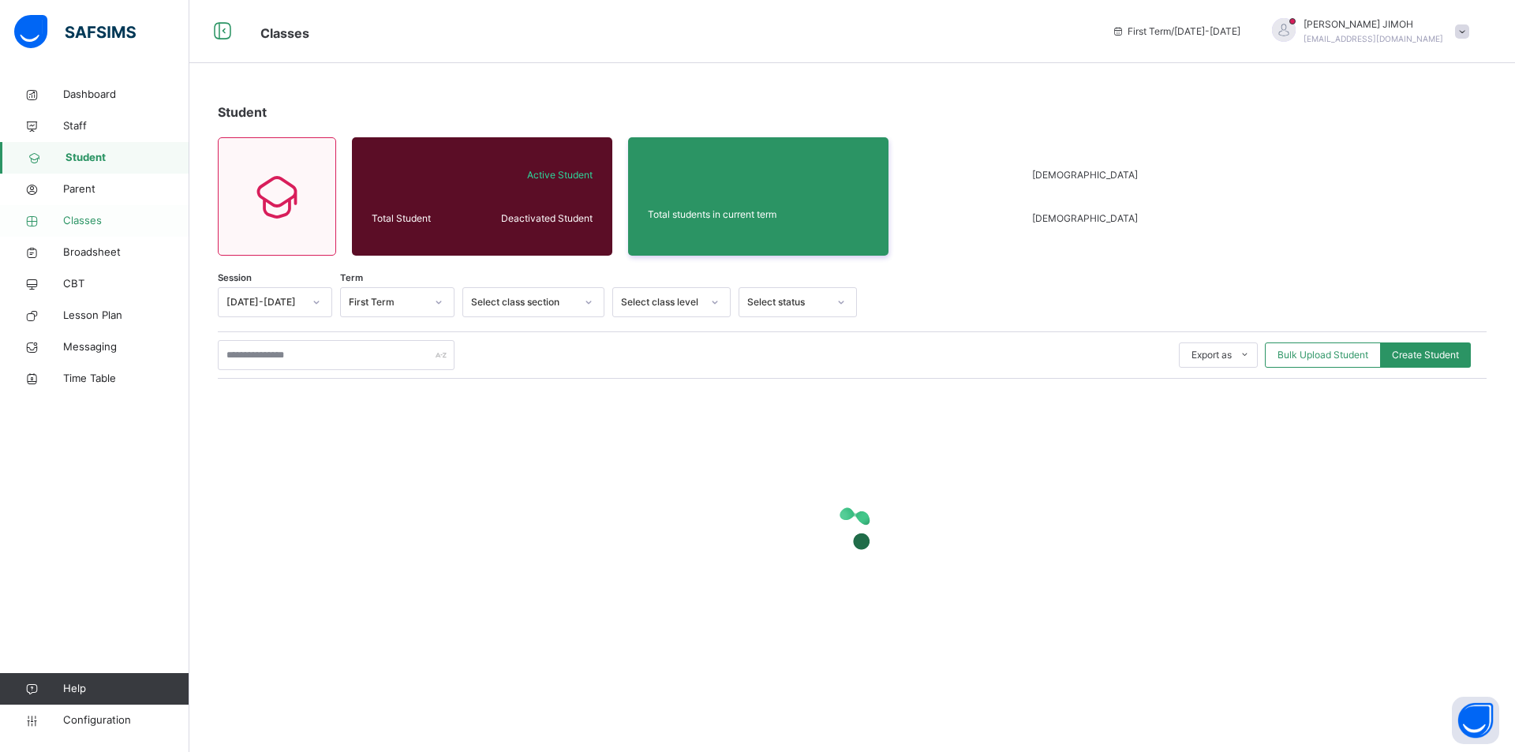
click at [90, 214] on span "Classes" at bounding box center [126, 221] width 126 height 16
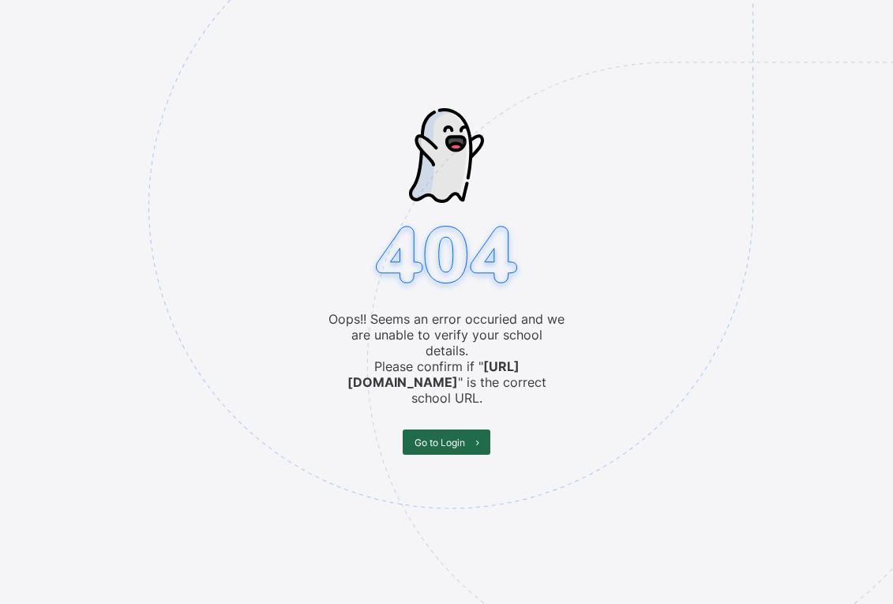
click at [453, 436] on span "Go to Login" at bounding box center [439, 442] width 51 height 12
